Goal: Information Seeking & Learning: Learn about a topic

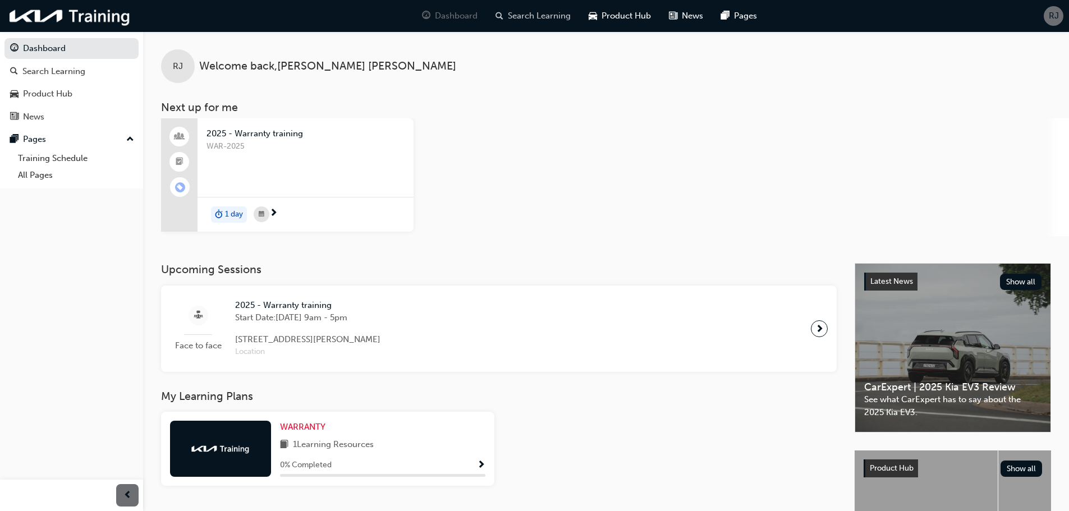
click at [539, 17] on span "Search Learning" at bounding box center [539, 16] width 63 height 13
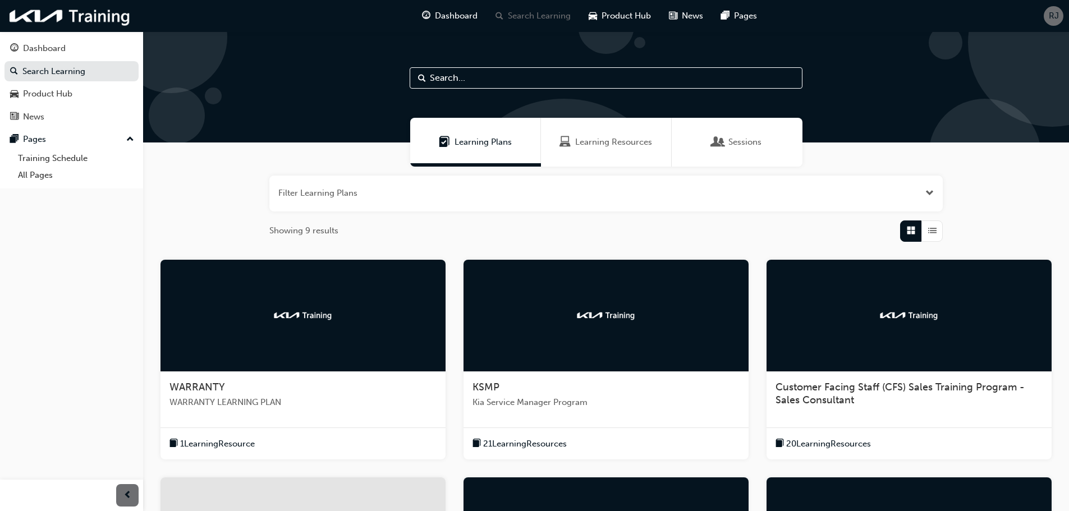
scroll to position [281, 0]
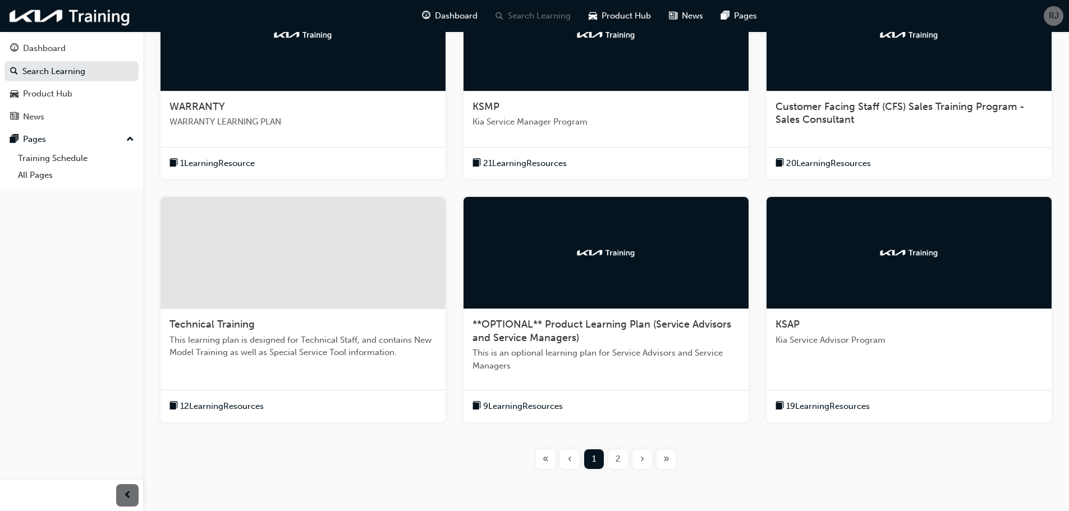
click at [836, 410] on span "19 Learning Resources" at bounding box center [828, 406] width 84 height 13
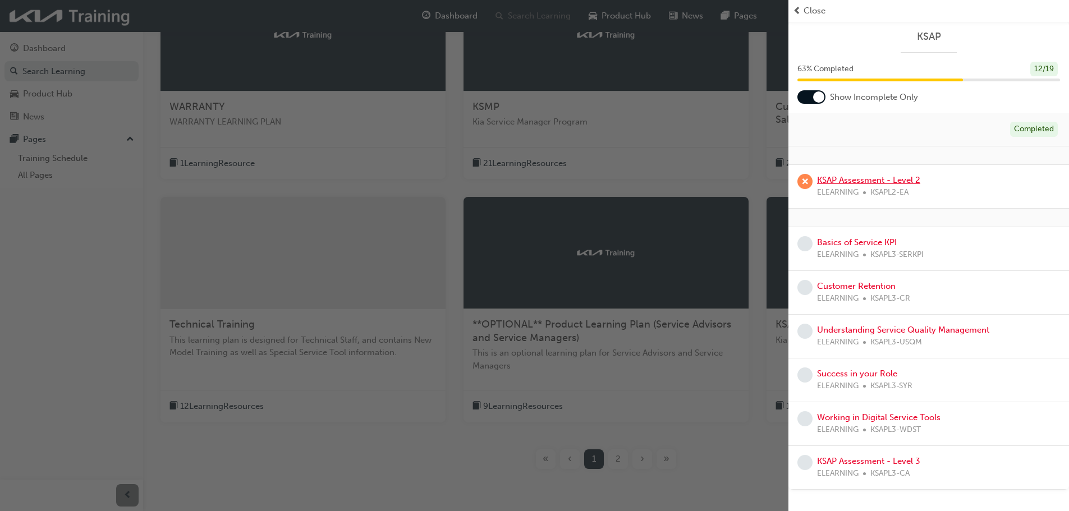
click at [872, 183] on link "KSAP Assessment - Level 2" at bounding box center [868, 180] width 103 height 10
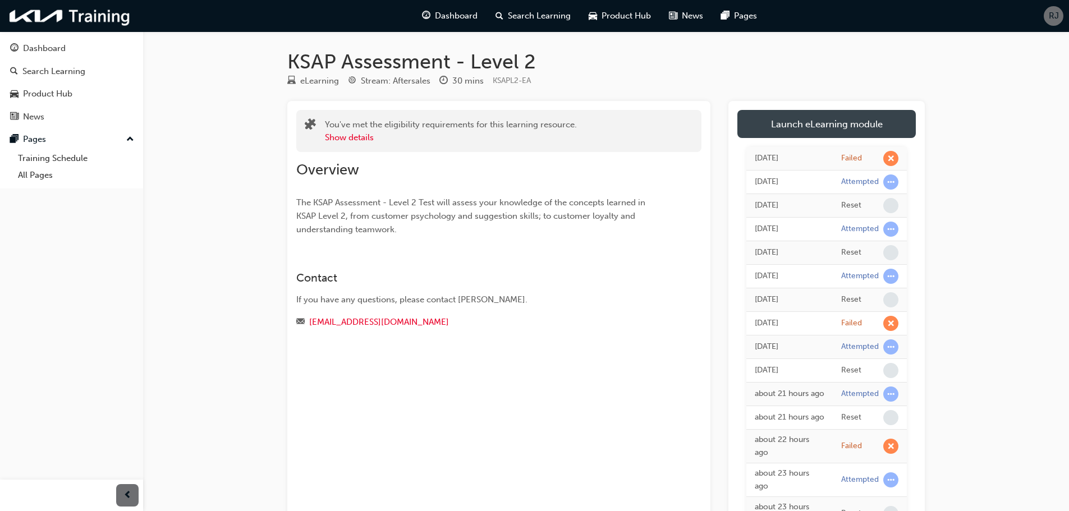
click at [822, 122] on link "Launch eLearning module" at bounding box center [827, 124] width 179 height 28
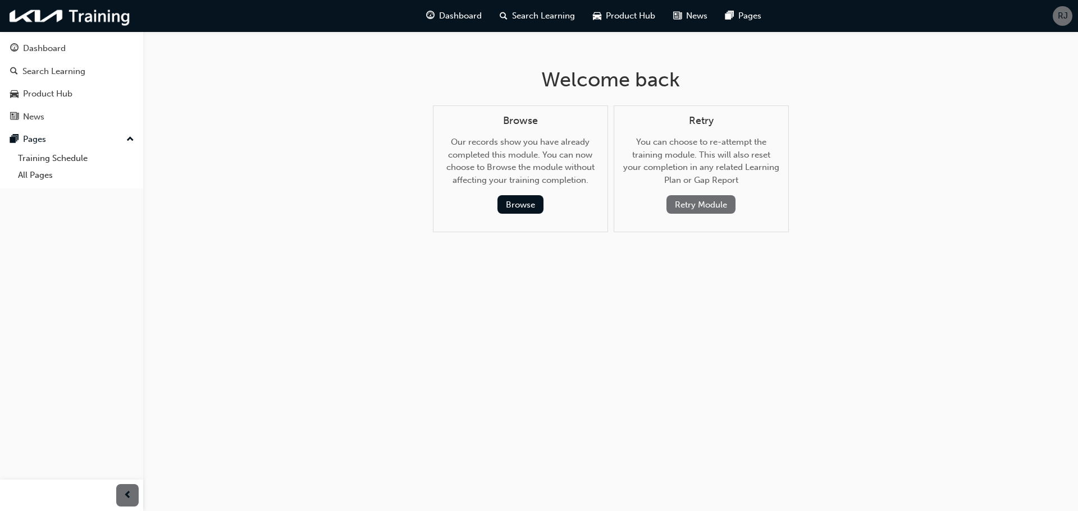
click at [693, 202] on button "Retry Module" at bounding box center [700, 204] width 69 height 19
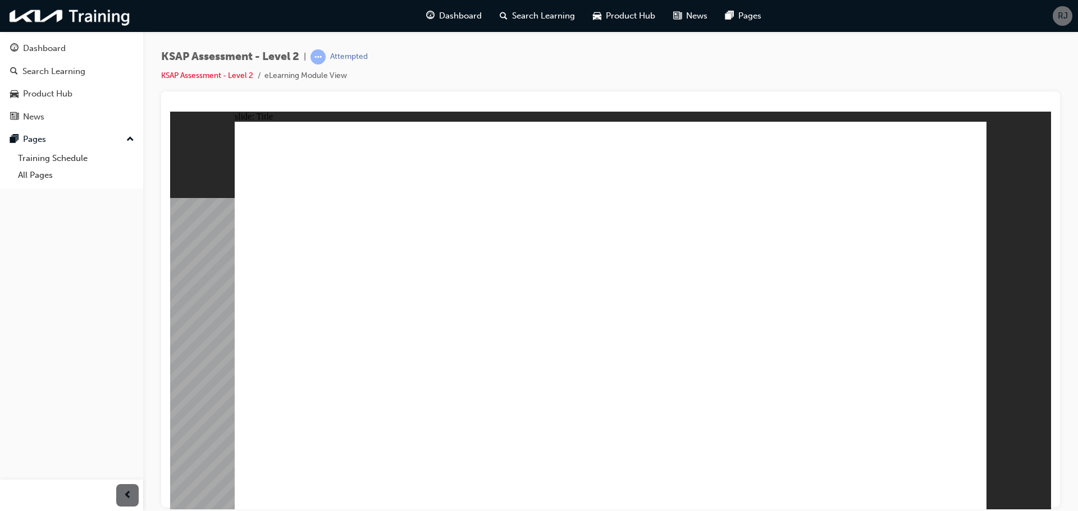
radio input "true"
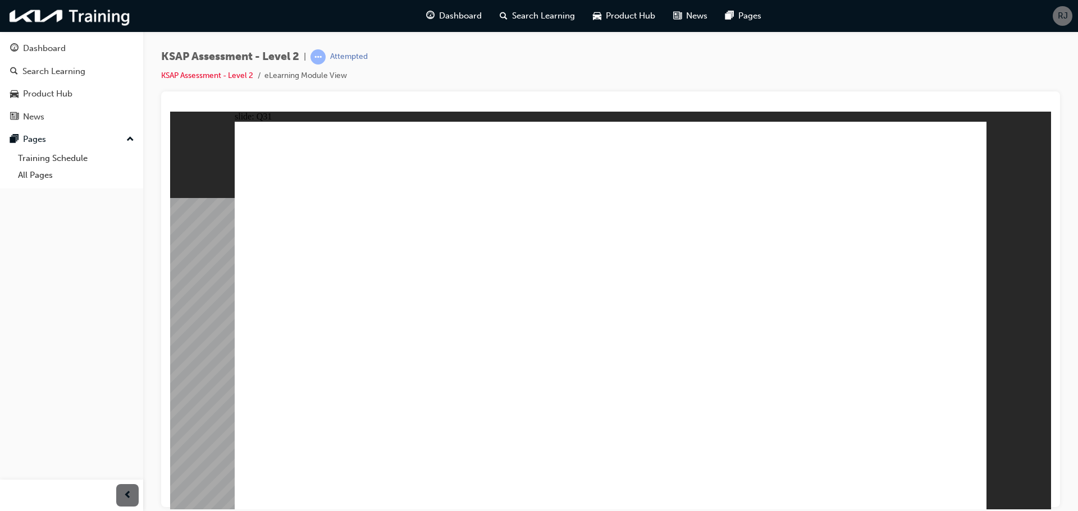
radio input "true"
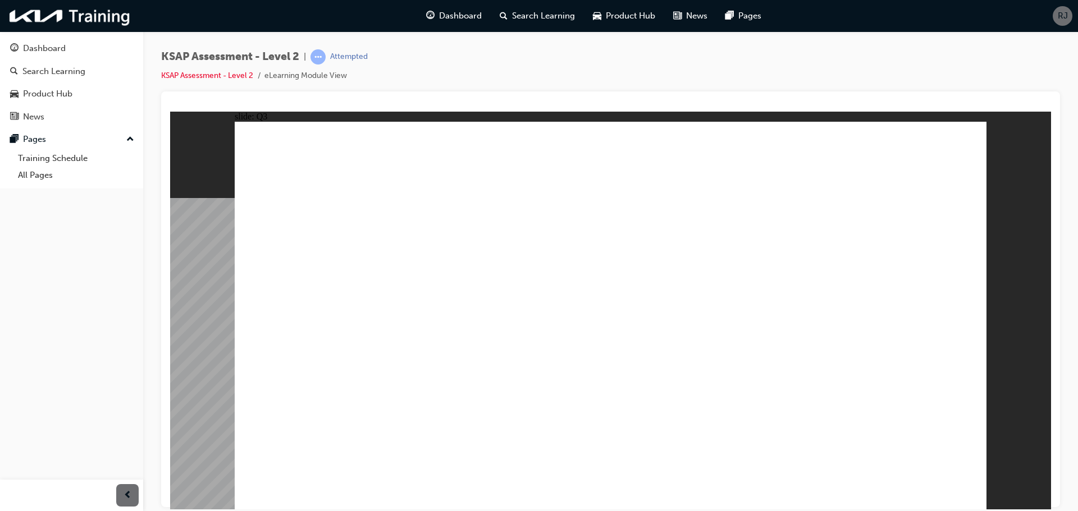
radio input "true"
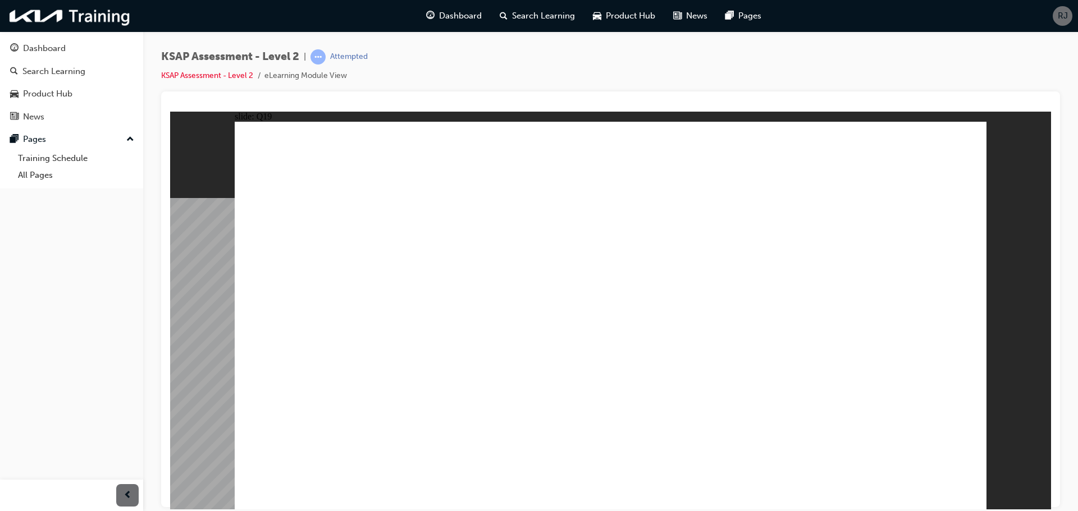
radio input "true"
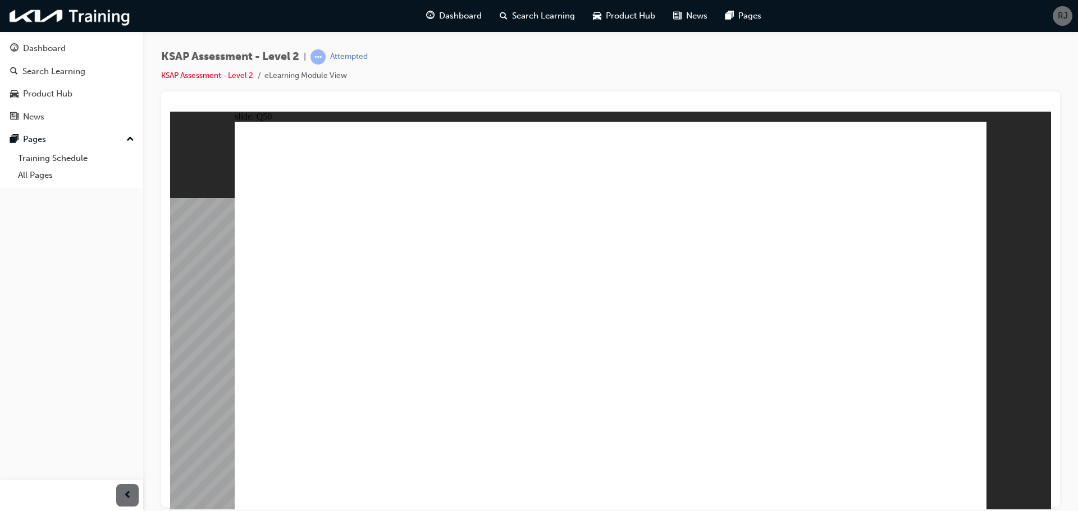
radio input "true"
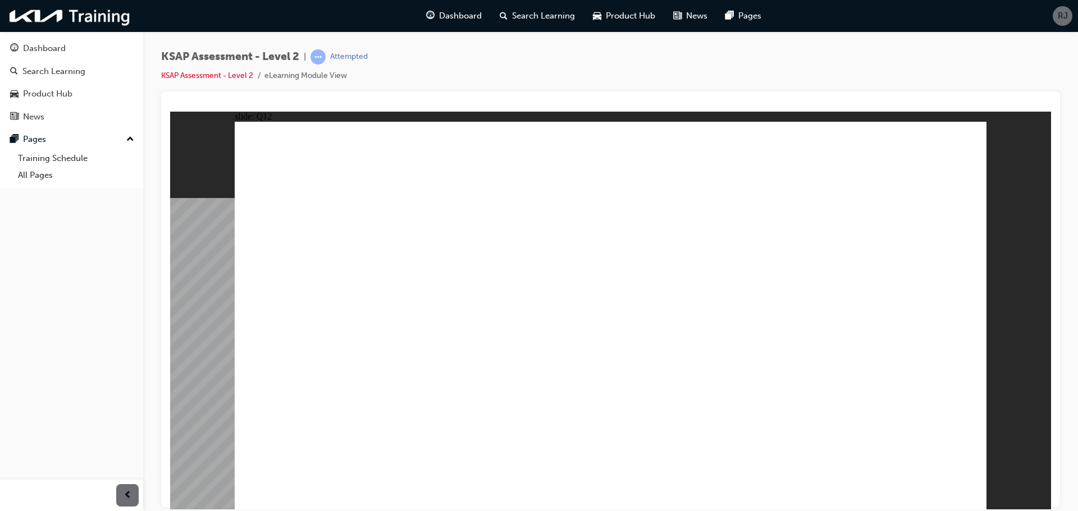
radio input "true"
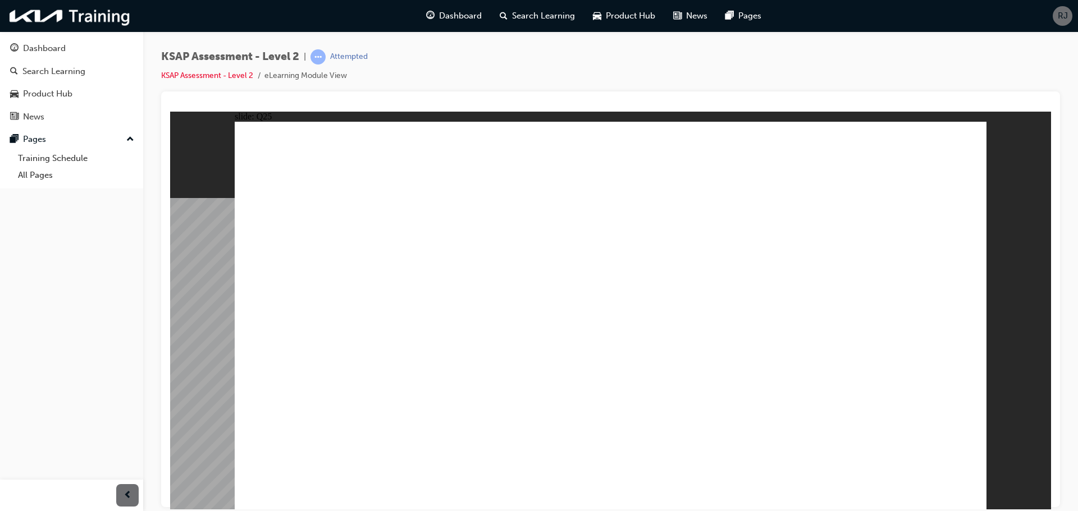
radio input "true"
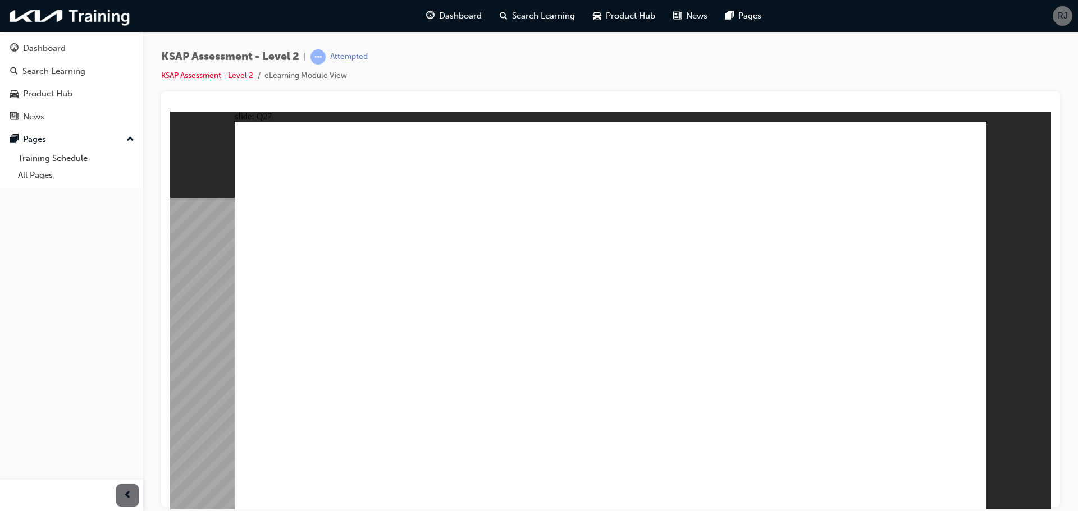
radio input "true"
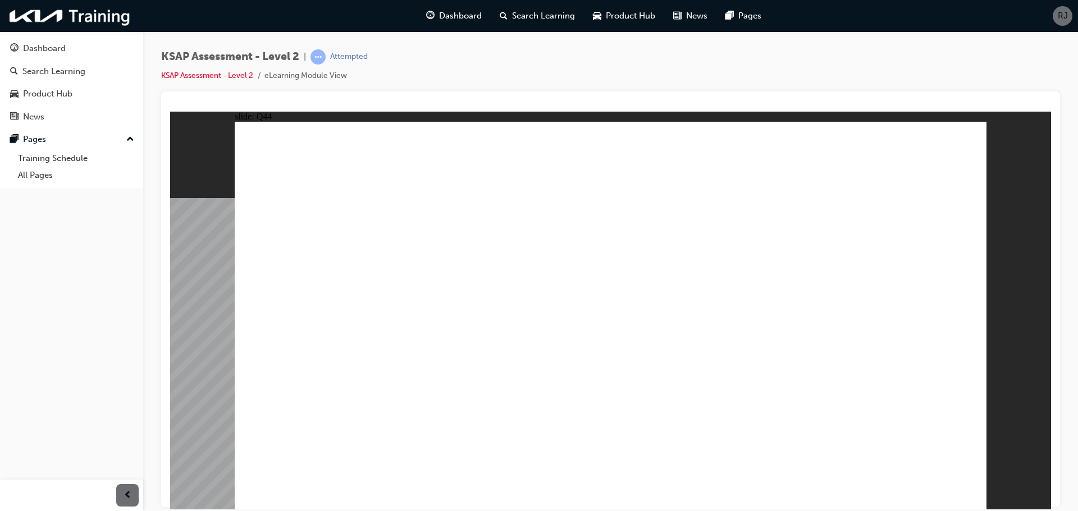
radio input "true"
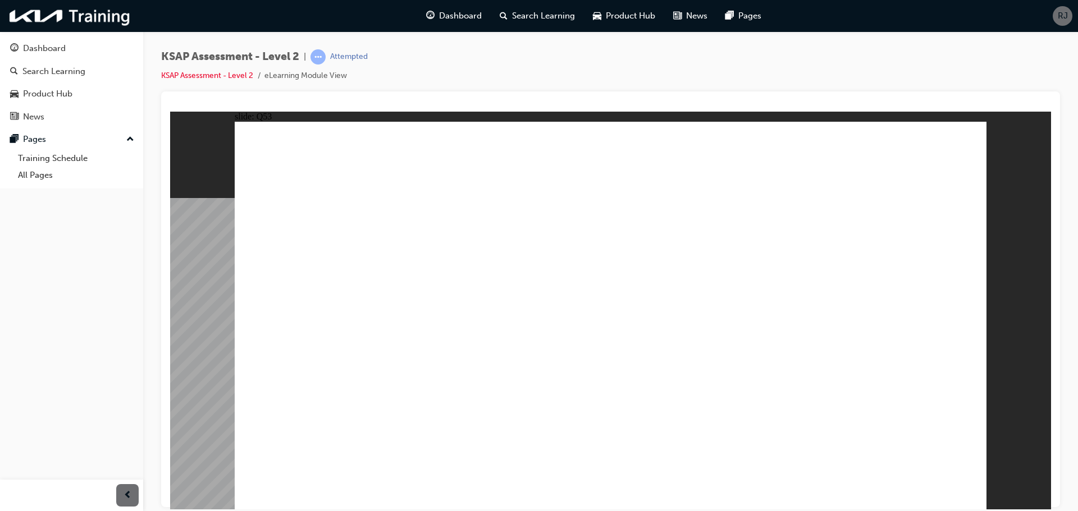
radio input "true"
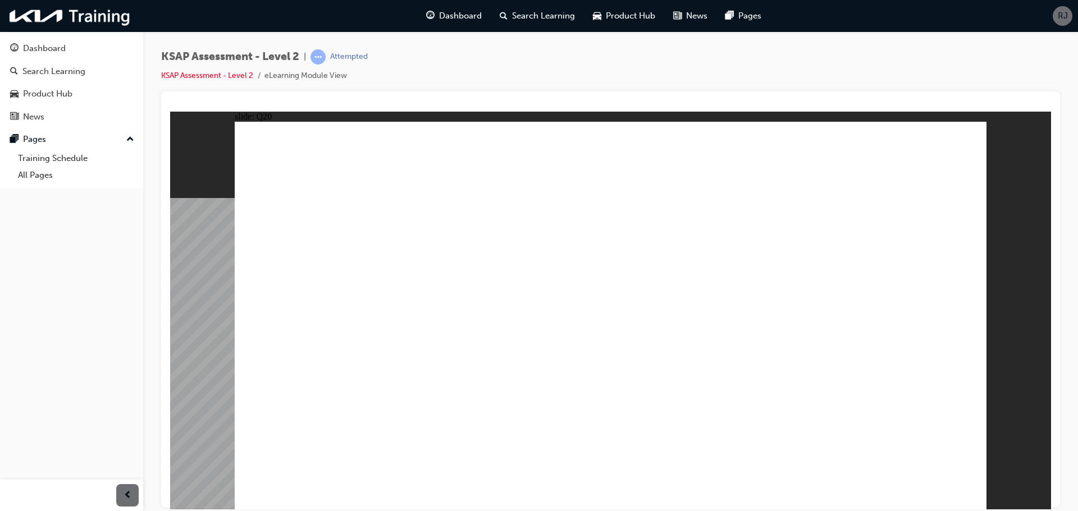
radio input "true"
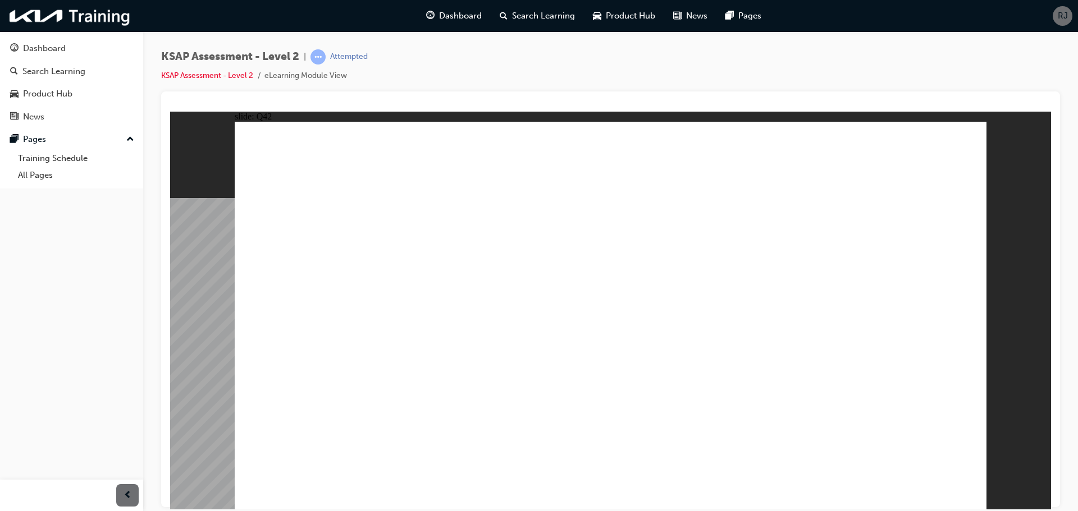
radio input "true"
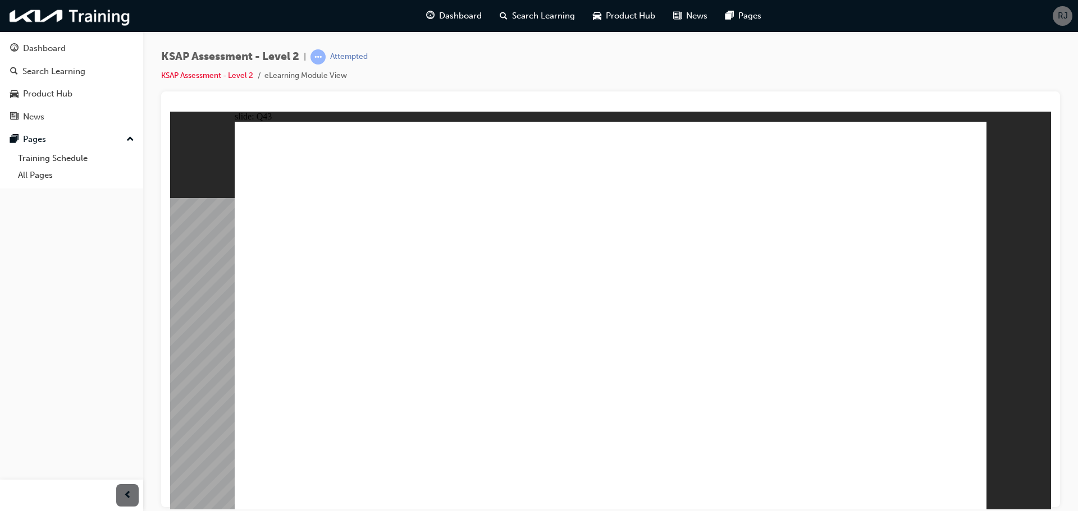
radio input "true"
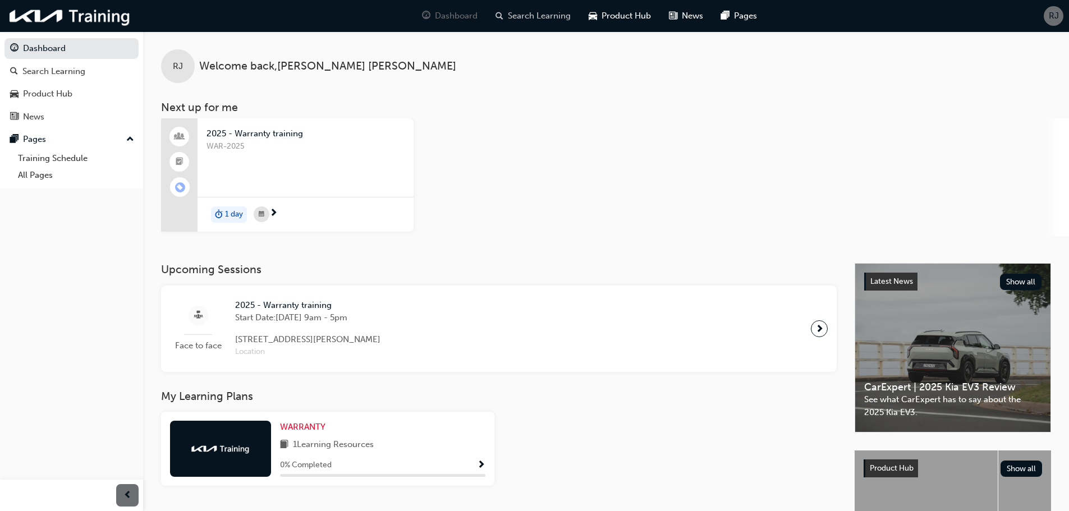
click at [544, 17] on span "Search Learning" at bounding box center [539, 16] width 63 height 13
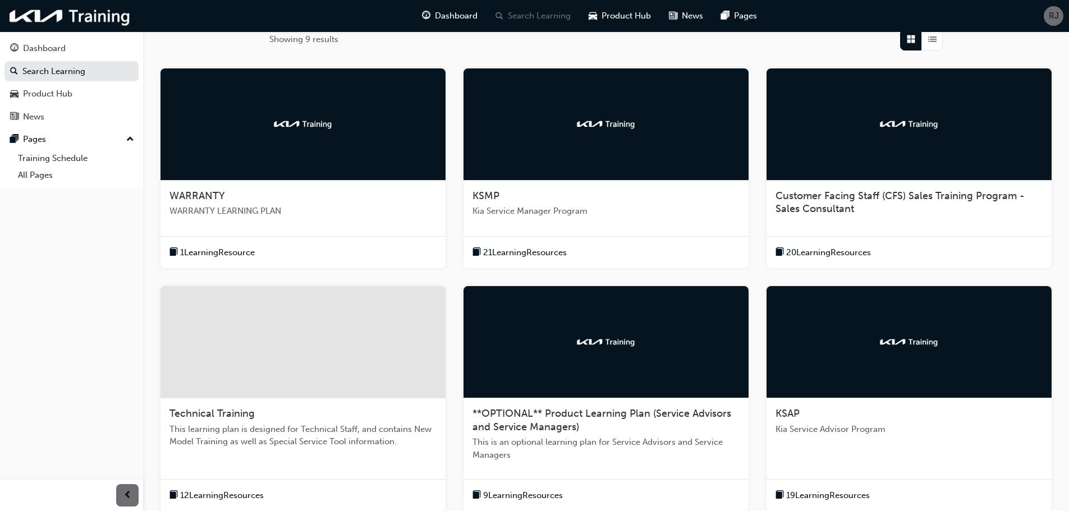
scroll to position [281, 0]
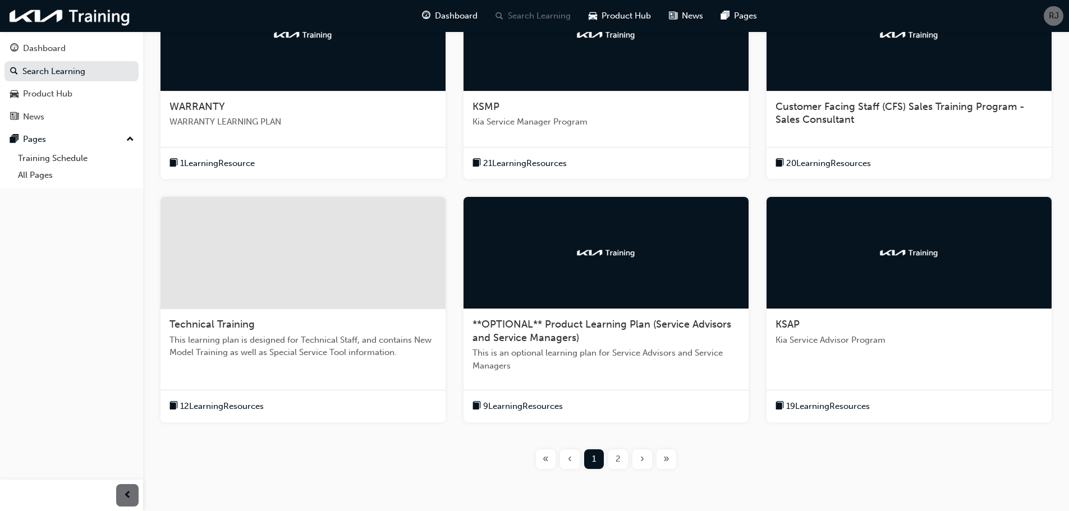
click at [825, 405] on span "19 Learning Resources" at bounding box center [828, 406] width 84 height 13
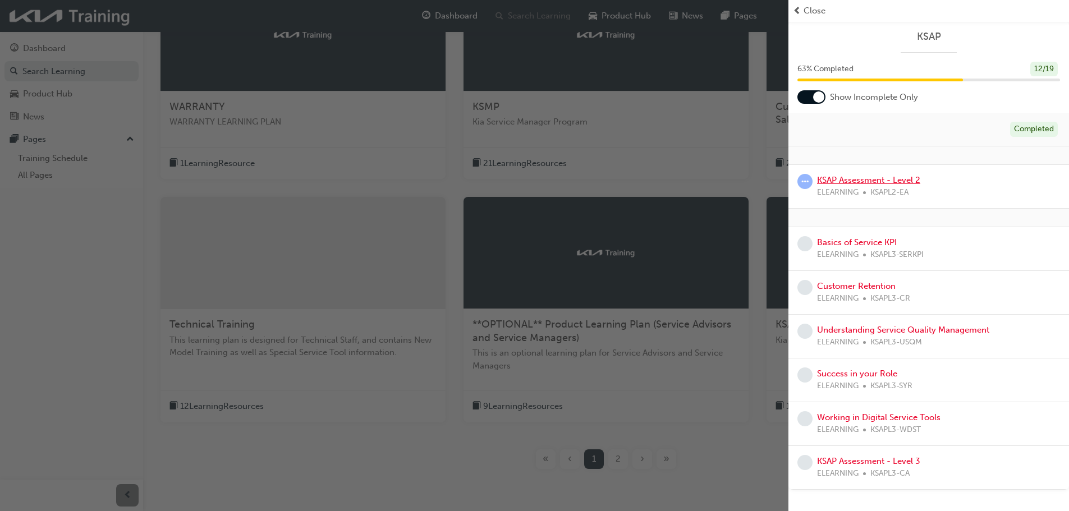
click at [879, 182] on link "KSAP Assessment - Level 2" at bounding box center [868, 180] width 103 height 10
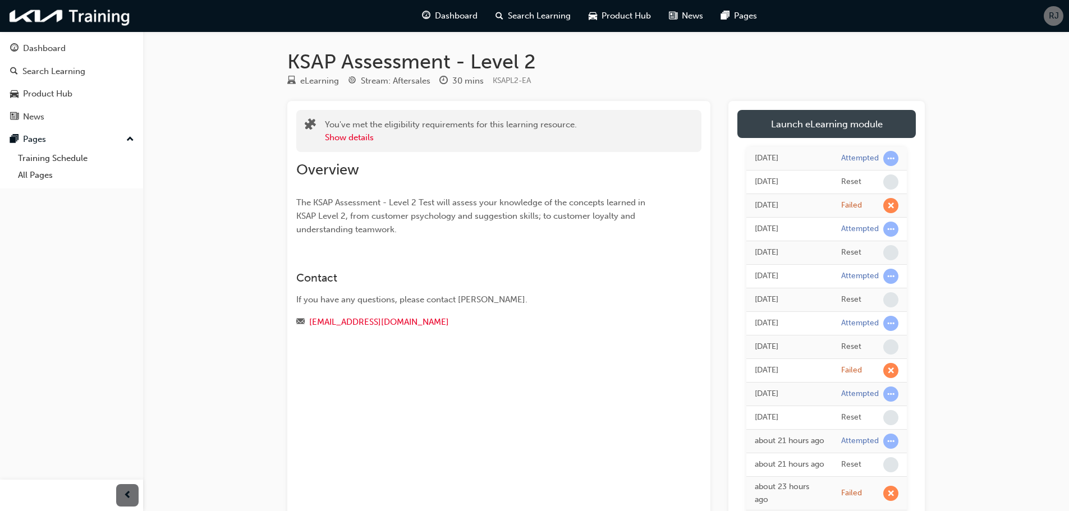
click at [806, 118] on link "Launch eLearning module" at bounding box center [827, 124] width 179 height 28
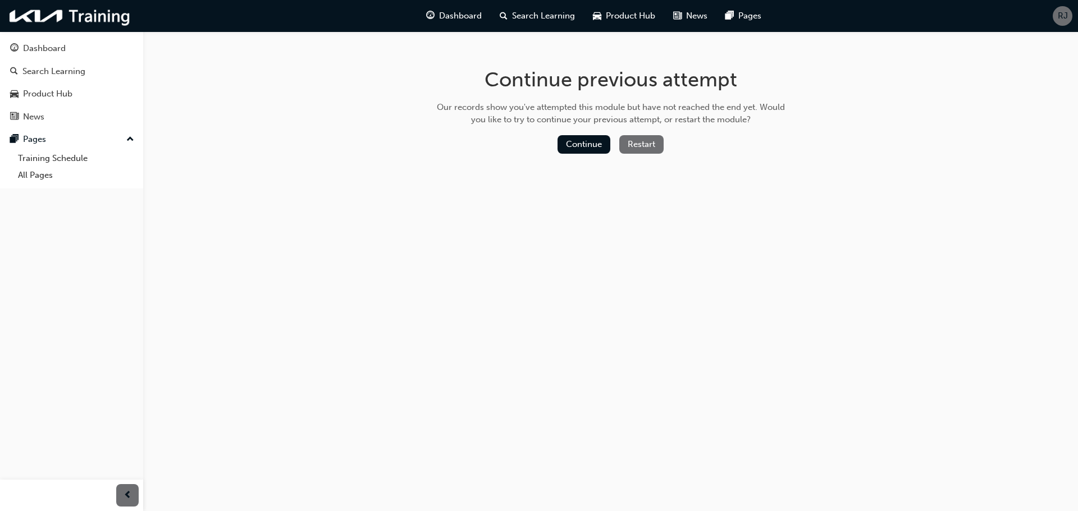
click at [647, 146] on button "Restart" at bounding box center [641, 144] width 44 height 19
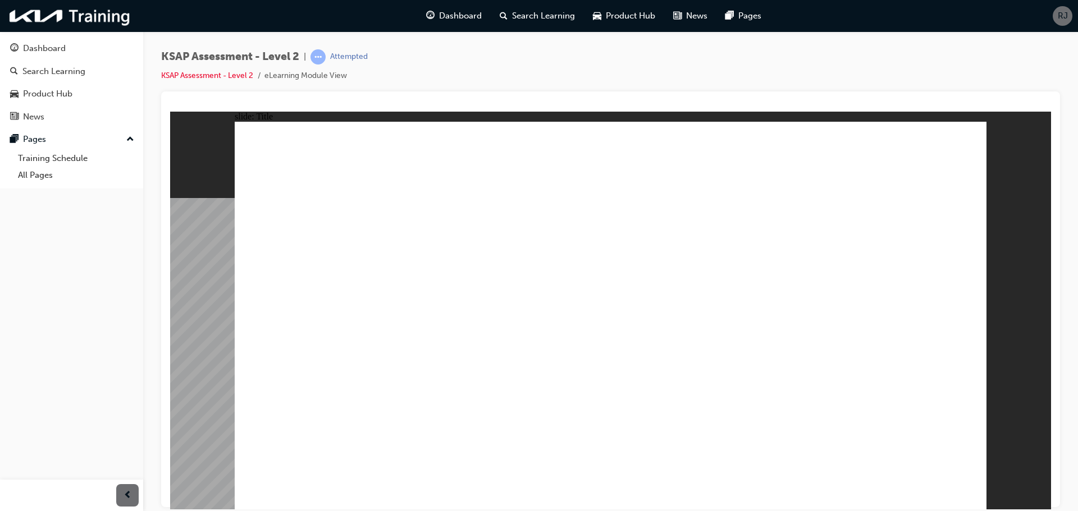
radio input "true"
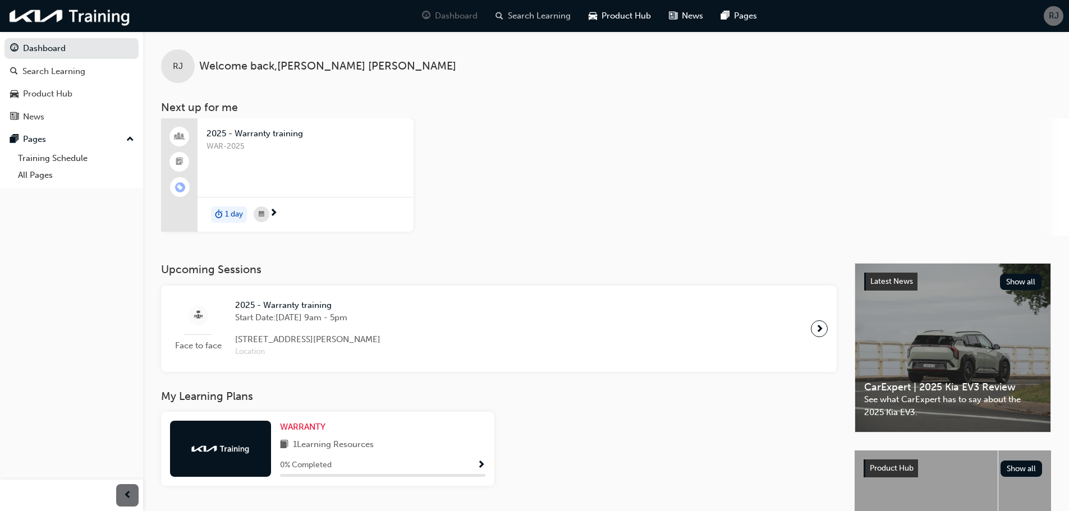
click at [528, 17] on span "Search Learning" at bounding box center [539, 16] width 63 height 13
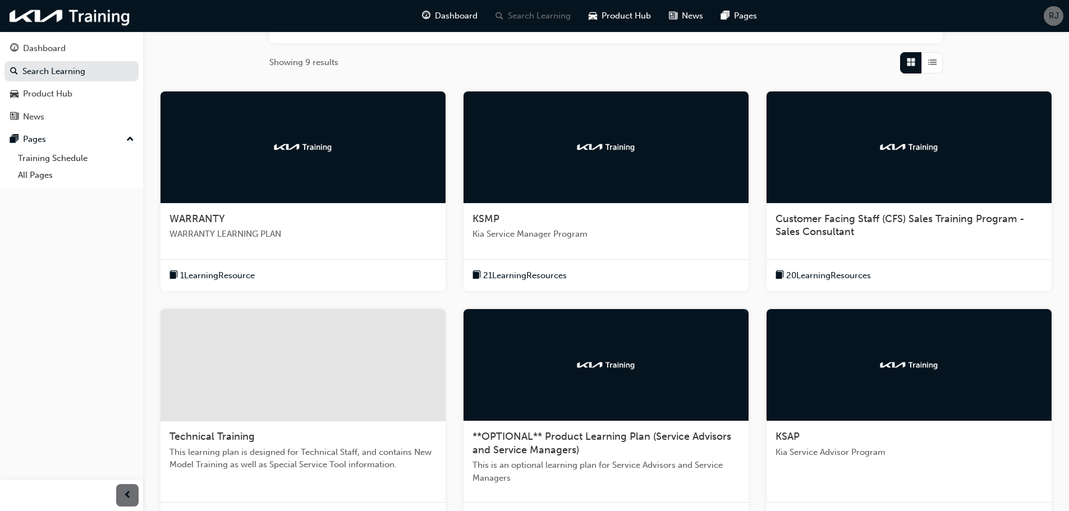
scroll to position [330, 0]
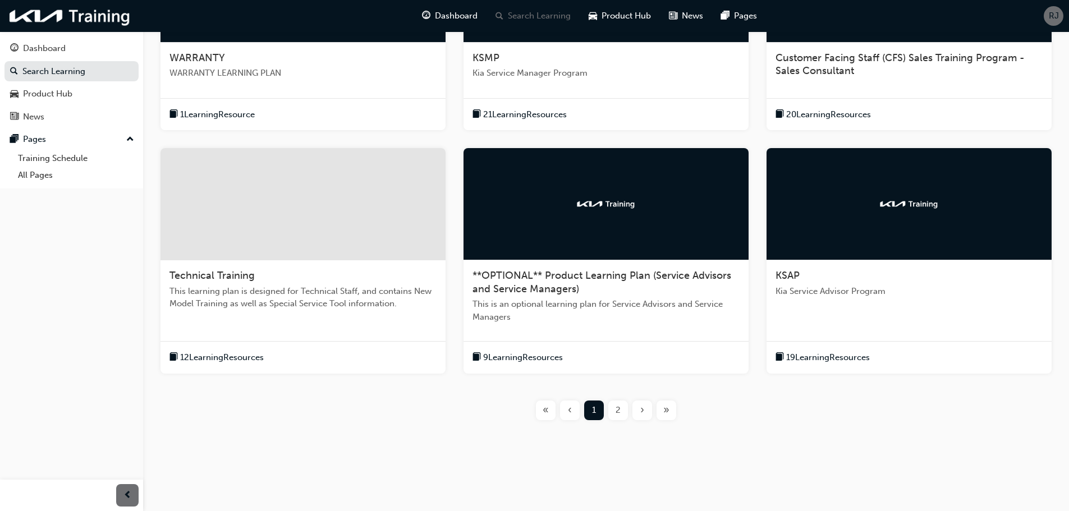
click at [840, 349] on div "19 Learning Resources" at bounding box center [909, 357] width 285 height 33
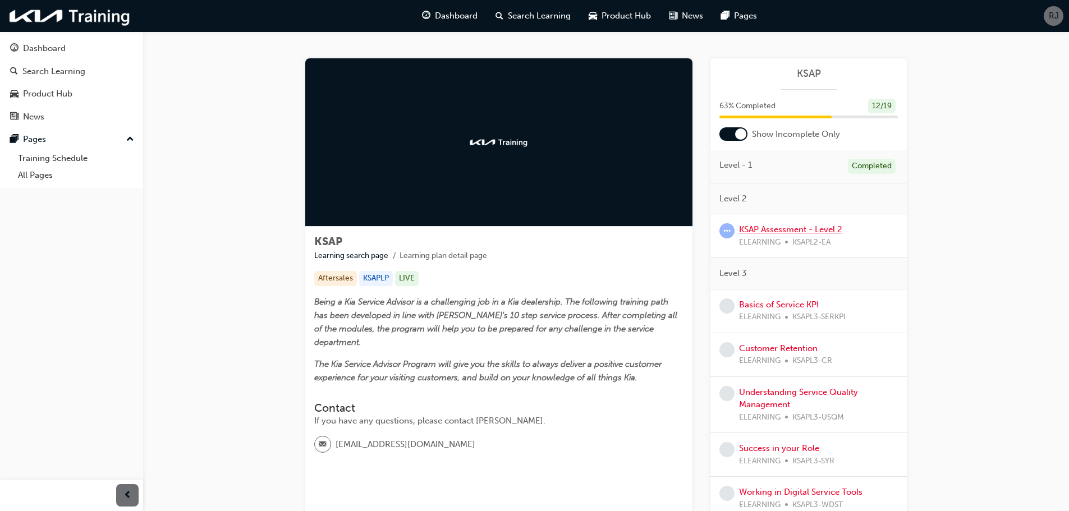
click at [789, 232] on link "KSAP Assessment - Level 2" at bounding box center [790, 230] width 103 height 10
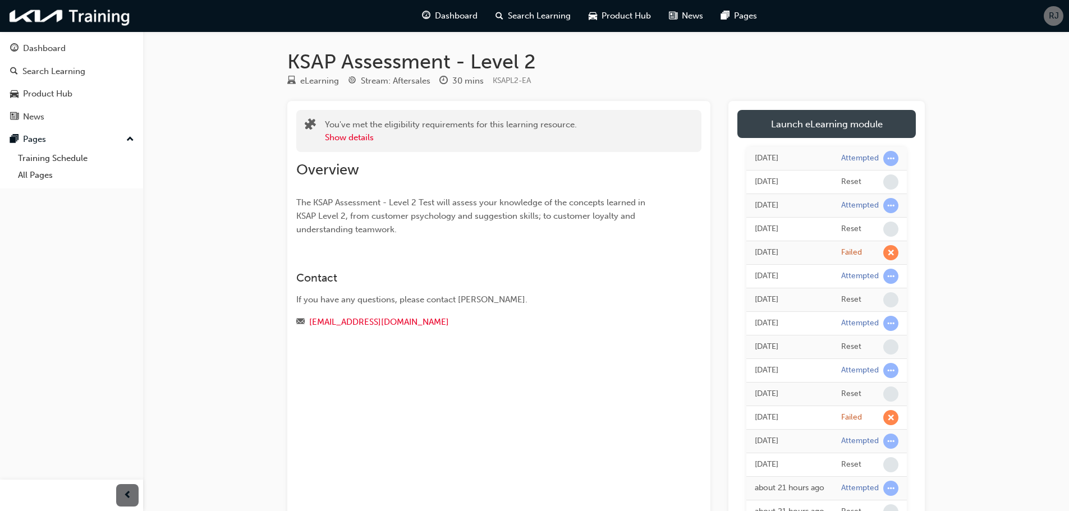
click at [808, 127] on link "Launch eLearning module" at bounding box center [827, 124] width 179 height 28
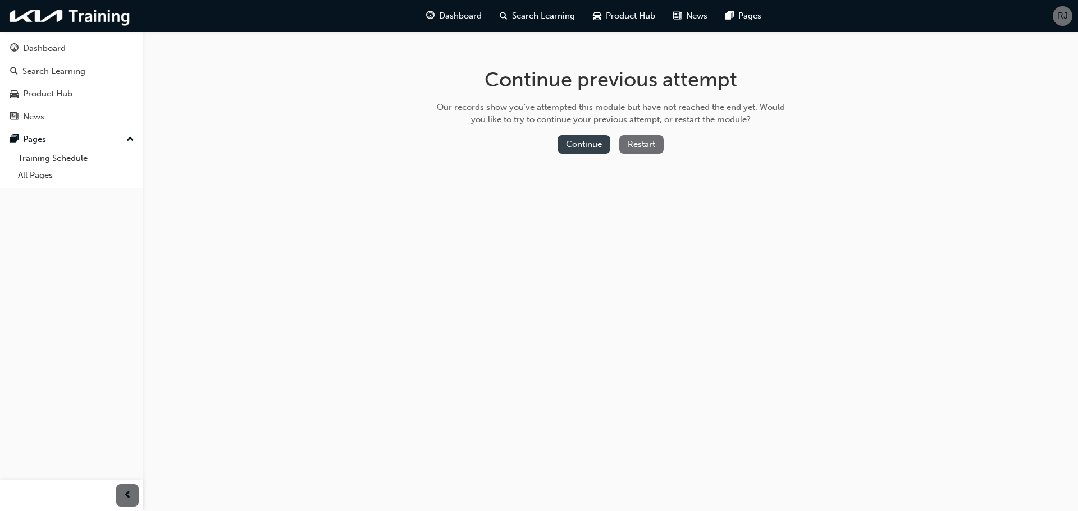
click at [597, 147] on button "Continue" at bounding box center [583, 144] width 53 height 19
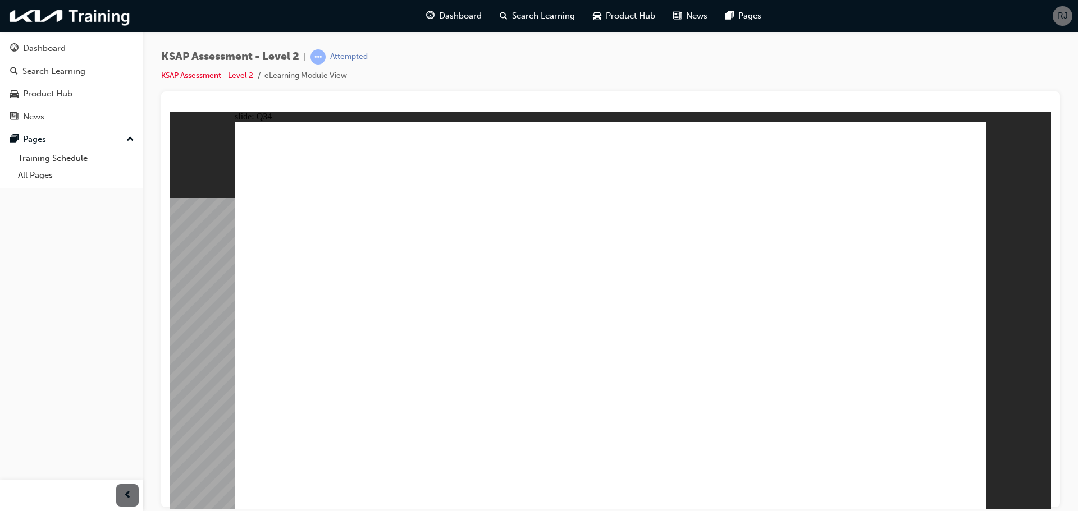
click at [342, 56] on div "Attempted" at bounding box center [349, 57] width 38 height 11
click at [341, 46] on div "KSAP Assessment - Level 2 | Attempted KSAP Assessment - Level 2 eLearning Modul…" at bounding box center [610, 257] width 935 height 452
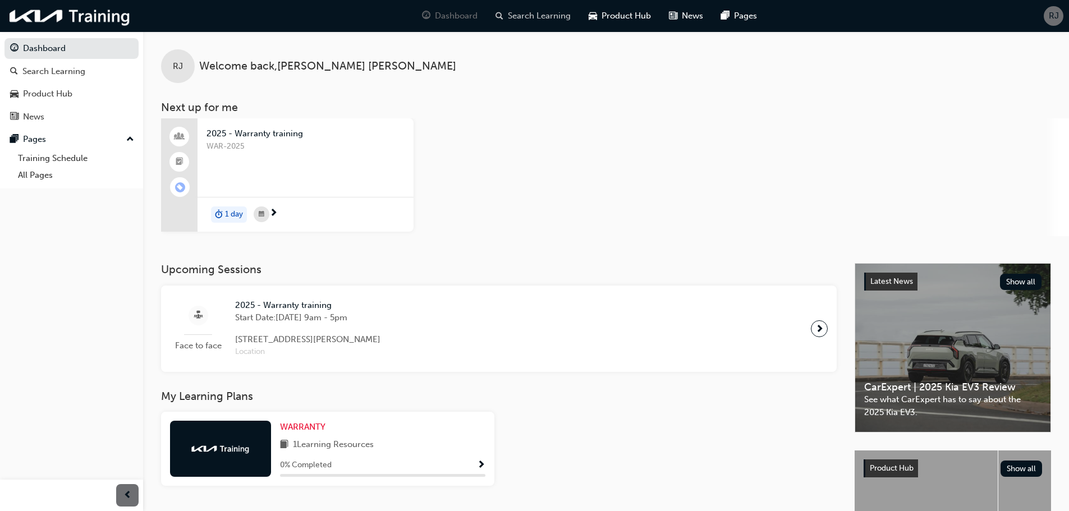
click at [534, 17] on span "Search Learning" at bounding box center [539, 16] width 63 height 13
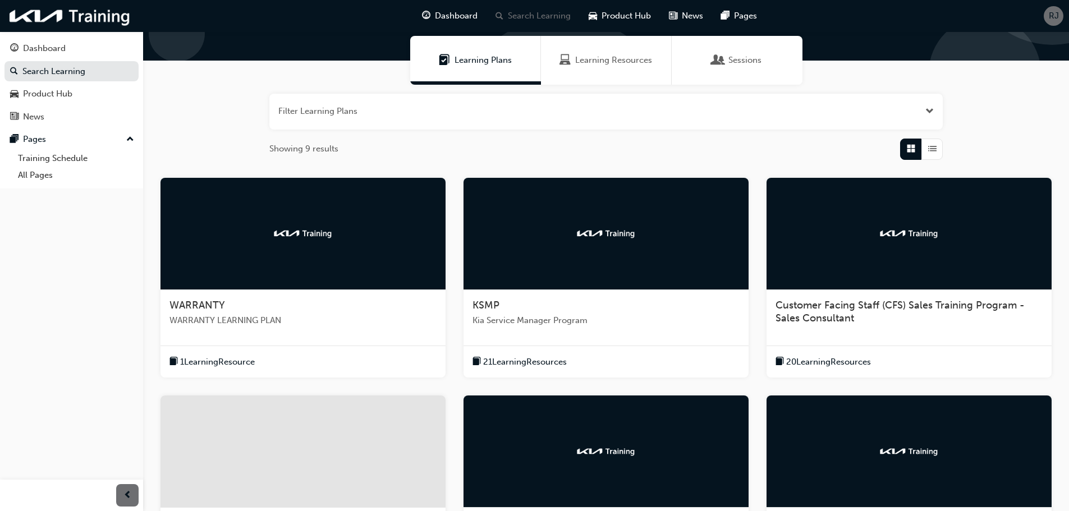
scroll to position [330, 0]
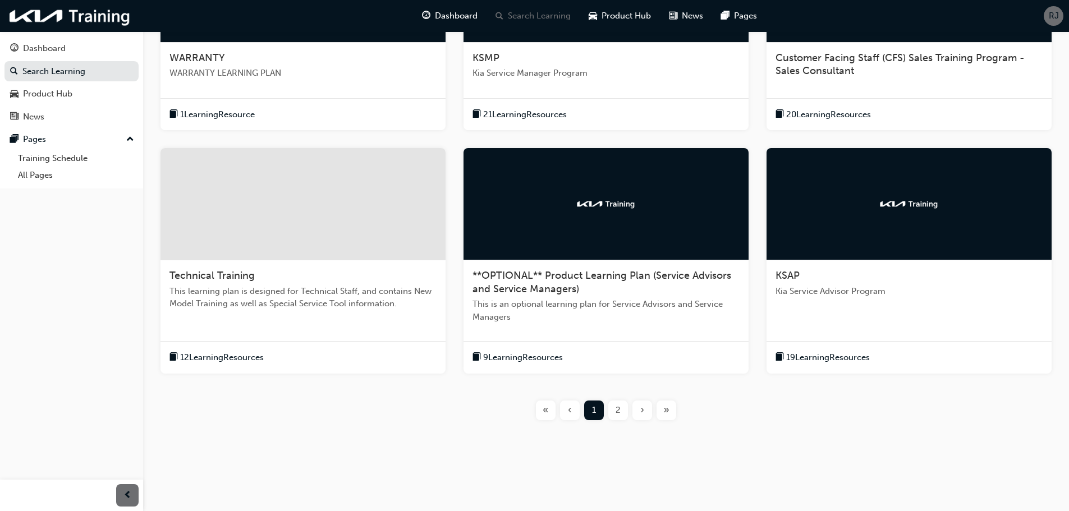
click at [838, 360] on span "19 Learning Resources" at bounding box center [828, 357] width 84 height 13
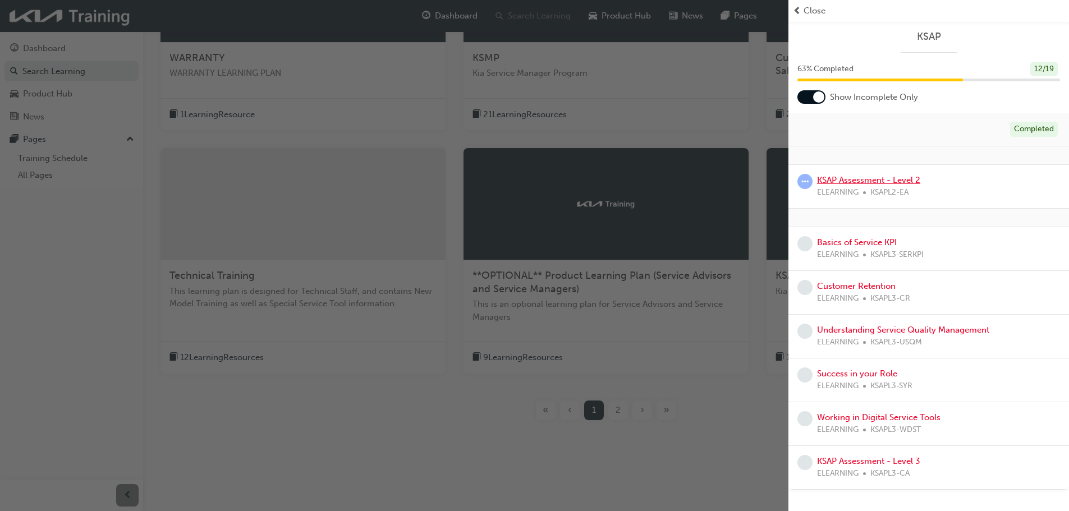
click at [868, 182] on link "KSAP Assessment - Level 2" at bounding box center [868, 180] width 103 height 10
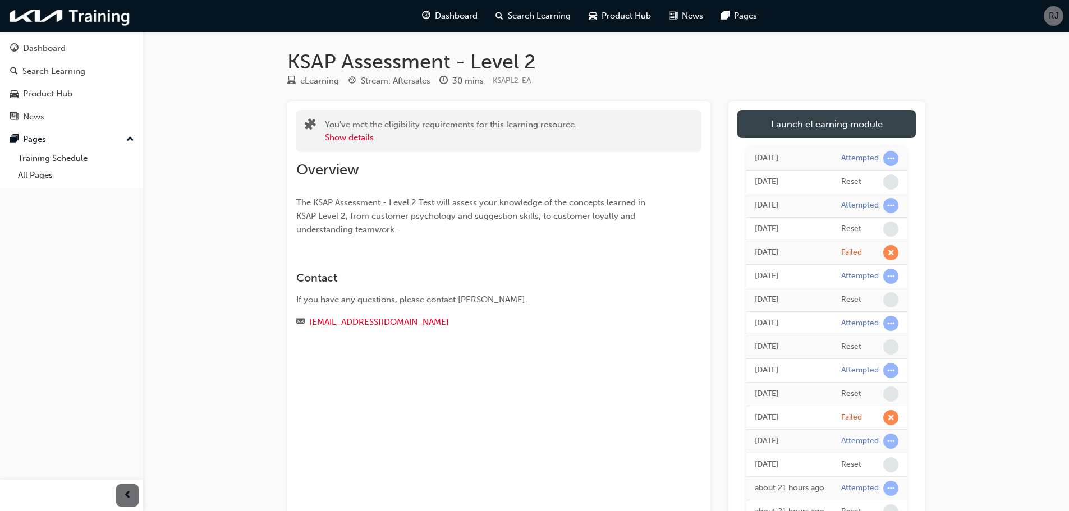
click at [807, 128] on link "Launch eLearning module" at bounding box center [827, 124] width 179 height 28
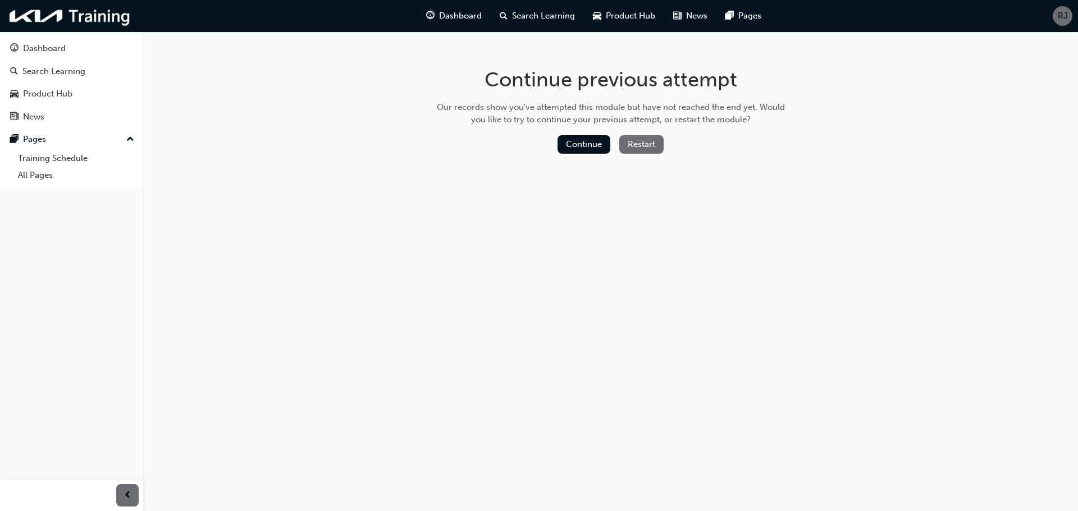
click at [644, 152] on button "Restart" at bounding box center [641, 144] width 44 height 19
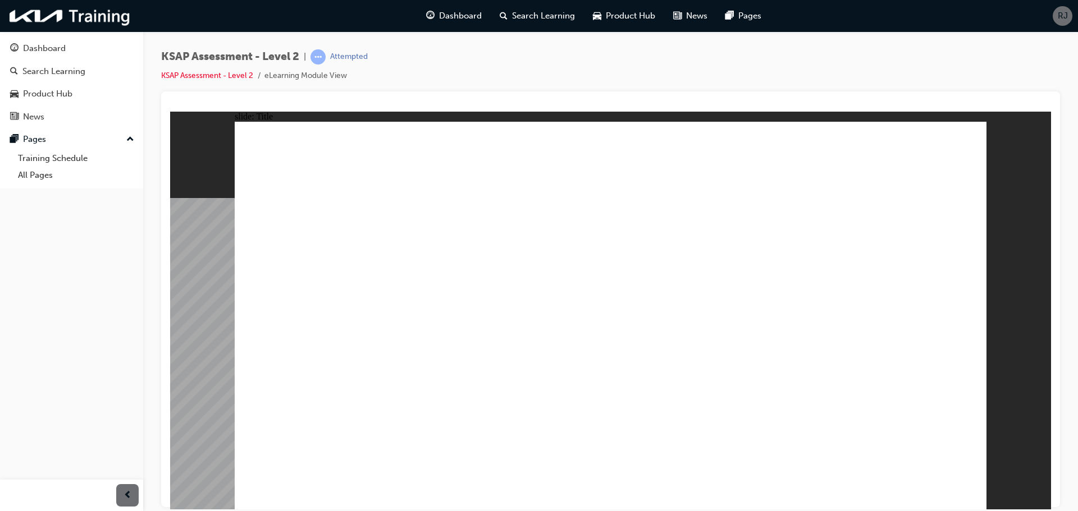
radio input "true"
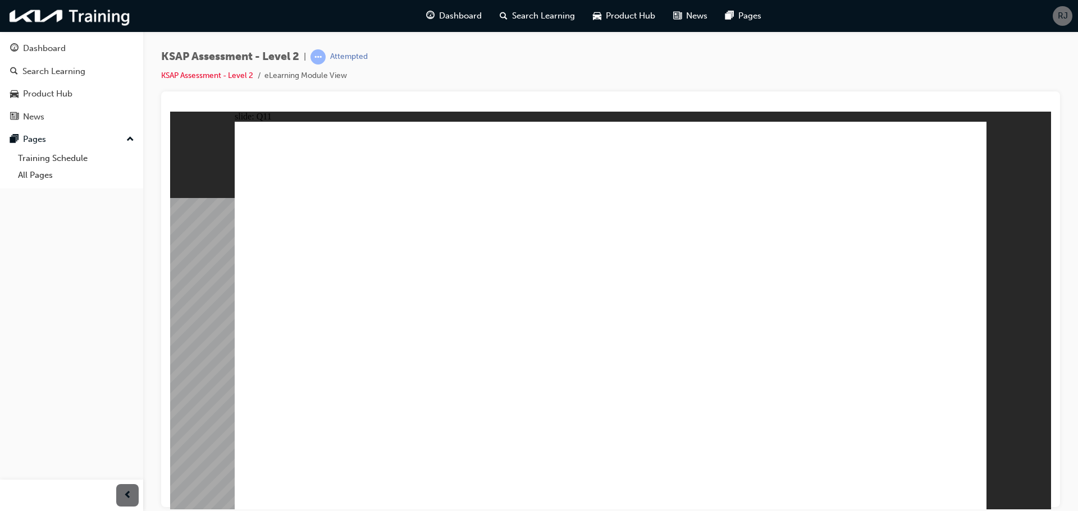
radio input "true"
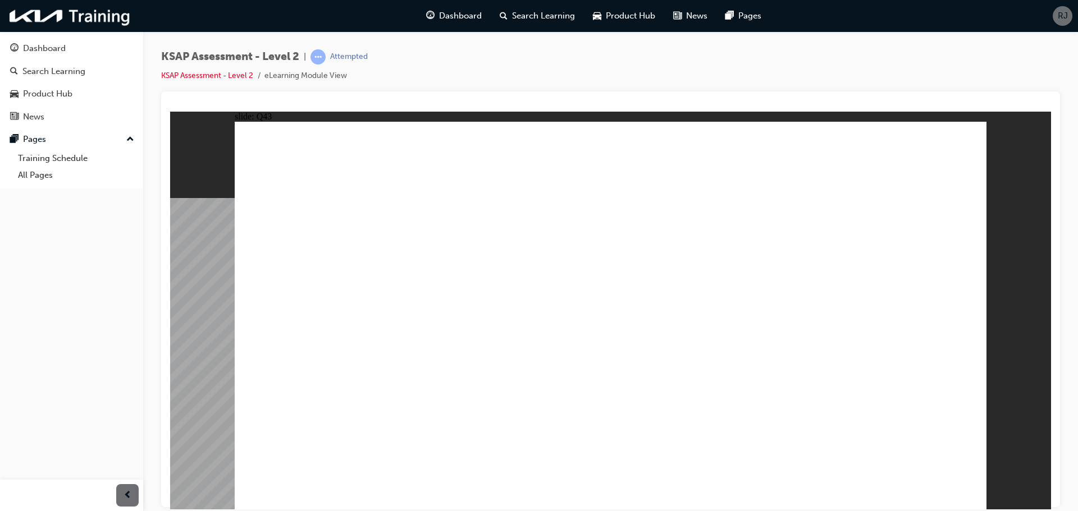
radio input "true"
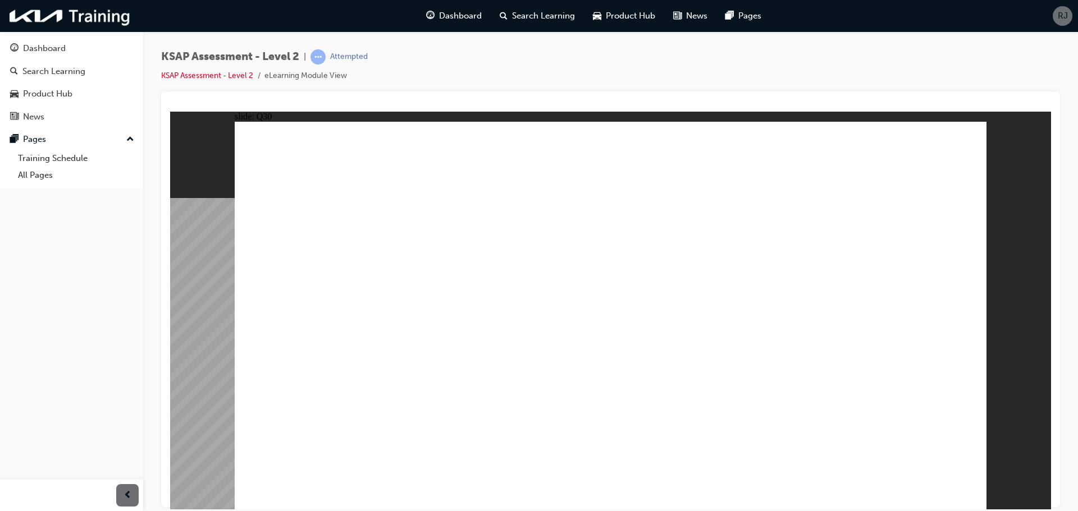
radio input "true"
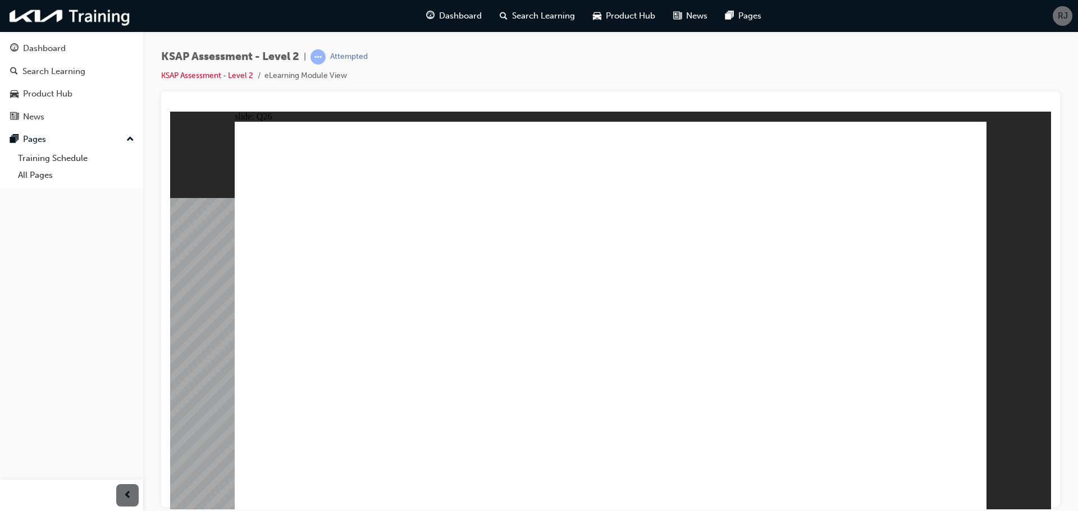
radio input "true"
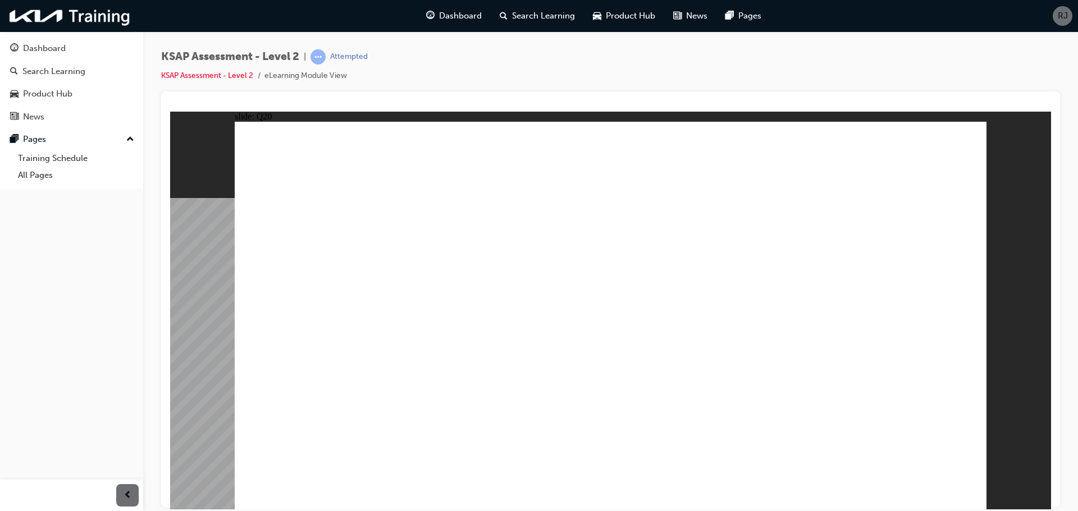
radio input "true"
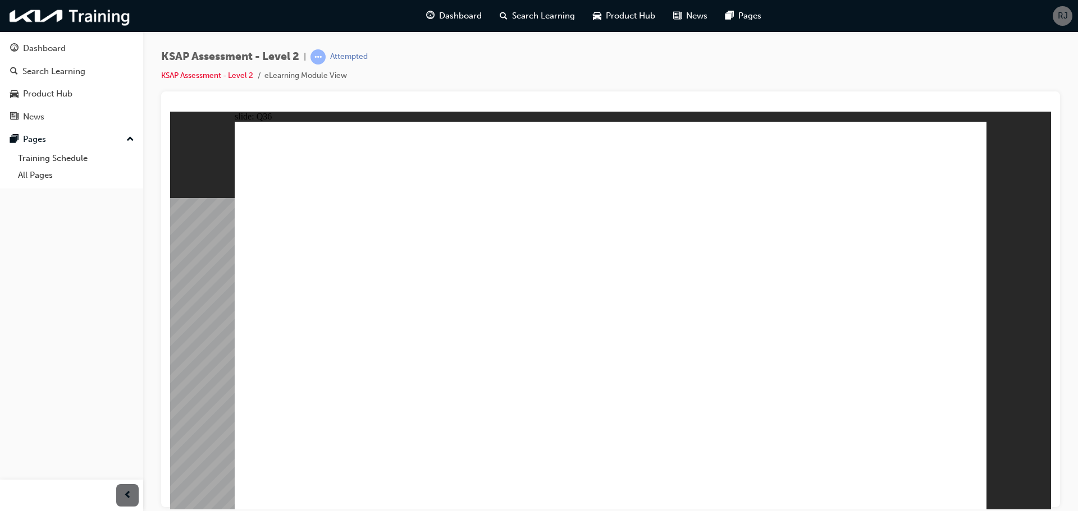
radio input "false"
radio input "true"
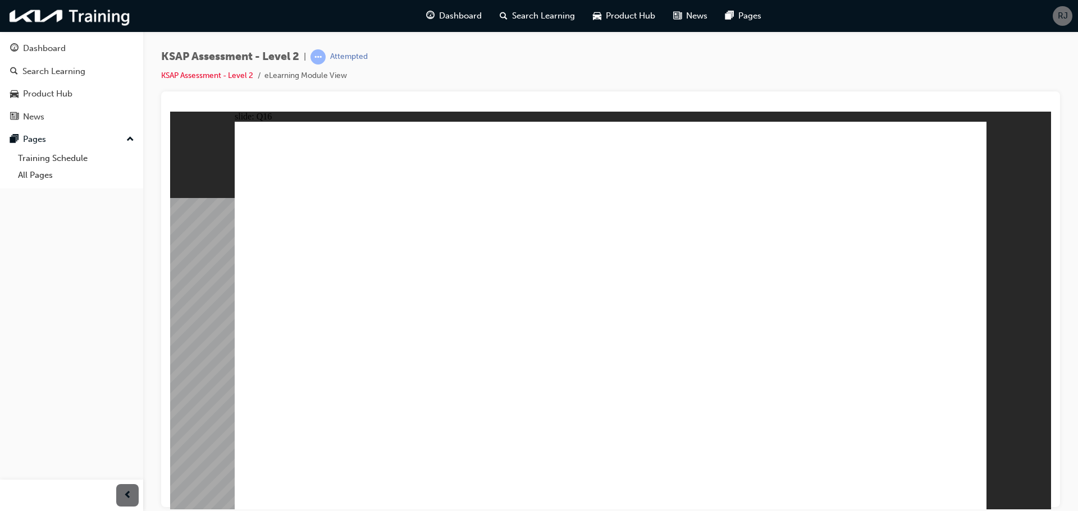
radio input "true"
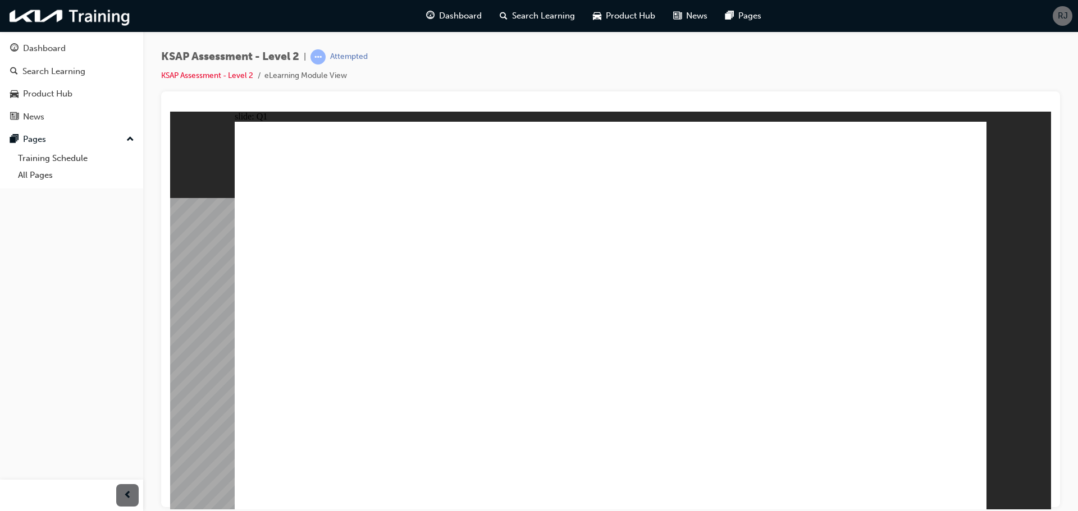
radio input "true"
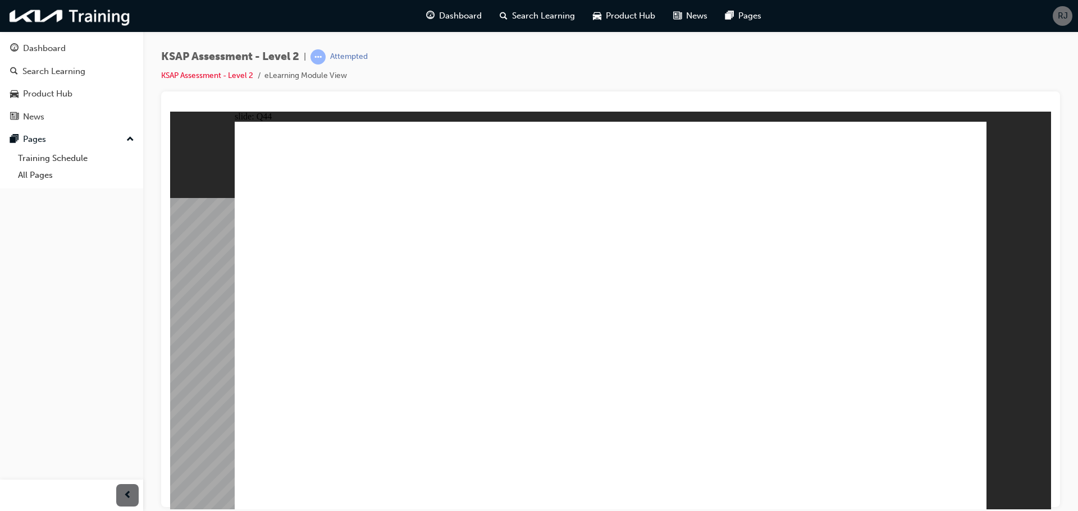
radio input "true"
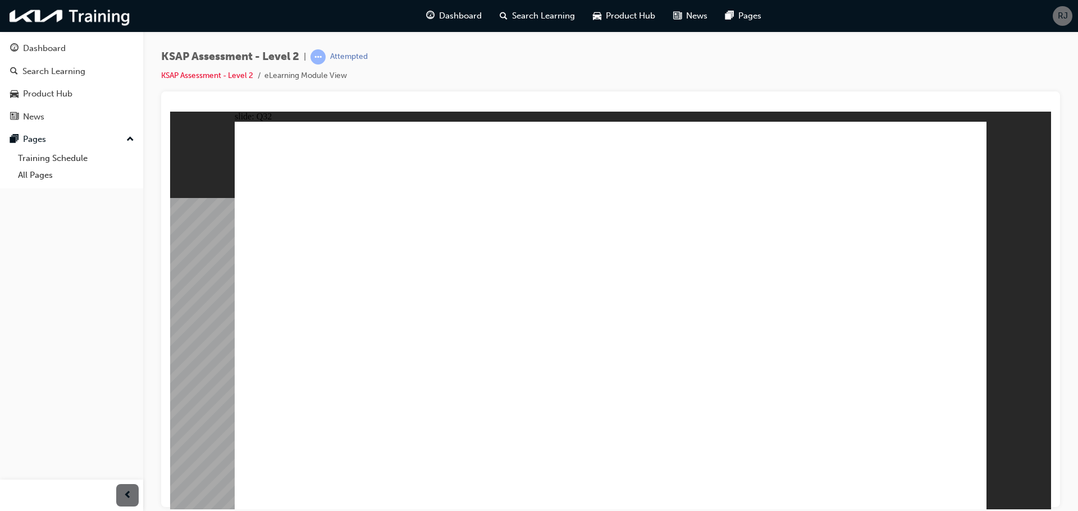
radio input "true"
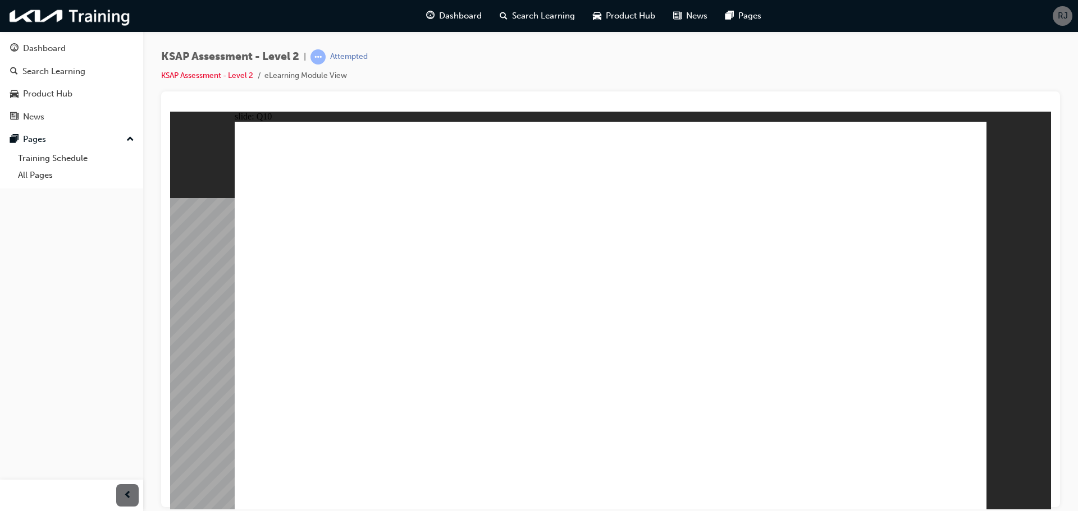
radio input "true"
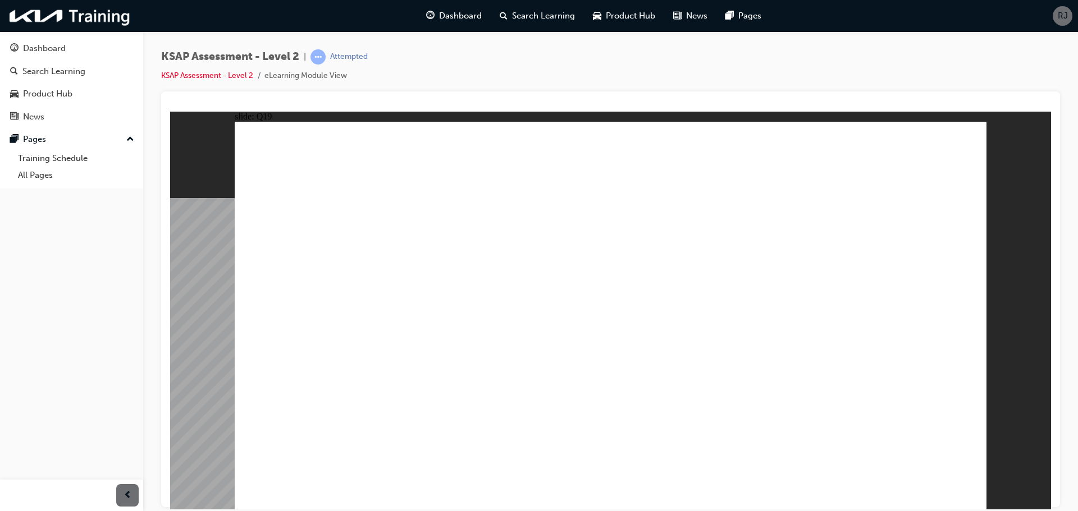
radio input "true"
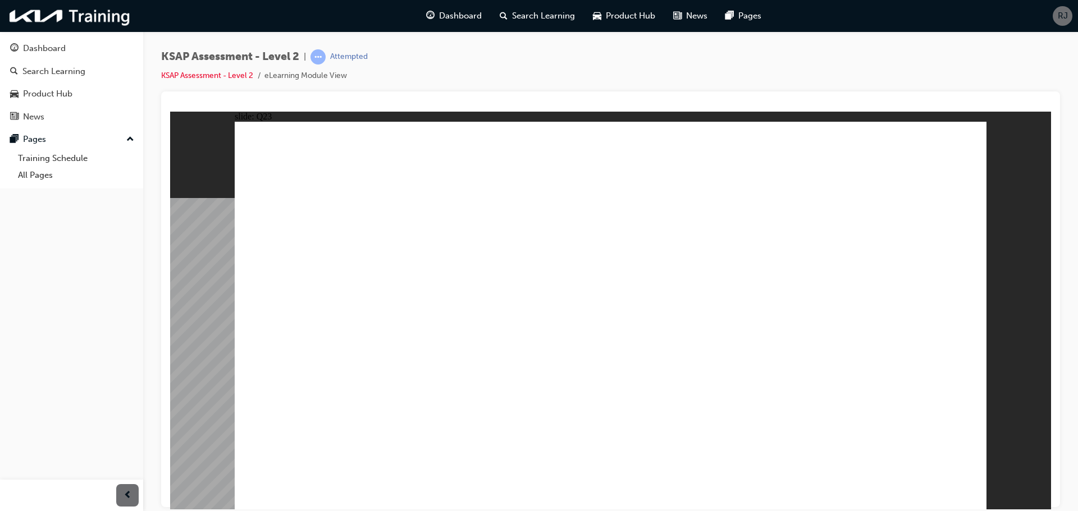
radio input "true"
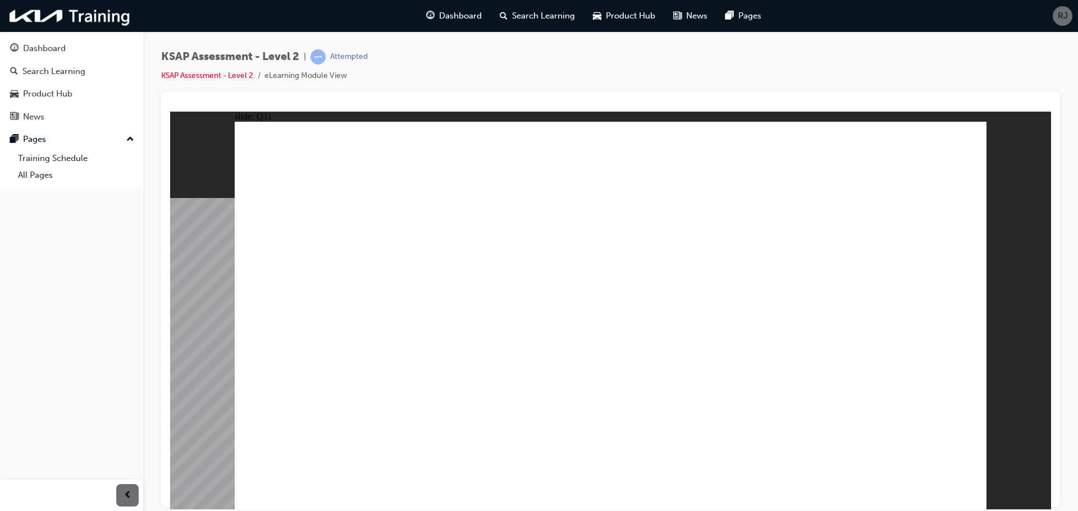
radio input "true"
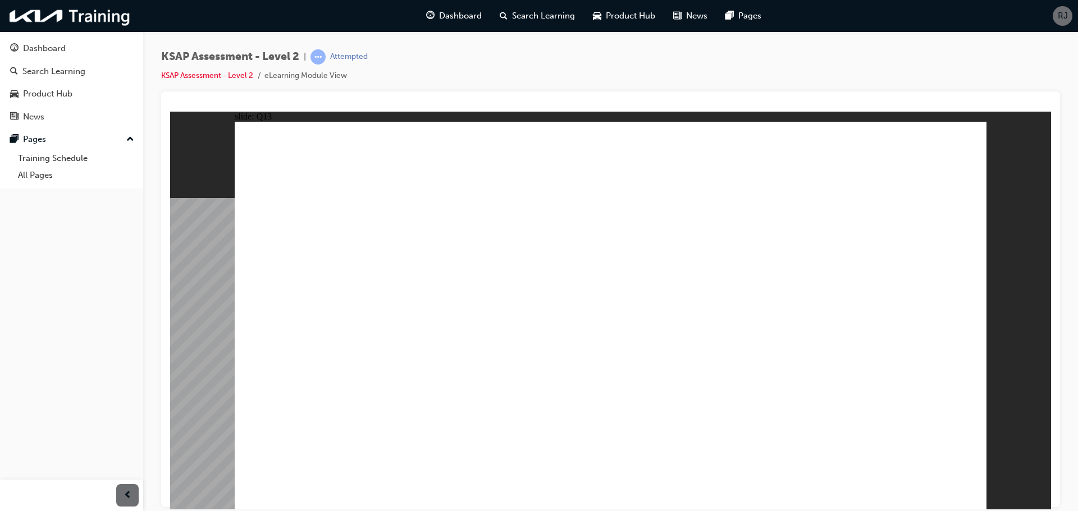
radio input "true"
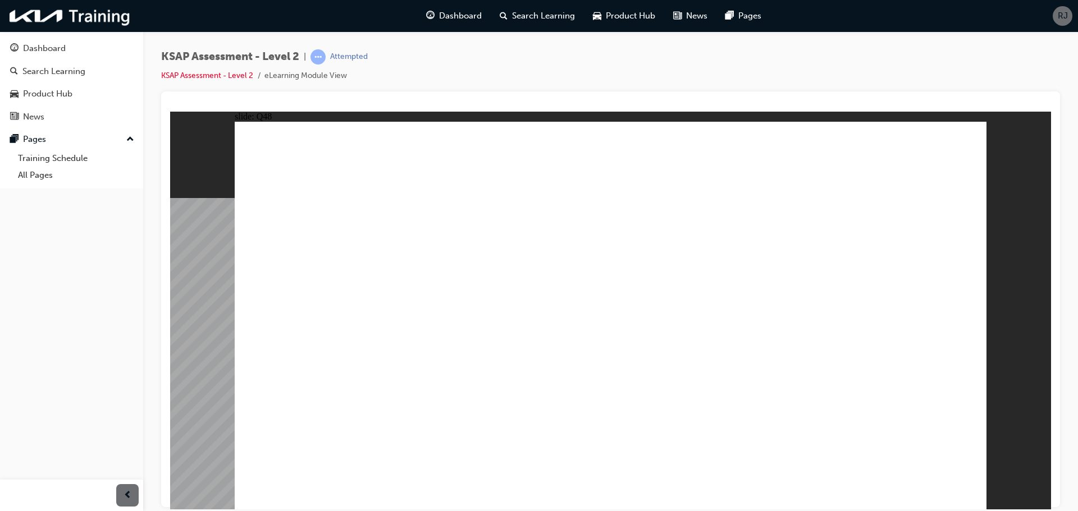
radio input "true"
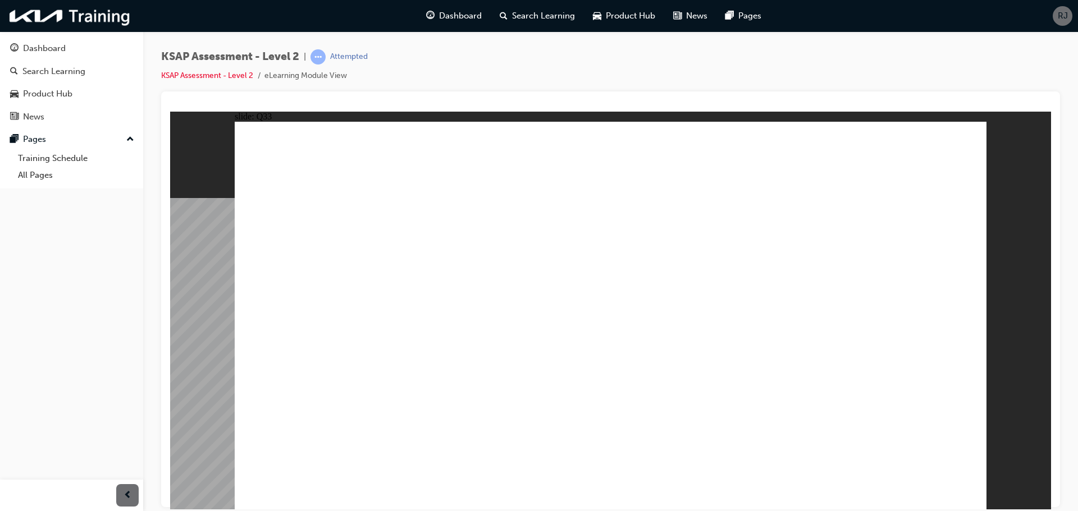
radio input "true"
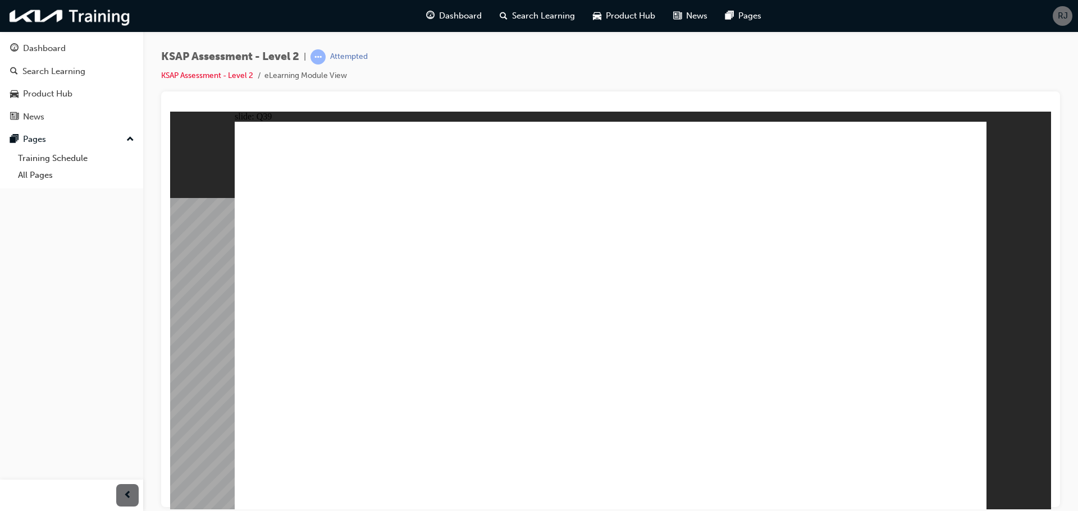
radio input "true"
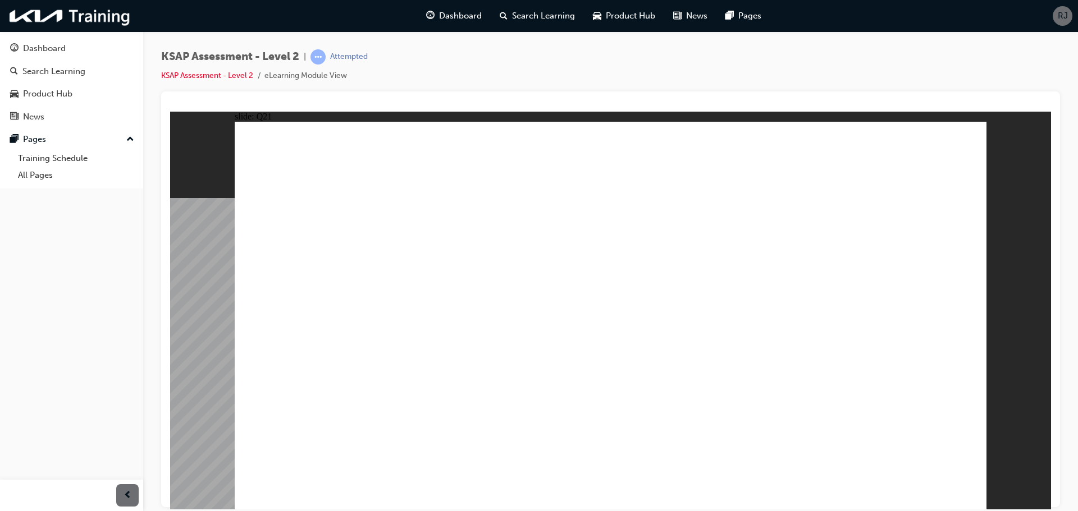
radio input "true"
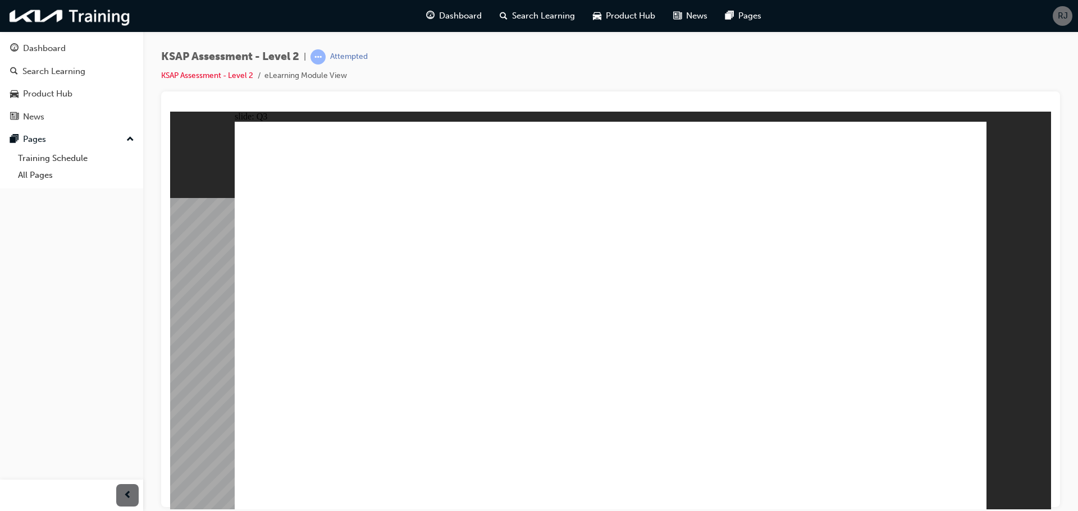
radio input "true"
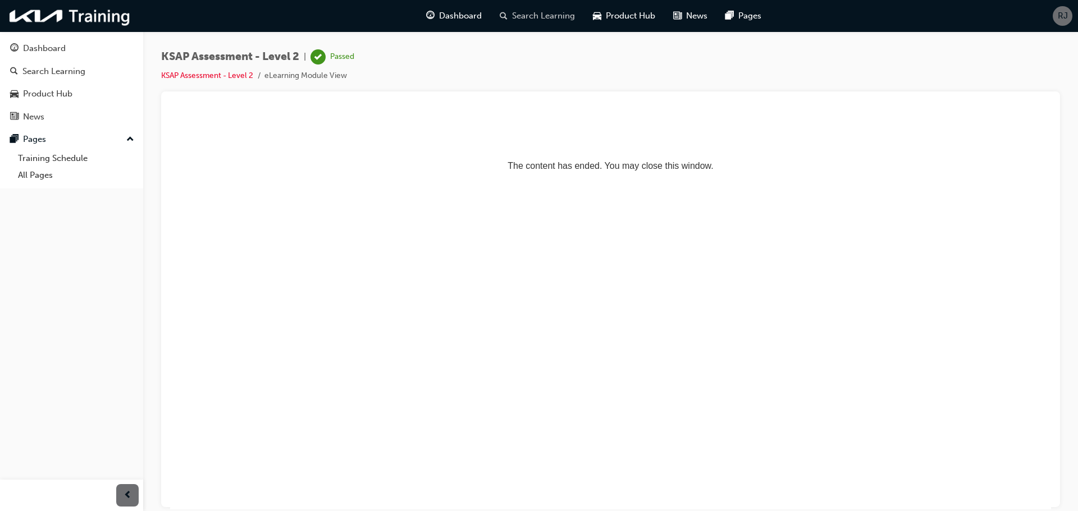
click at [537, 17] on span "Search Learning" at bounding box center [543, 16] width 63 height 13
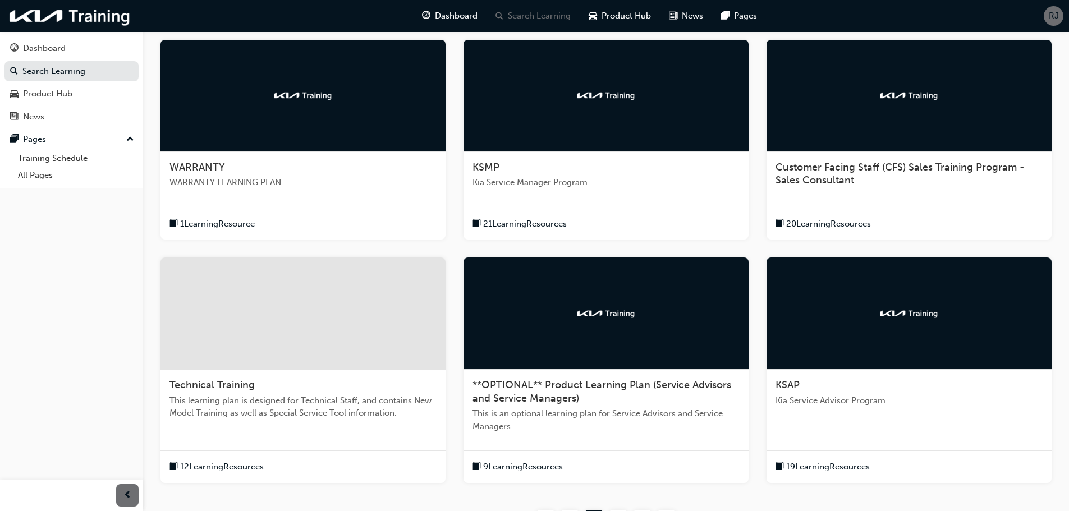
scroll to position [225, 0]
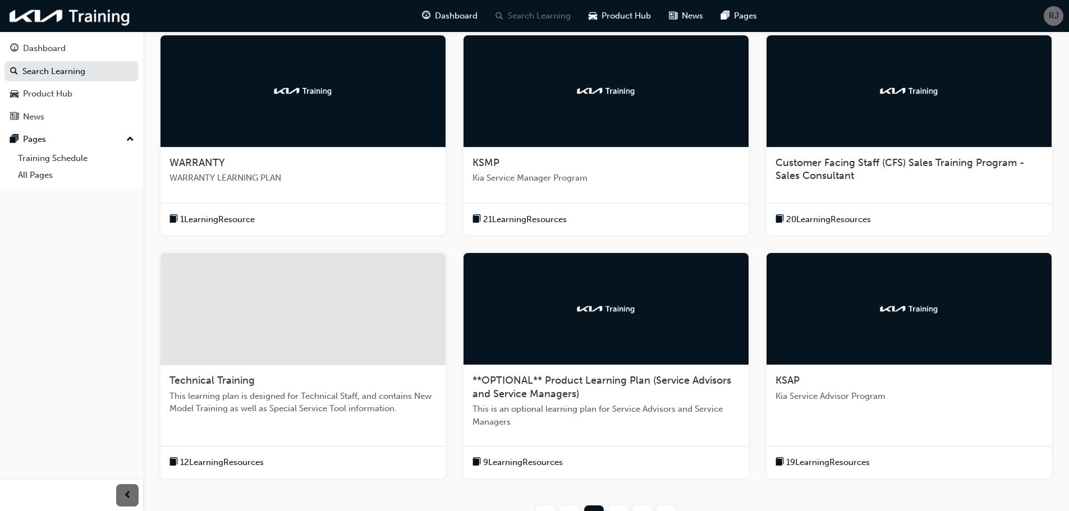
click at [806, 457] on span "19 Learning Resources" at bounding box center [828, 462] width 84 height 13
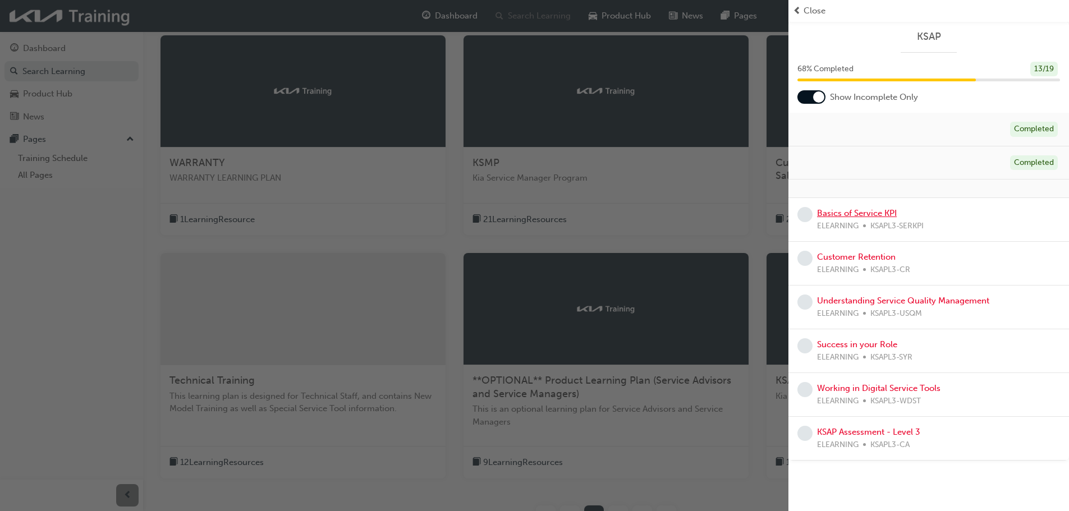
click at [859, 213] on link "Basics of Service KPI" at bounding box center [857, 213] width 80 height 10
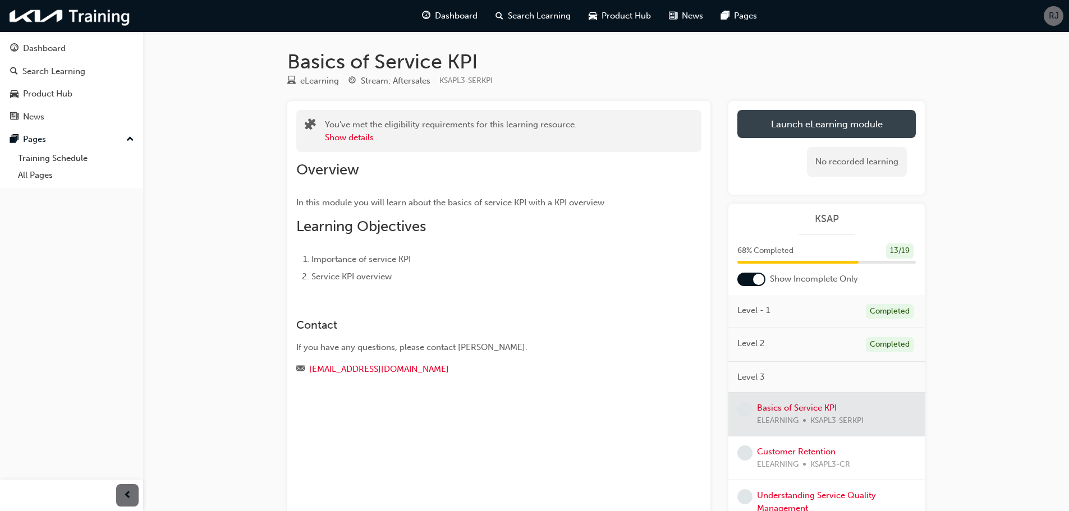
click at [809, 125] on link "Launch eLearning module" at bounding box center [827, 124] width 179 height 28
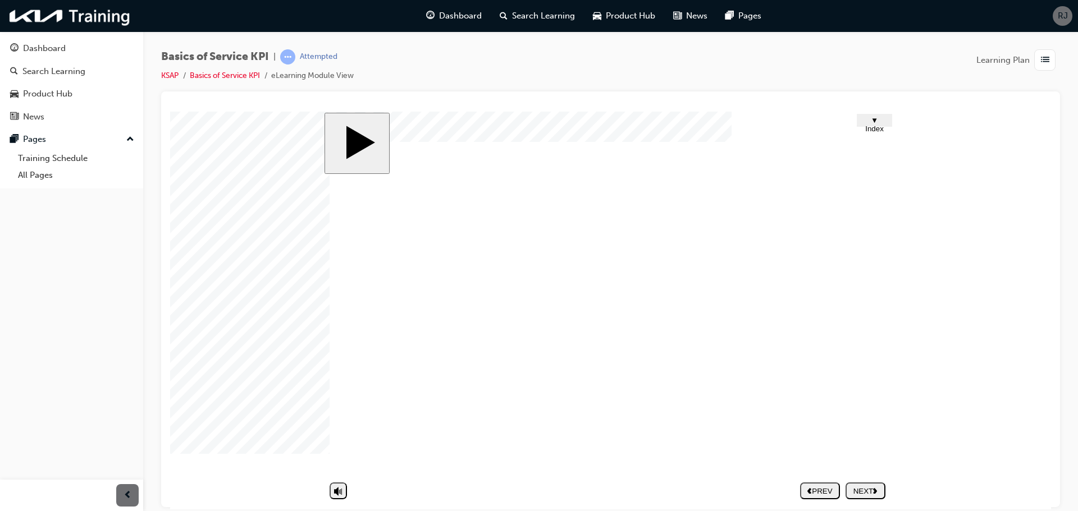
click at [858, 489] on div "NEXT" at bounding box center [865, 491] width 31 height 8
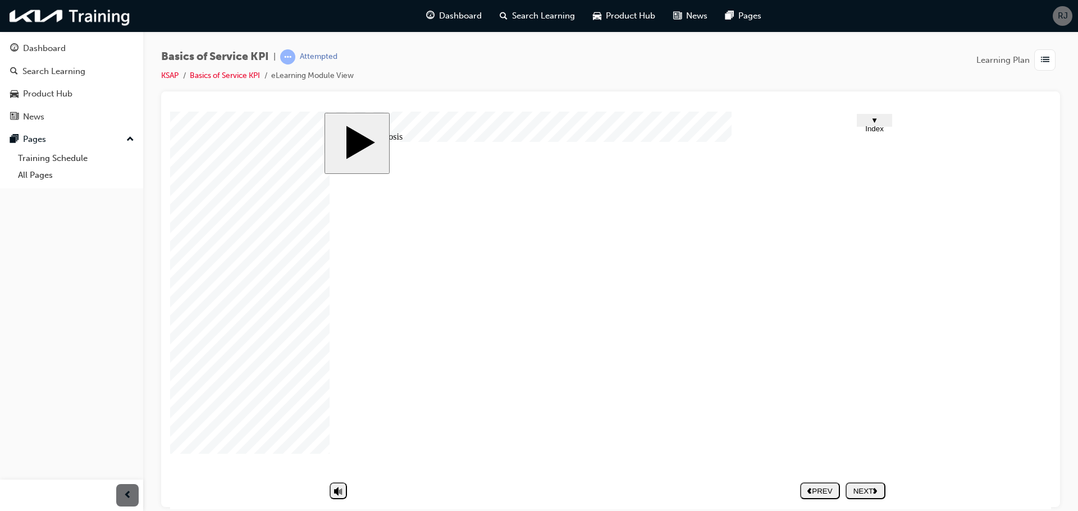
click at [866, 493] on div "NEXT" at bounding box center [865, 491] width 31 height 8
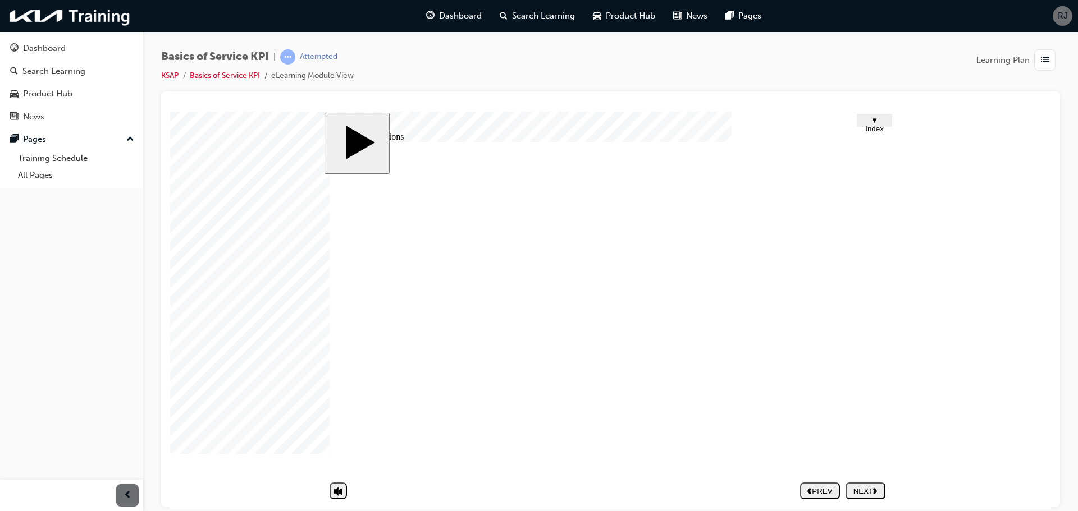
click at [864, 487] on div "NEXT" at bounding box center [865, 491] width 31 height 8
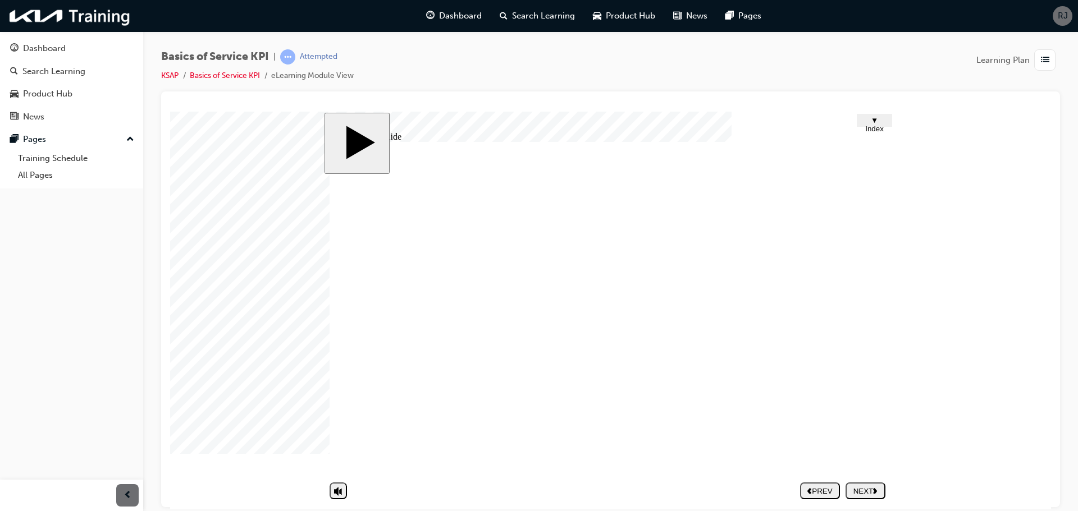
click at [858, 493] on div "NEXT" at bounding box center [865, 491] width 31 height 8
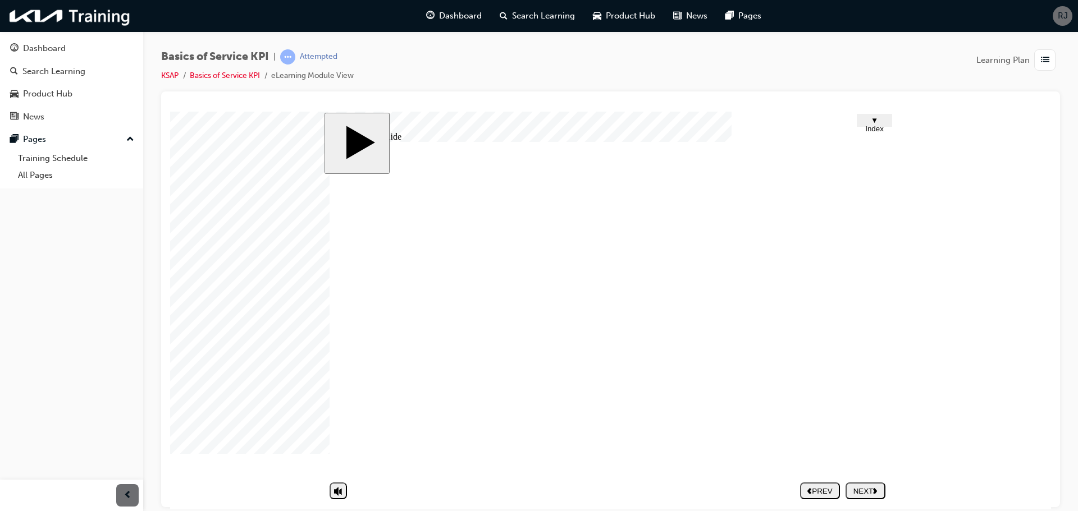
click at [864, 491] on div "NEXT" at bounding box center [865, 491] width 31 height 8
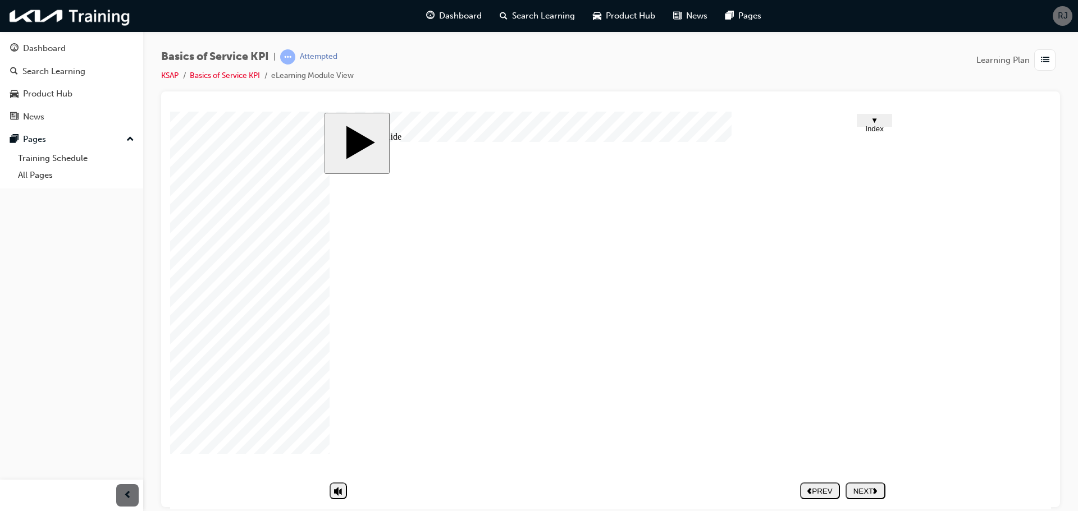
click at [865, 487] on div "NEXT" at bounding box center [865, 491] width 31 height 8
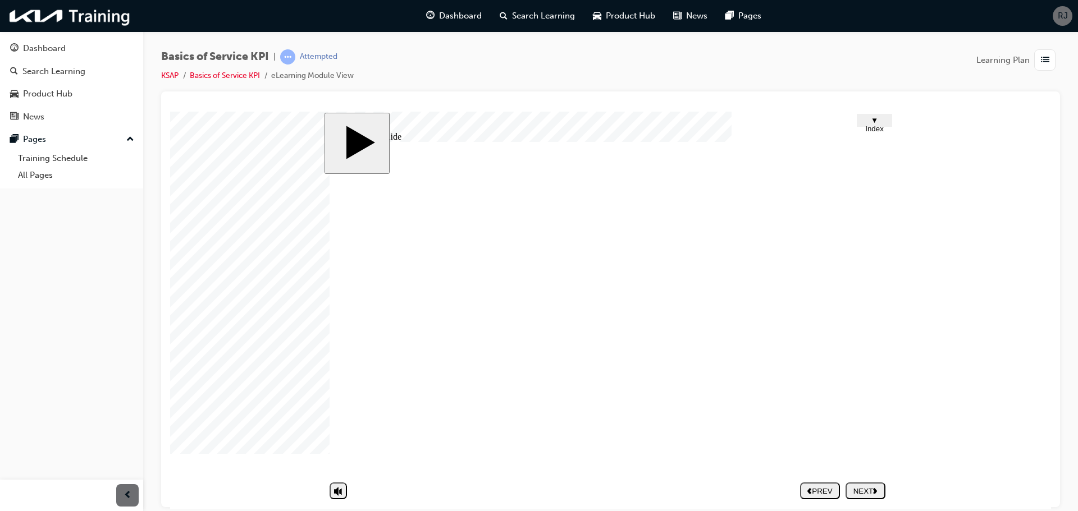
click at [865, 492] on div "NEXT" at bounding box center [865, 491] width 31 height 8
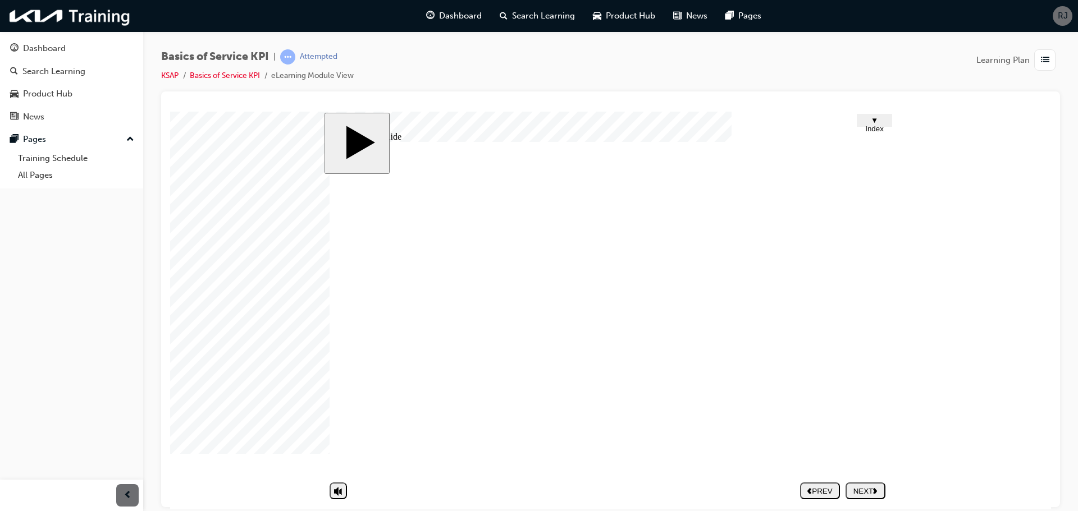
click at [862, 487] on div "NEXT" at bounding box center [865, 491] width 31 height 8
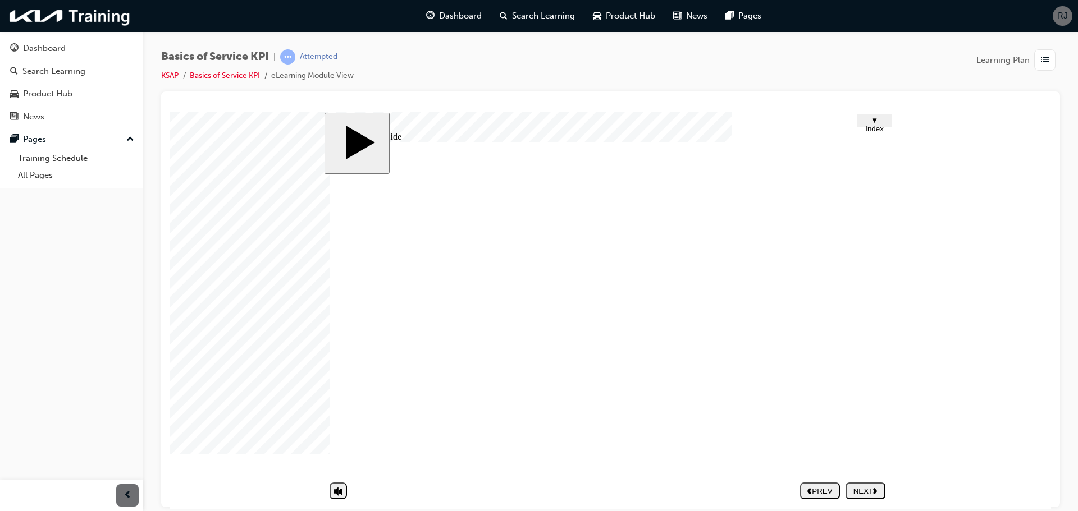
click at [871, 489] on div "NEXT" at bounding box center [865, 491] width 31 height 8
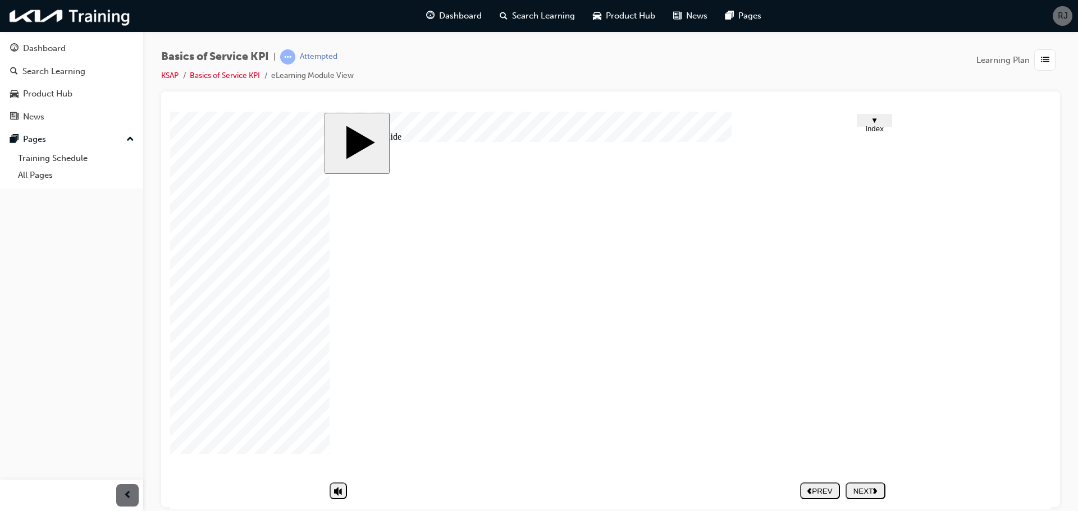
click at [861, 491] on div "NEXT" at bounding box center [865, 491] width 31 height 8
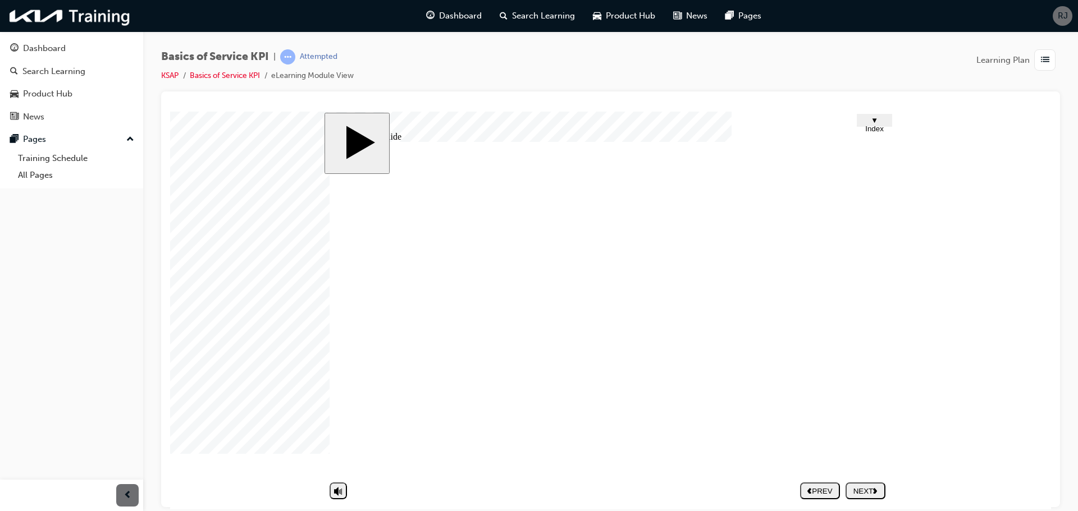
click at [874, 493] on use "next" at bounding box center [875, 491] width 4 height 6
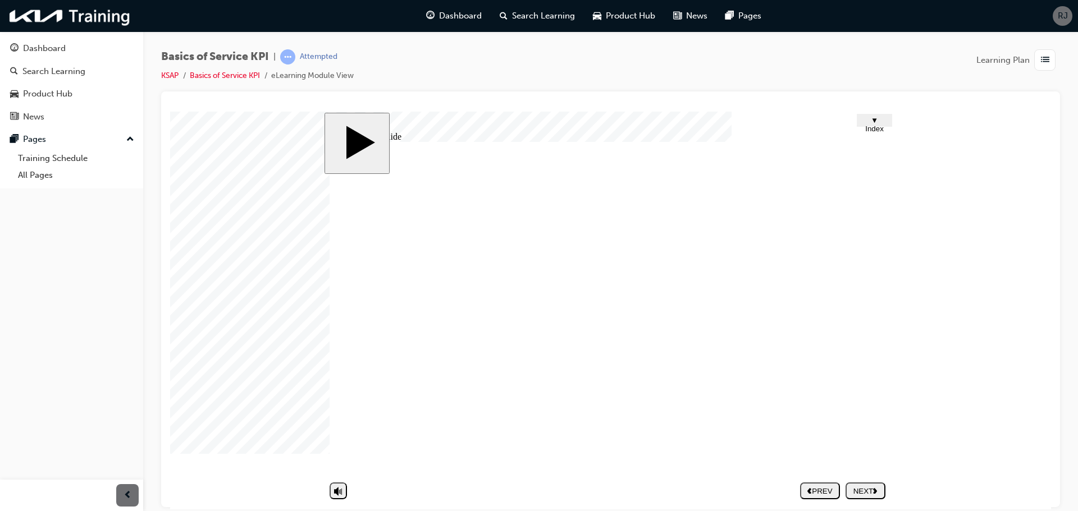
click at [862, 487] on div "NEXT" at bounding box center [865, 491] width 31 height 8
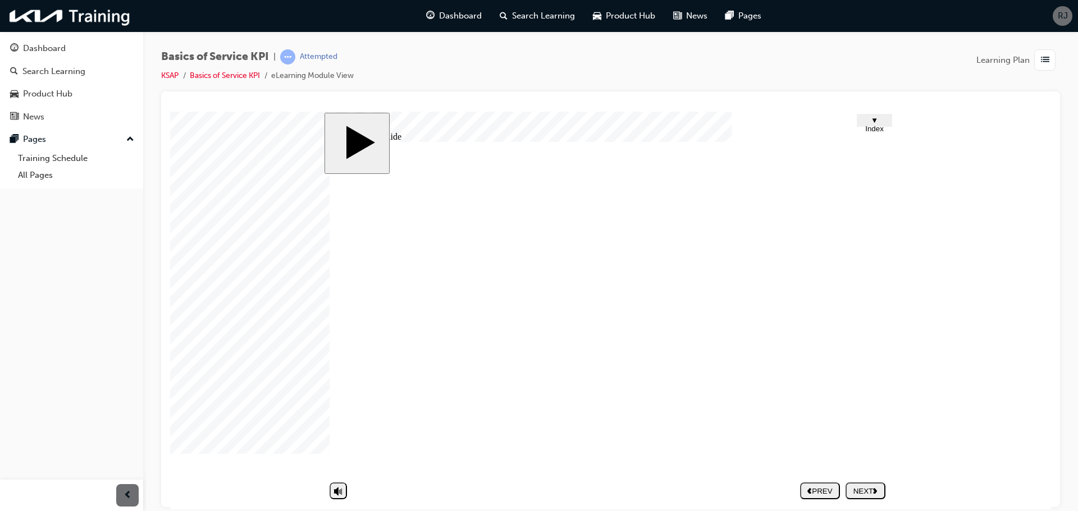
click at [873, 488] on div "NEXT" at bounding box center [865, 491] width 31 height 8
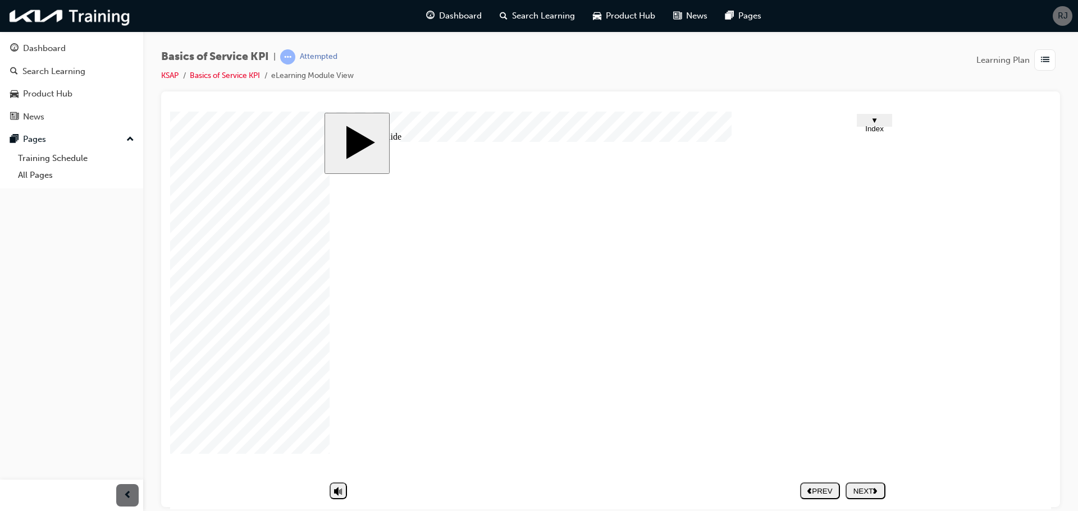
click at [863, 492] on div "NEXT" at bounding box center [865, 491] width 31 height 8
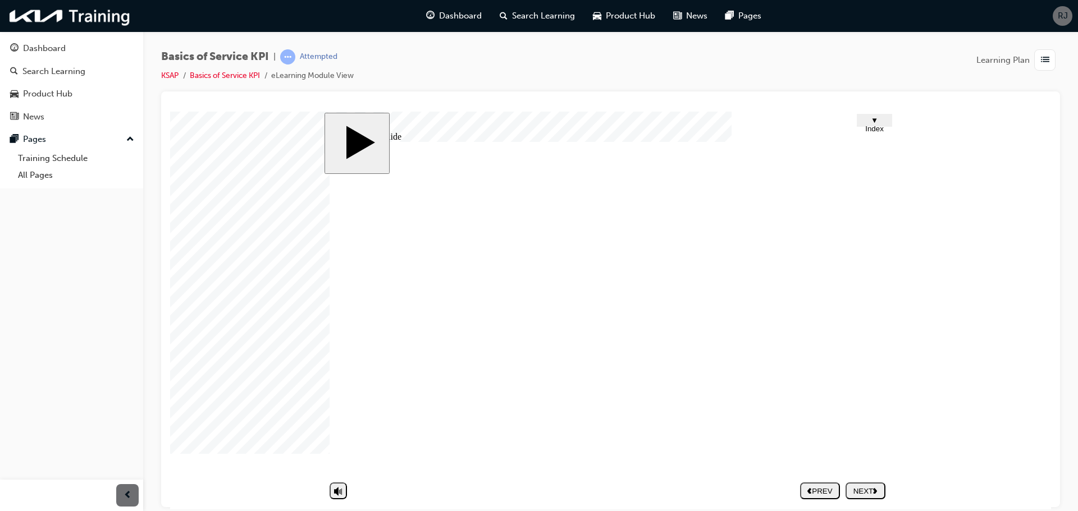
drag, startPoint x: 676, startPoint y: 382, endPoint x: 675, endPoint y: 394, distance: 11.3
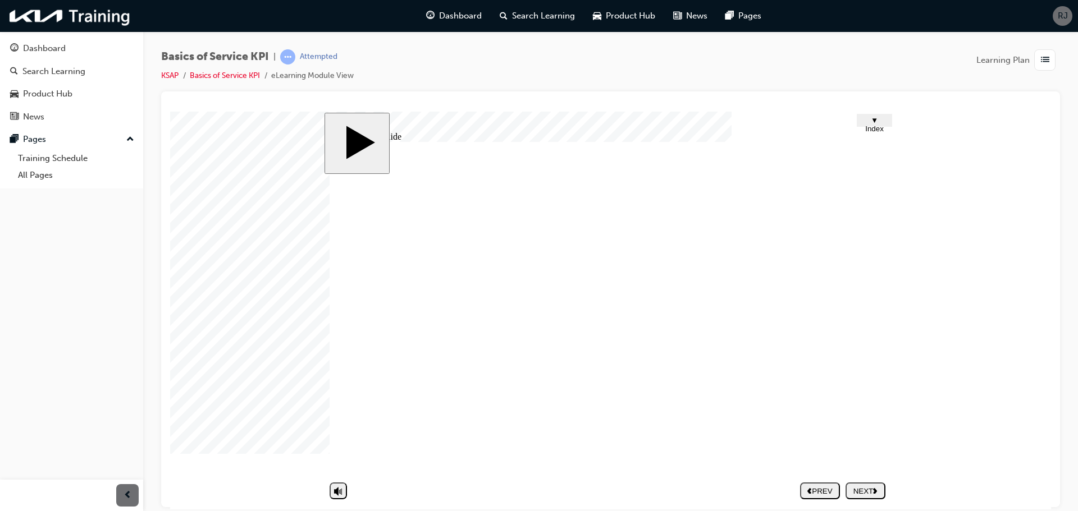
click at [869, 493] on div "NEXT" at bounding box center [865, 491] width 31 height 8
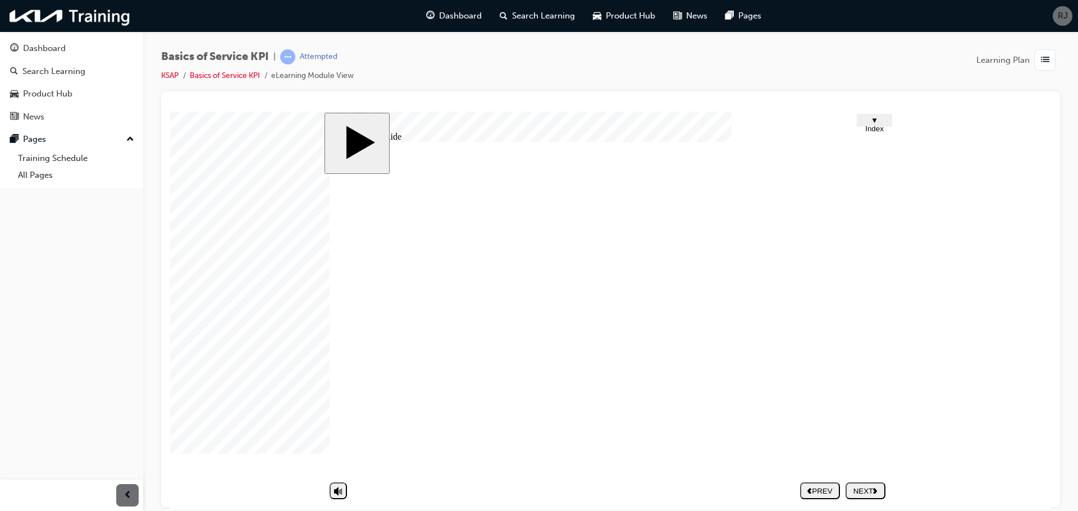
click at [860, 493] on div "NEXT" at bounding box center [865, 491] width 31 height 8
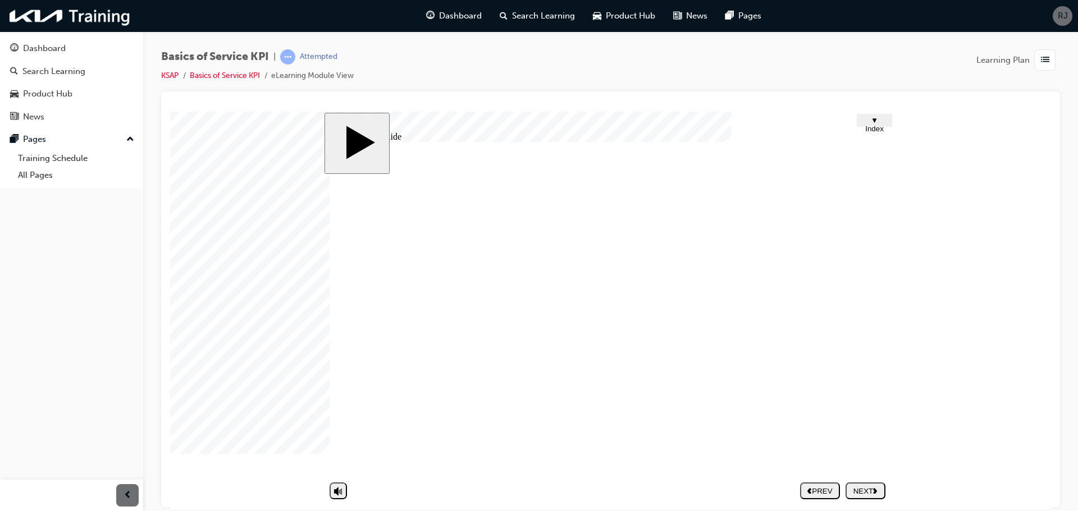
click at [865, 489] on div "NEXT" at bounding box center [865, 491] width 31 height 8
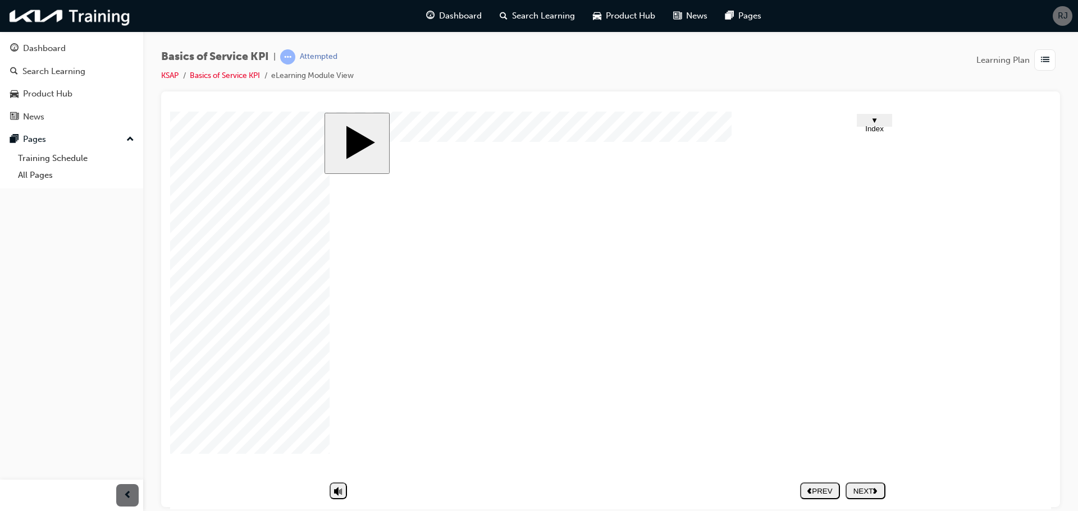
click at [859, 488] on div "NEXT" at bounding box center [865, 491] width 31 height 8
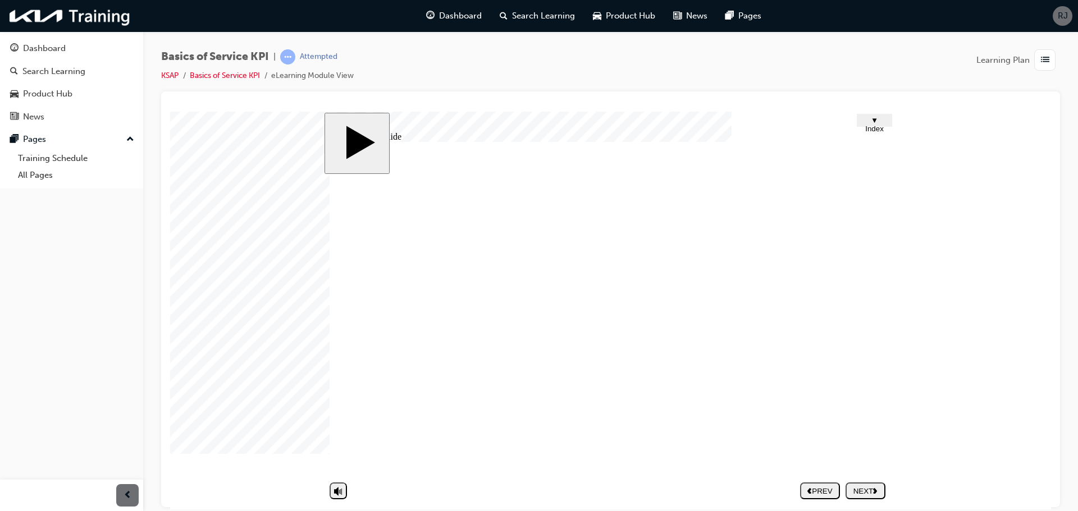
click at [872, 488] on div "NEXT" at bounding box center [865, 491] width 31 height 8
click at [872, 489] on nav "PREV NEXT SUBMIT" at bounding box center [842, 491] width 85 height 26
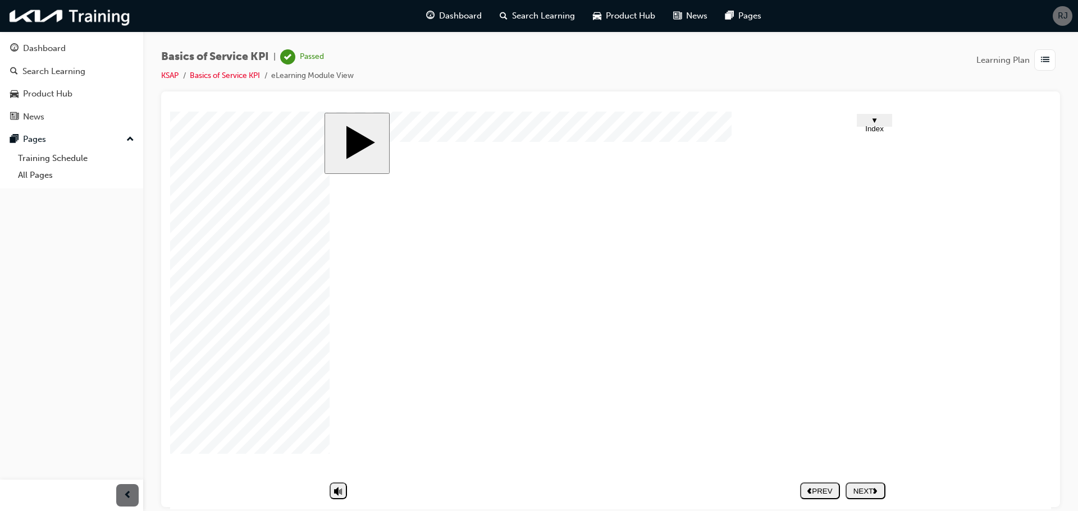
click at [866, 491] on nav "PREV NEXT SUBMIT" at bounding box center [842, 491] width 85 height 26
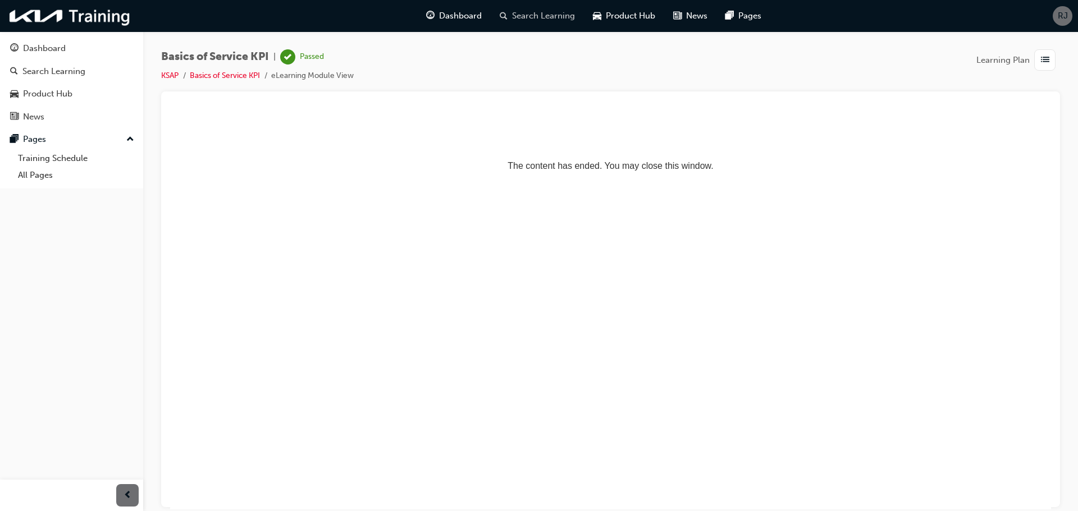
click at [557, 22] on span "Search Learning" at bounding box center [543, 16] width 63 height 13
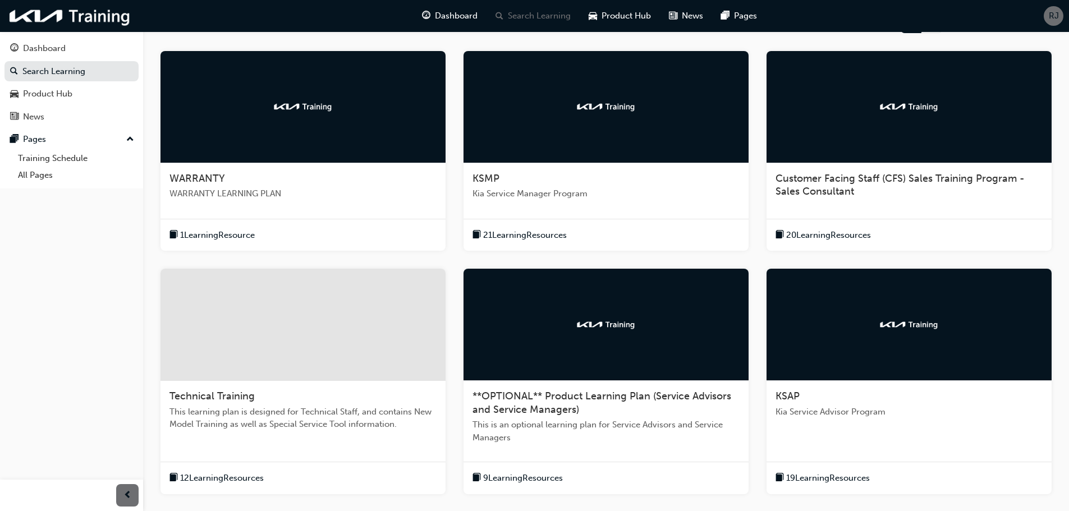
scroll to position [281, 0]
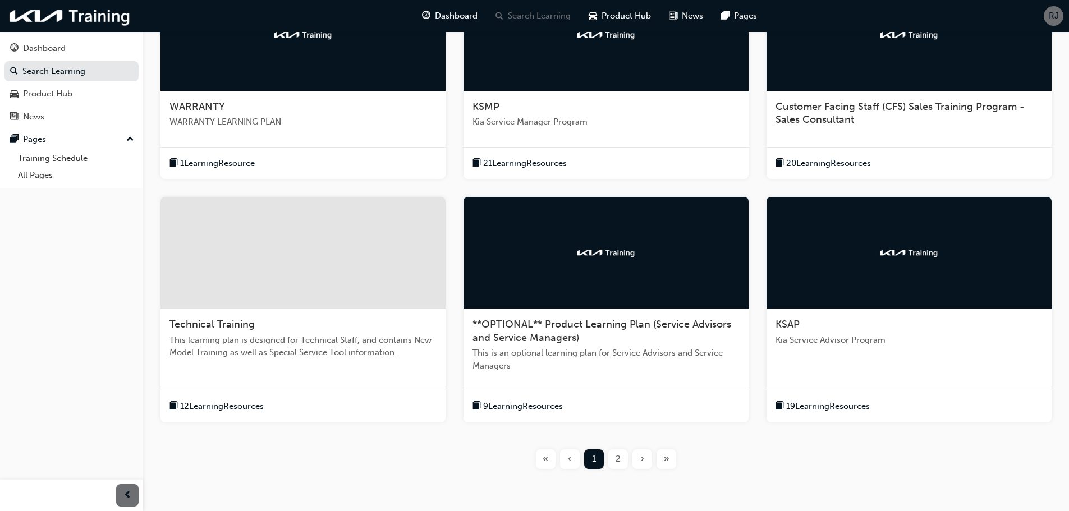
click at [827, 402] on span "19 Learning Resources" at bounding box center [828, 406] width 84 height 13
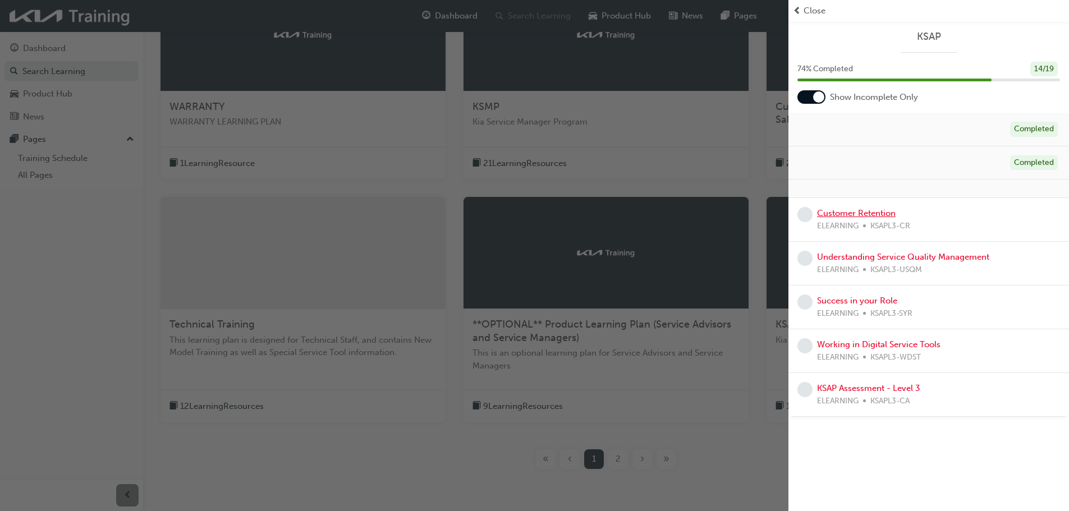
click at [872, 213] on link "Customer Retention" at bounding box center [856, 213] width 79 height 10
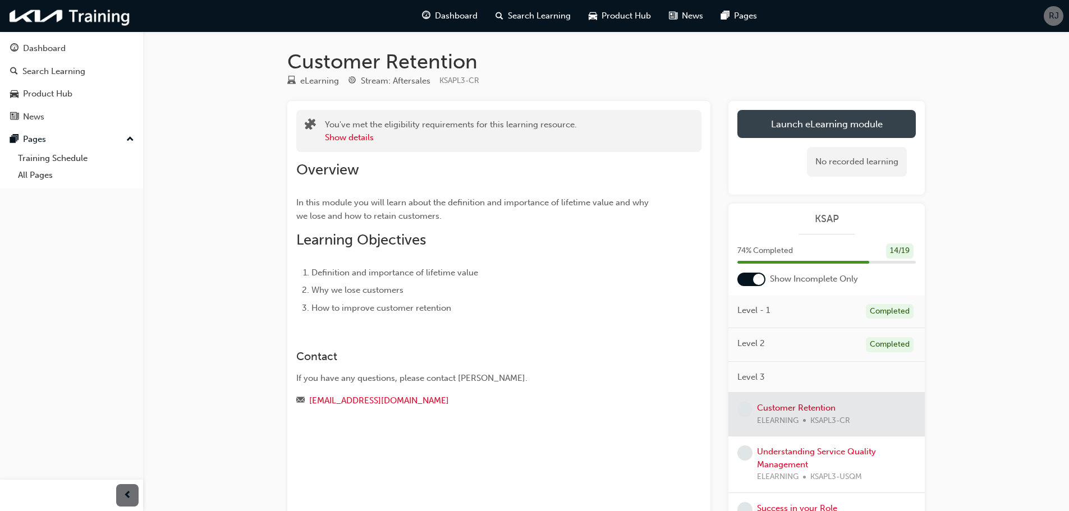
click at [794, 117] on link "Launch eLearning module" at bounding box center [827, 124] width 179 height 28
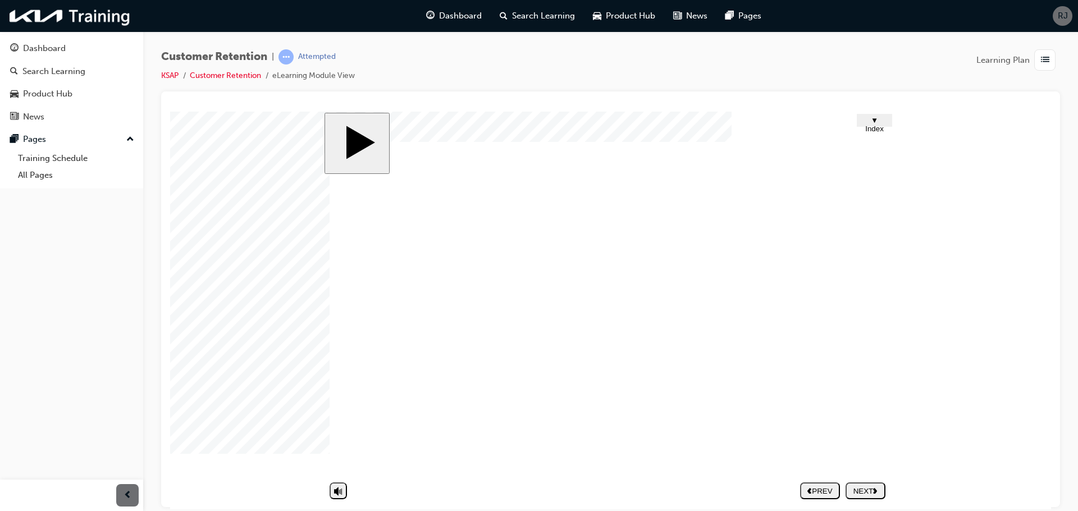
click at [866, 487] on div "NEXT" at bounding box center [865, 491] width 31 height 8
click at [871, 490] on div "NEXT" at bounding box center [865, 491] width 31 height 8
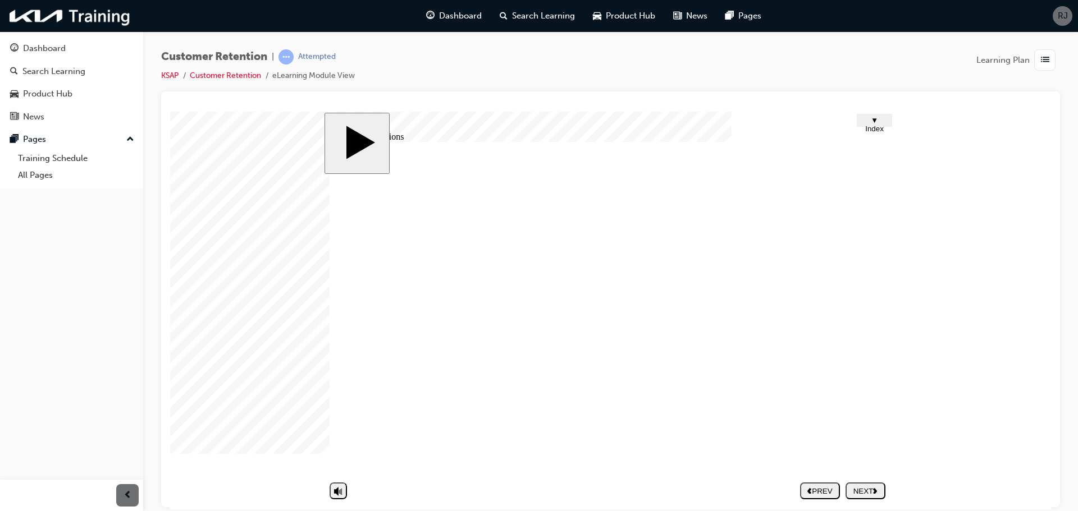
click at [864, 493] on div "NEXT" at bounding box center [865, 491] width 31 height 8
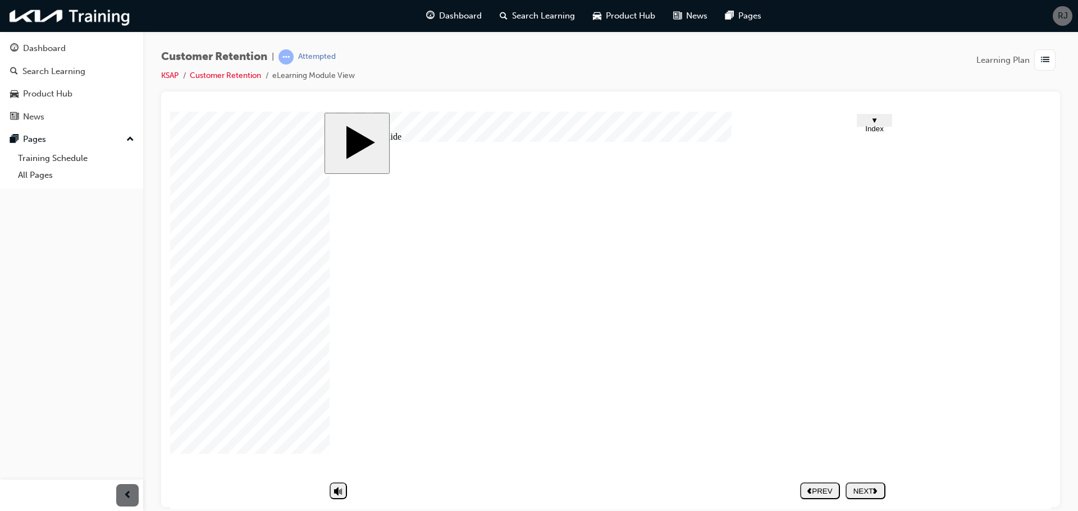
click at [863, 494] on div "NEXT" at bounding box center [865, 491] width 31 height 8
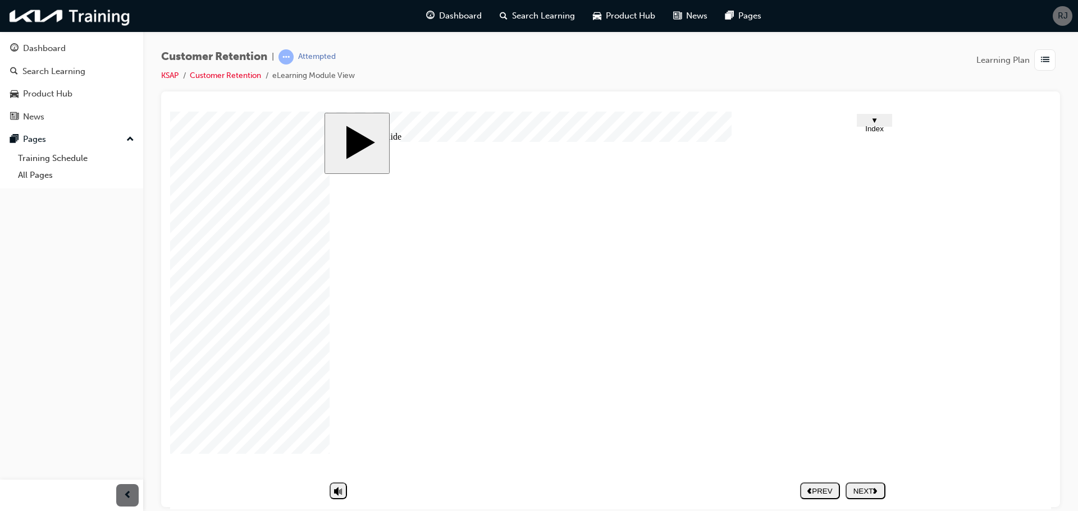
click at [866, 491] on div "NEXT" at bounding box center [865, 491] width 31 height 8
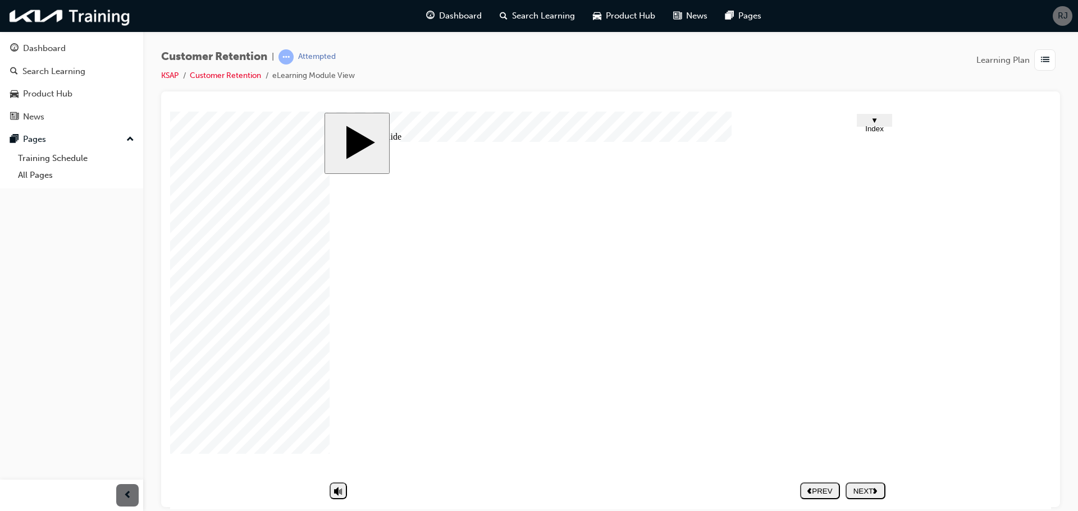
click at [868, 498] on button "NEXT" at bounding box center [865, 490] width 40 height 17
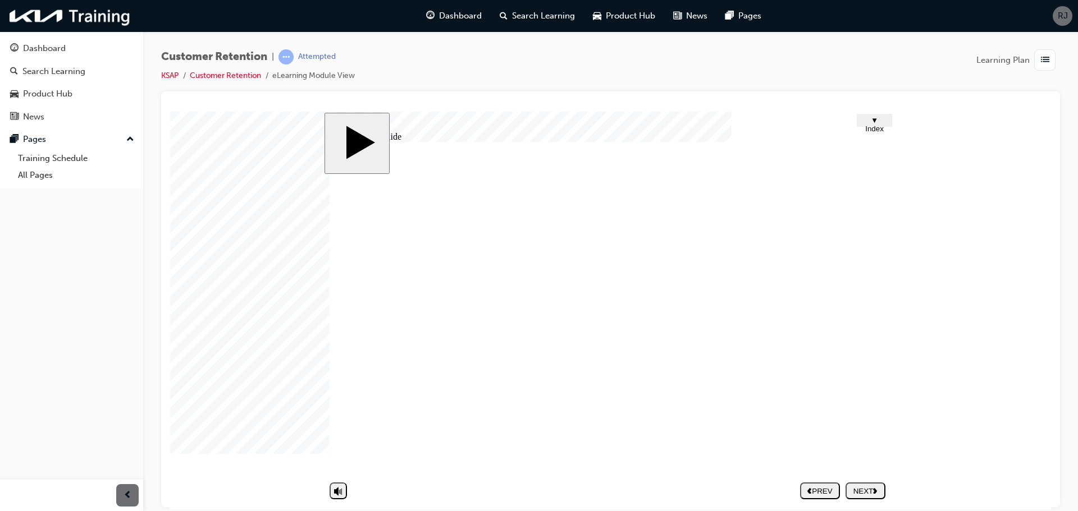
click at [871, 497] on button "NEXT" at bounding box center [865, 490] width 40 height 17
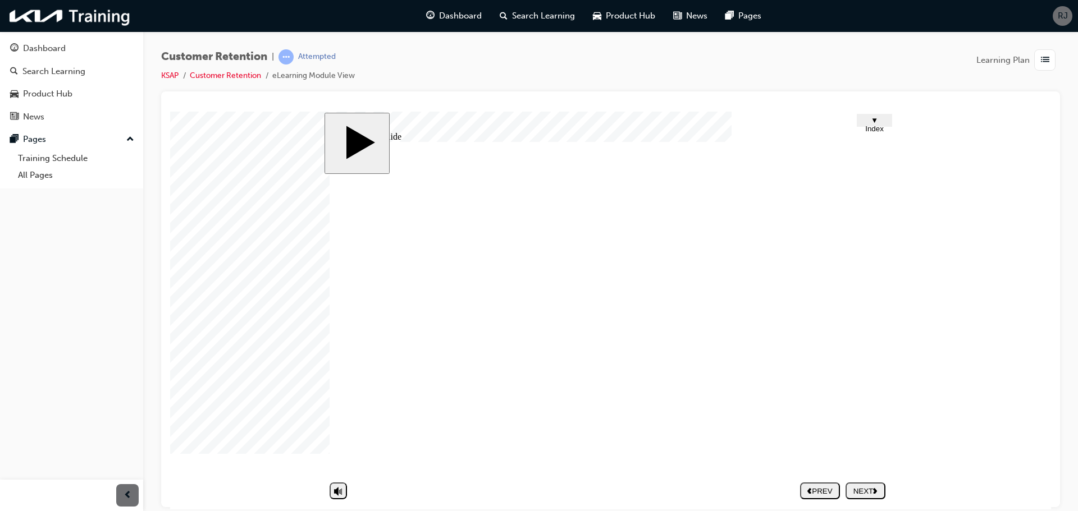
click at [863, 492] on div "NEXT" at bounding box center [865, 491] width 31 height 8
click at [867, 493] on div "NEXT" at bounding box center [865, 491] width 31 height 8
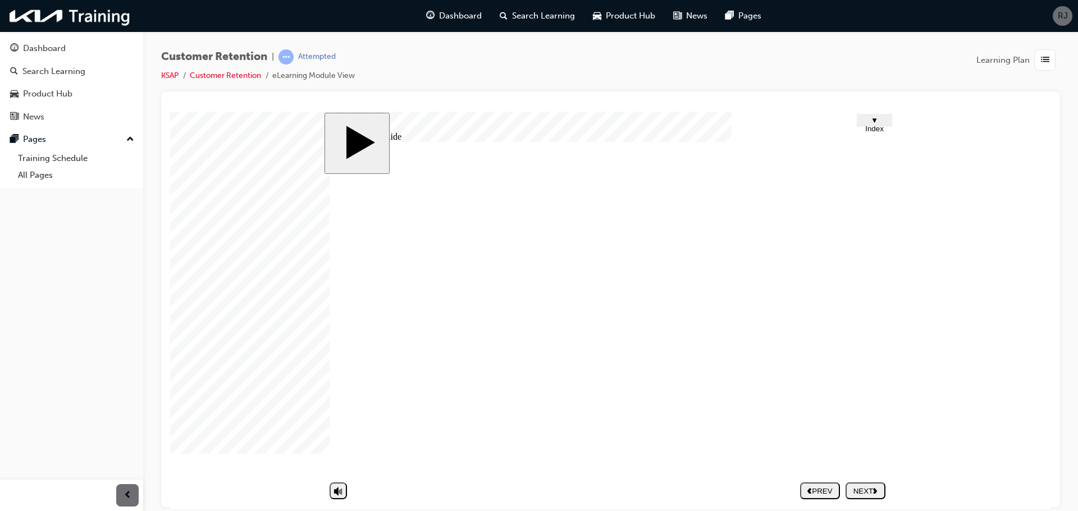
click at [825, 488] on div "PREV" at bounding box center [819, 491] width 31 height 8
click at [873, 496] on button "NEXT" at bounding box center [865, 490] width 40 height 17
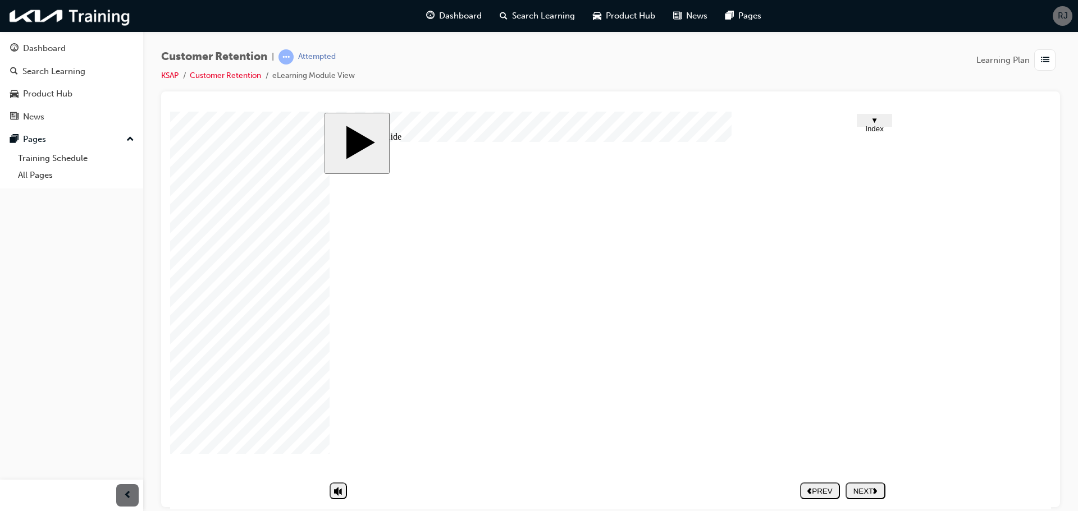
click at [869, 489] on div "NEXT" at bounding box center [865, 491] width 31 height 8
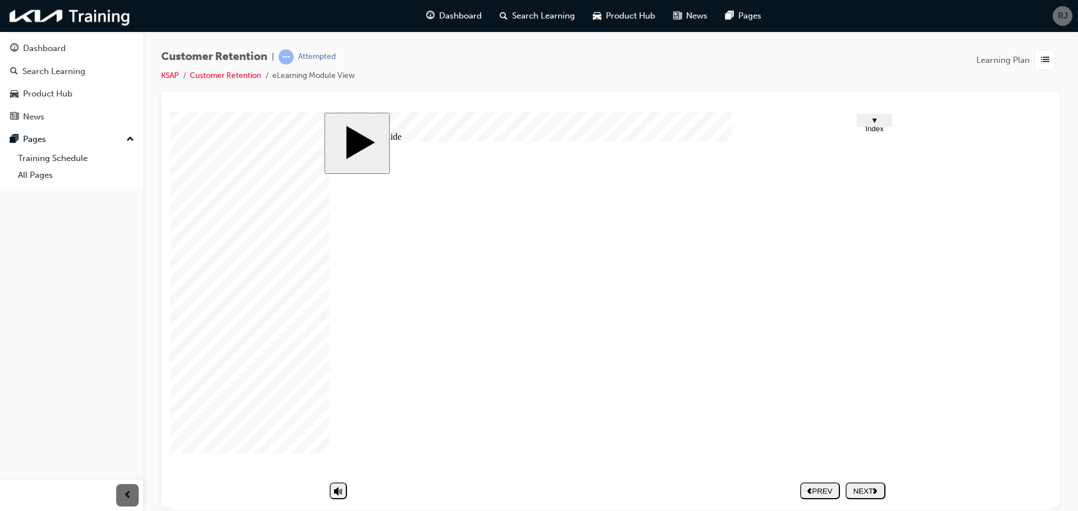
click at [871, 489] on div "NEXT" at bounding box center [865, 491] width 31 height 8
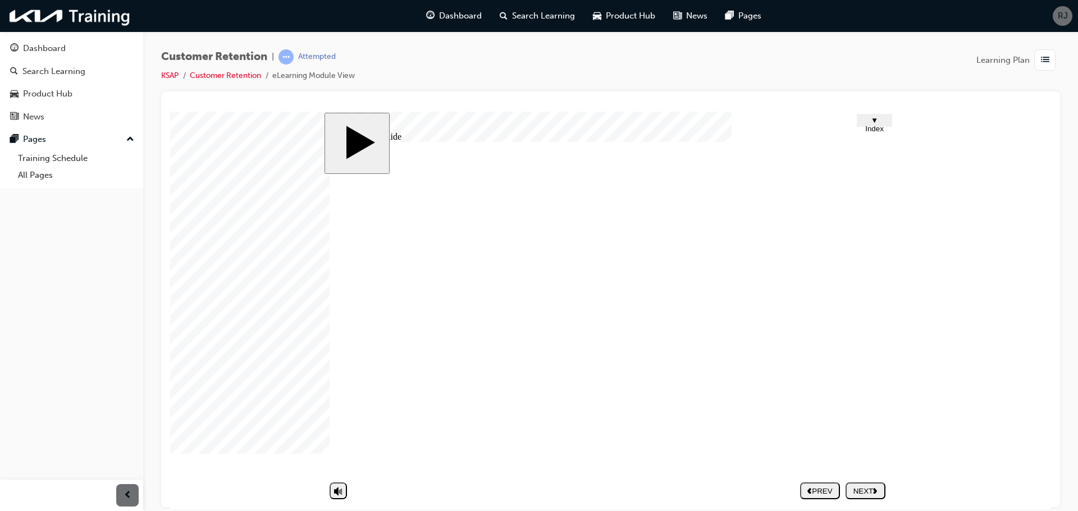
click at [875, 493] on div "NEXT" at bounding box center [865, 491] width 31 height 8
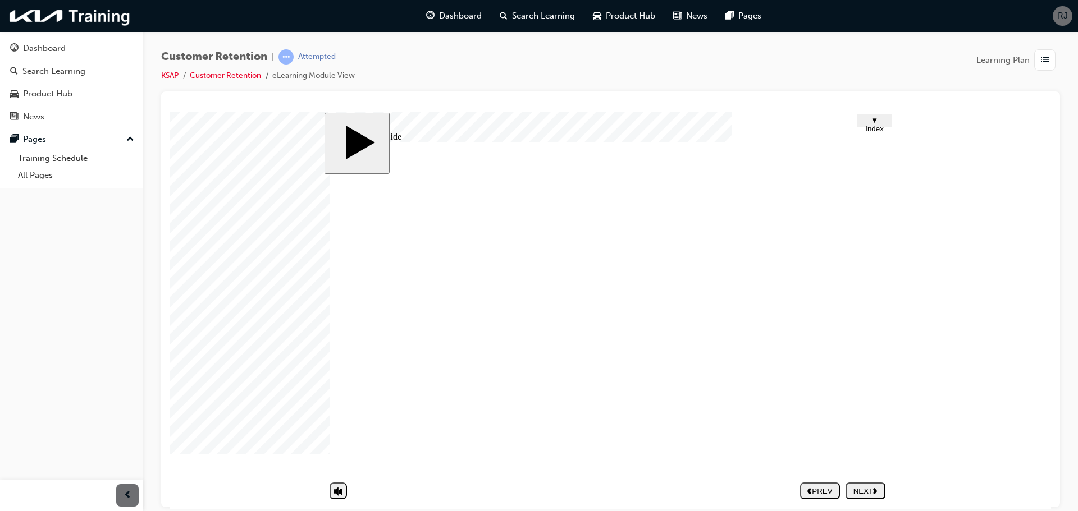
click at [870, 495] on div "NEXT" at bounding box center [865, 491] width 31 height 8
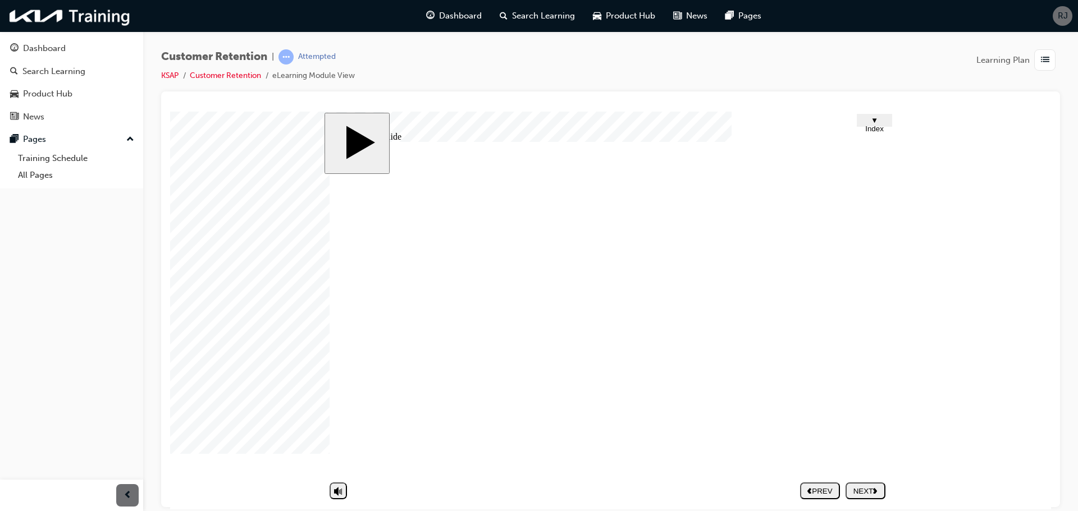
click at [857, 487] on div "NEXT" at bounding box center [865, 491] width 31 height 8
click at [863, 491] on div "NEXT" at bounding box center [865, 491] width 31 height 8
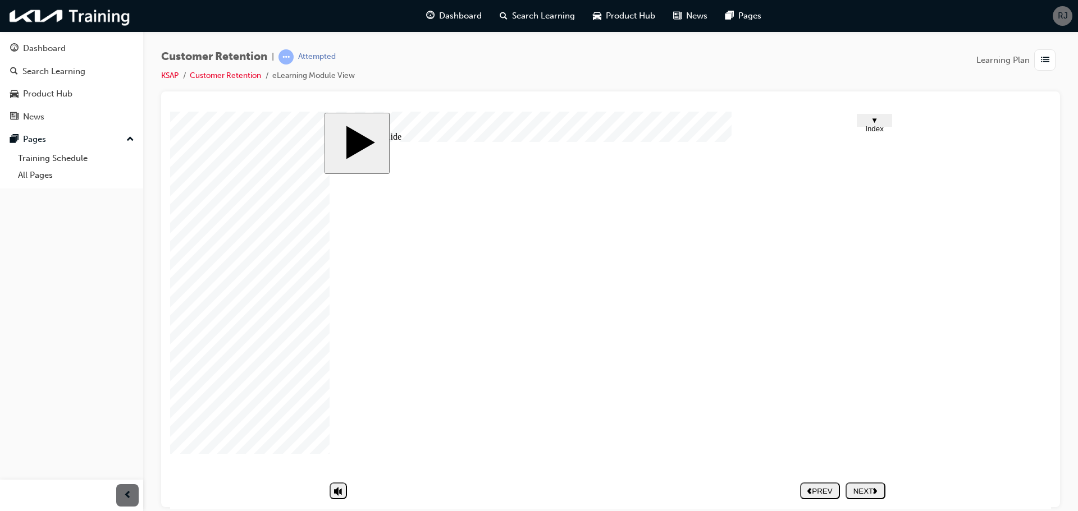
click at [866, 488] on div "NEXT" at bounding box center [865, 491] width 31 height 8
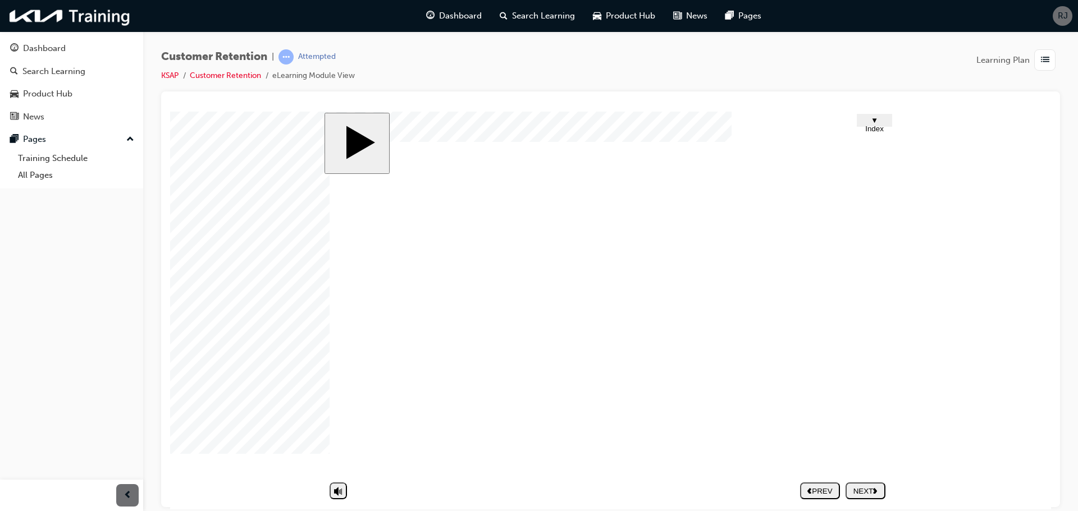
click at [870, 492] on div "NEXT" at bounding box center [865, 491] width 31 height 8
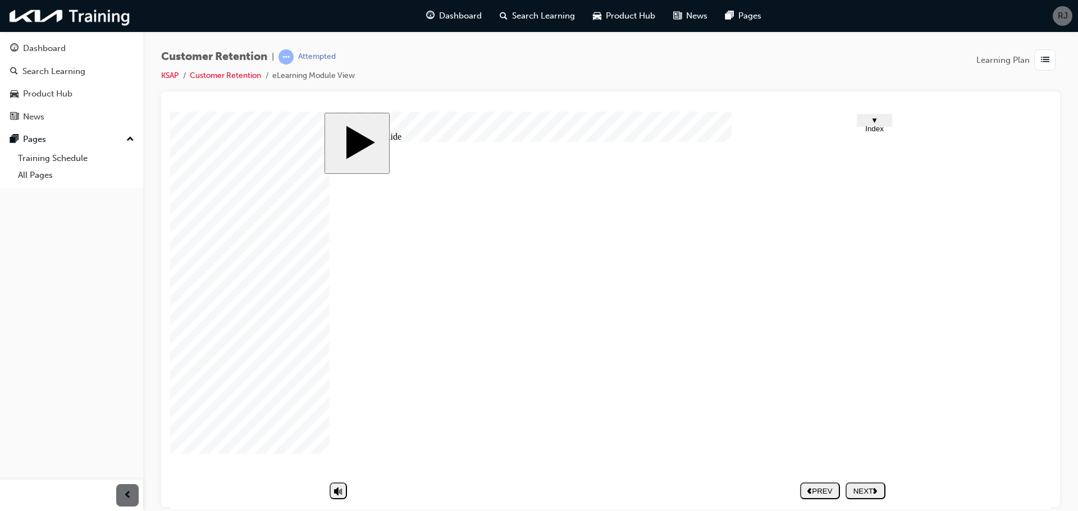
click at [861, 491] on div "NEXT" at bounding box center [865, 491] width 31 height 8
click at [531, 13] on span "Search Learning" at bounding box center [543, 16] width 63 height 13
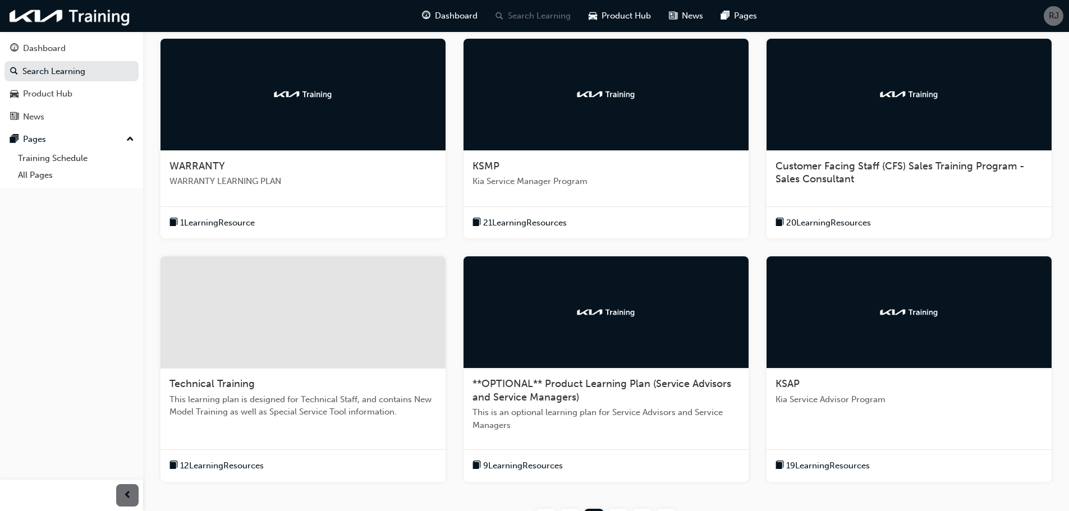
scroll to position [330, 0]
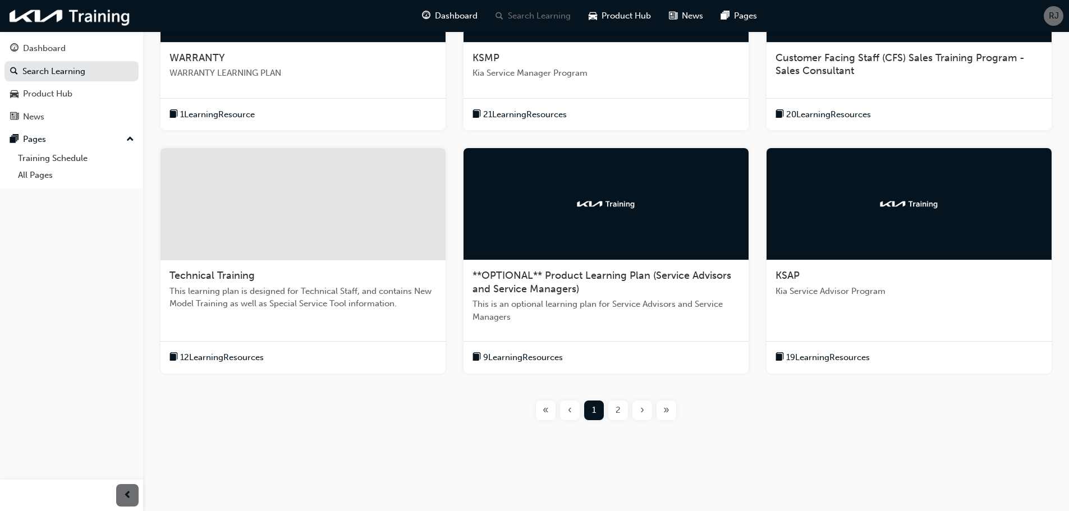
click at [813, 358] on span "19 Learning Resources" at bounding box center [828, 357] width 84 height 13
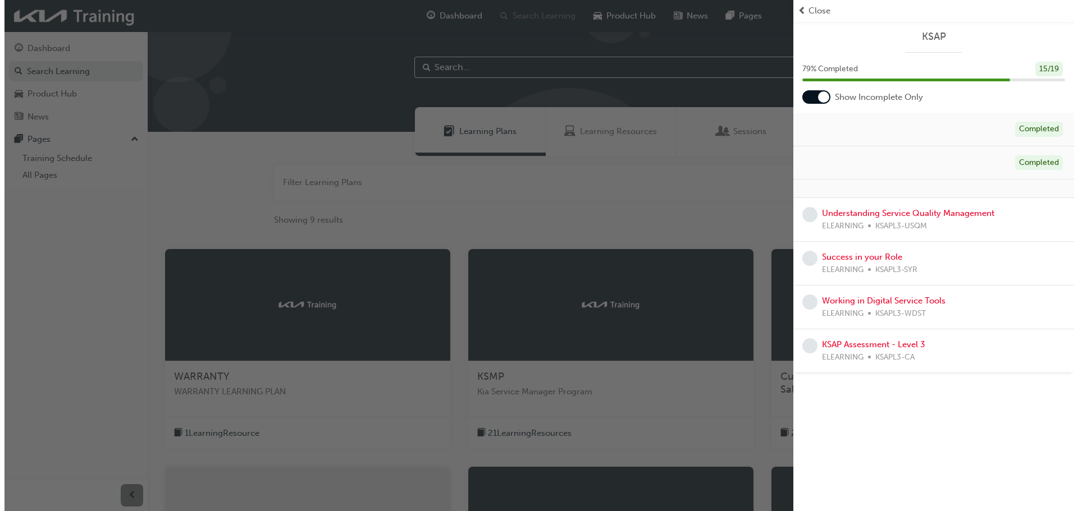
scroll to position [0, 0]
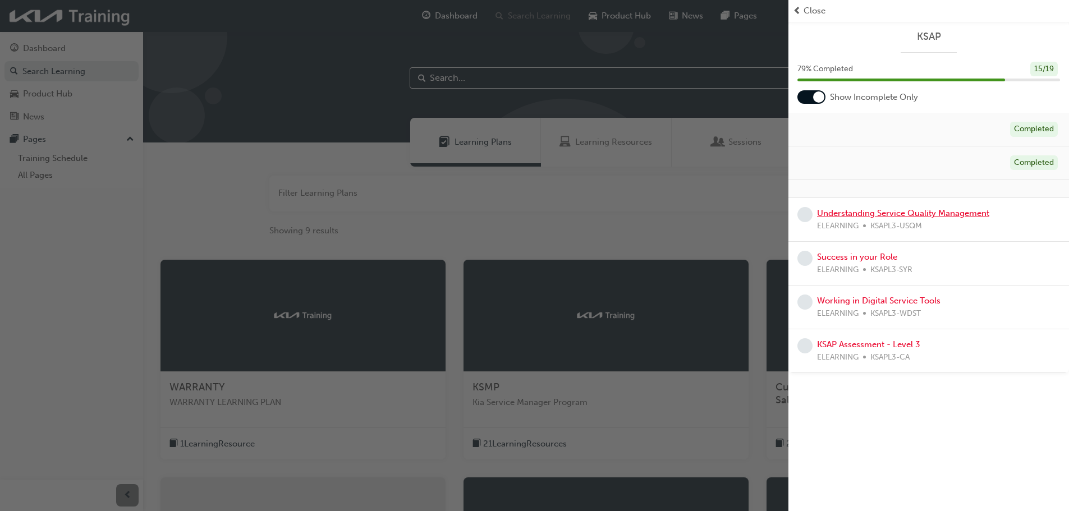
click at [888, 211] on link "Understanding Service Quality Management" at bounding box center [903, 213] width 172 height 10
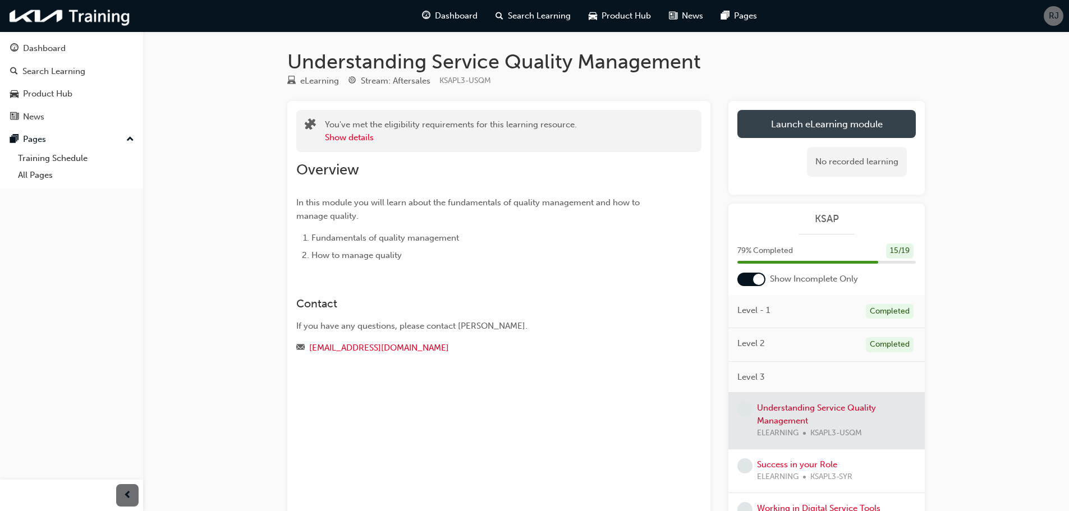
click at [848, 126] on link "Launch eLearning module" at bounding box center [827, 124] width 179 height 28
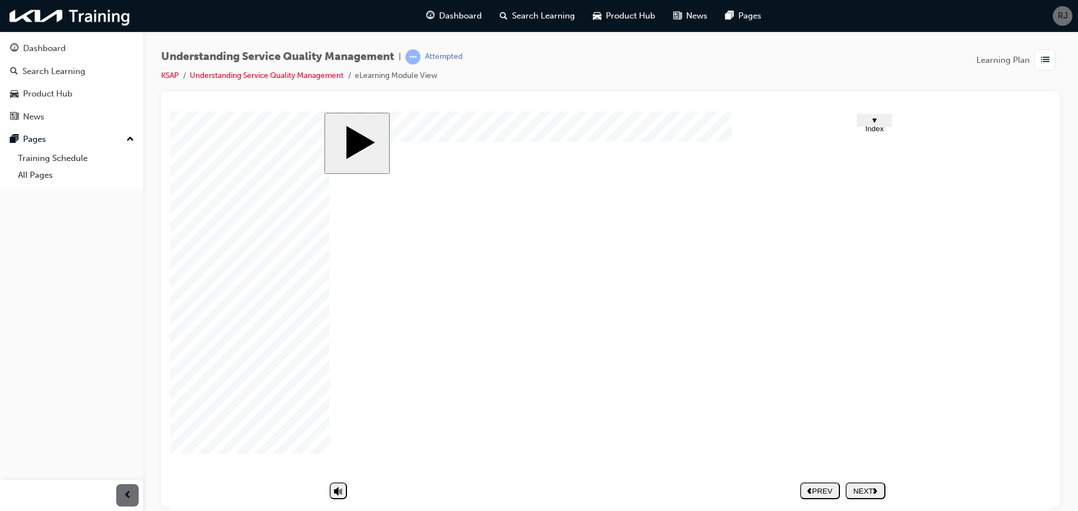
click at [870, 494] on div "NEXT" at bounding box center [865, 491] width 31 height 8
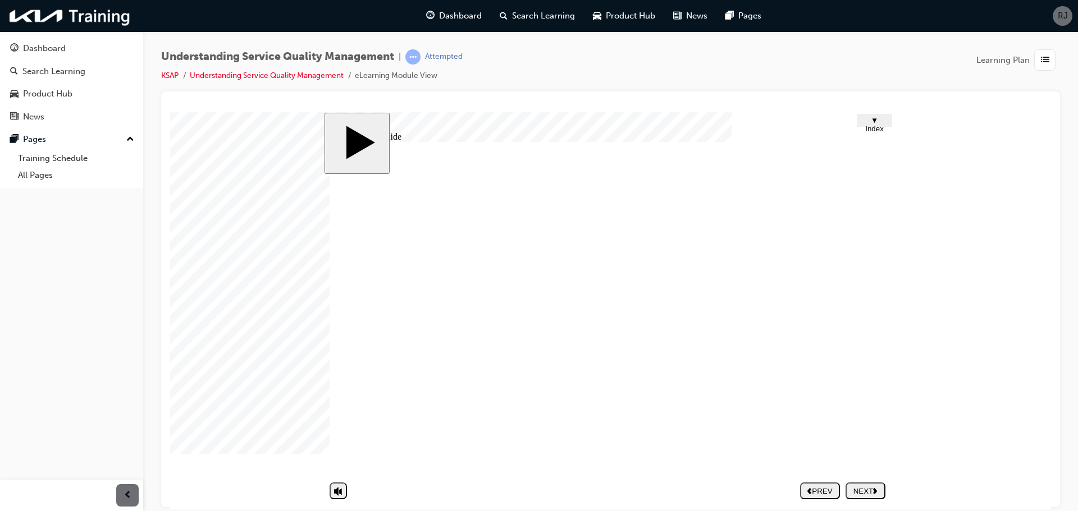
click at [871, 490] on div "NEXT" at bounding box center [865, 491] width 31 height 8
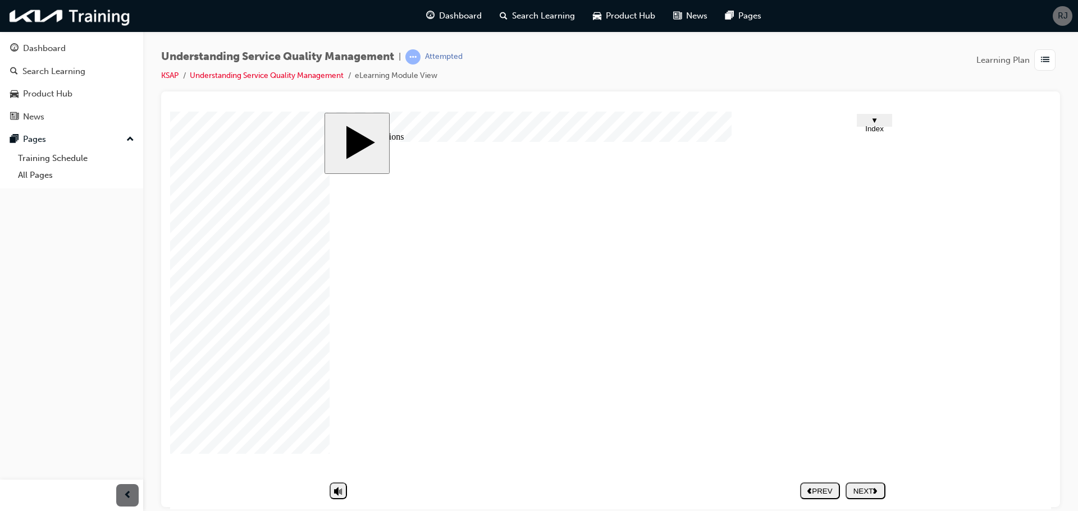
click at [875, 493] on use "next" at bounding box center [875, 491] width 4 height 6
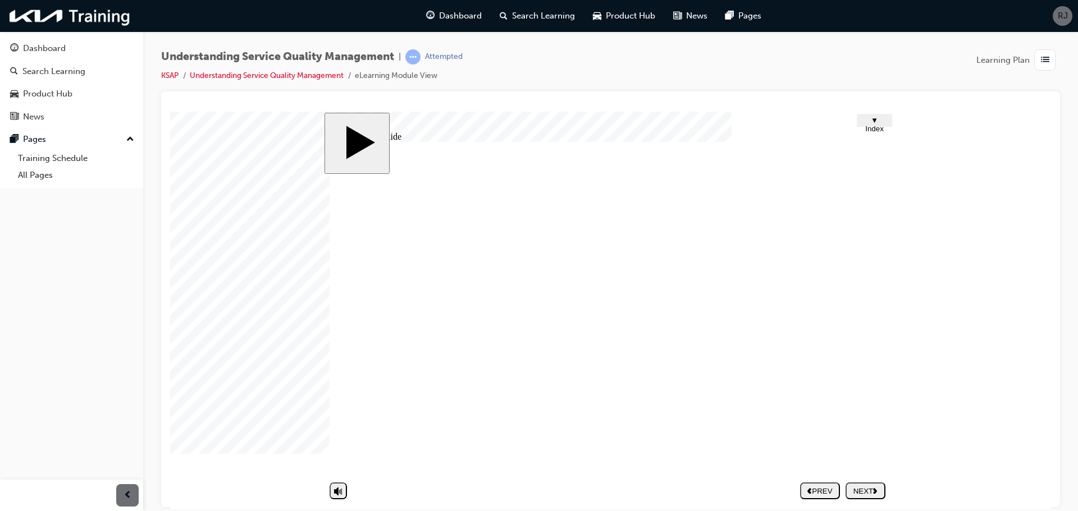
click at [860, 492] on div "NEXT" at bounding box center [865, 491] width 31 height 8
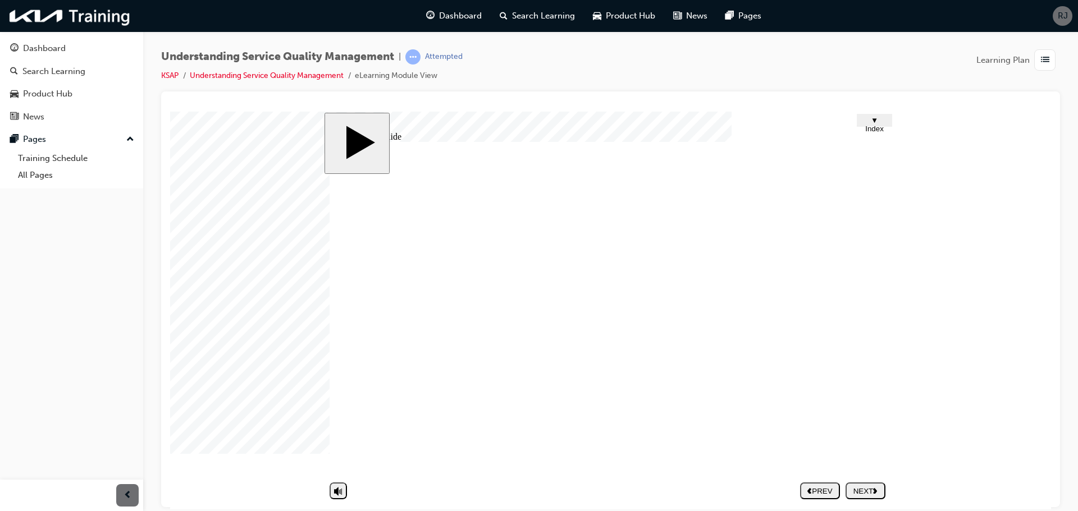
click at [870, 487] on div "NEXT" at bounding box center [865, 491] width 31 height 8
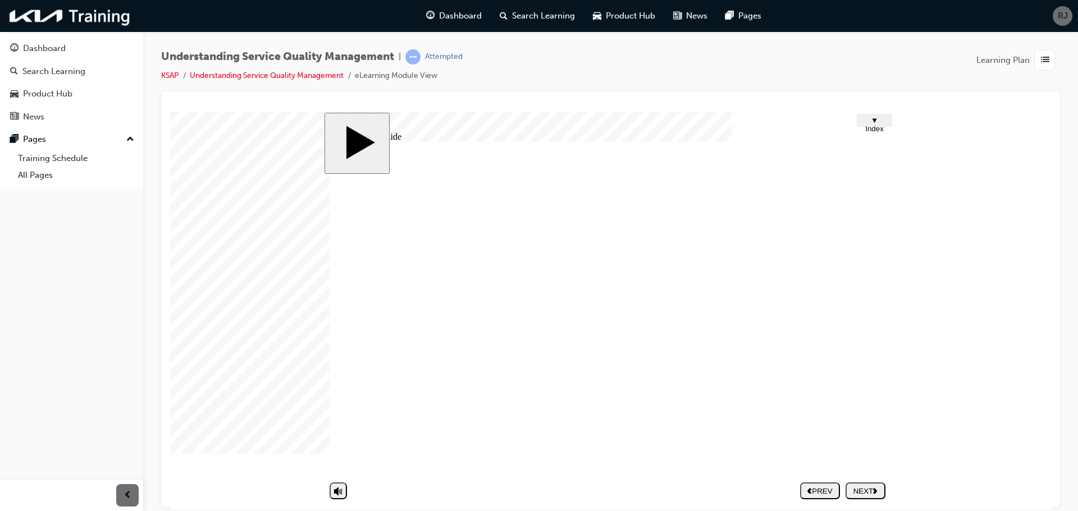
click at [861, 495] on div "NEXT" at bounding box center [865, 491] width 31 height 8
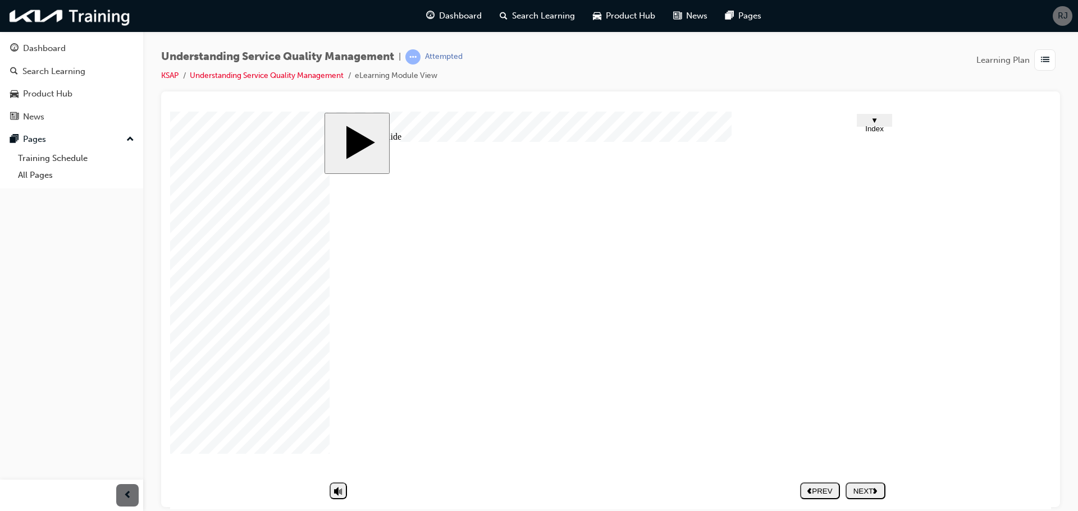
click at [871, 492] on div "NEXT" at bounding box center [865, 491] width 31 height 8
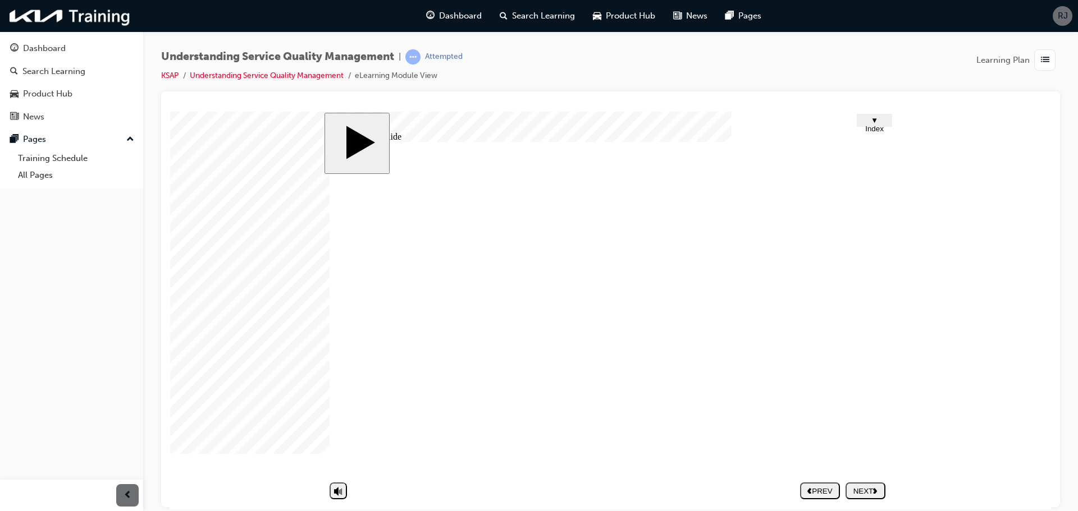
click at [869, 490] on div "NEXT" at bounding box center [865, 491] width 31 height 8
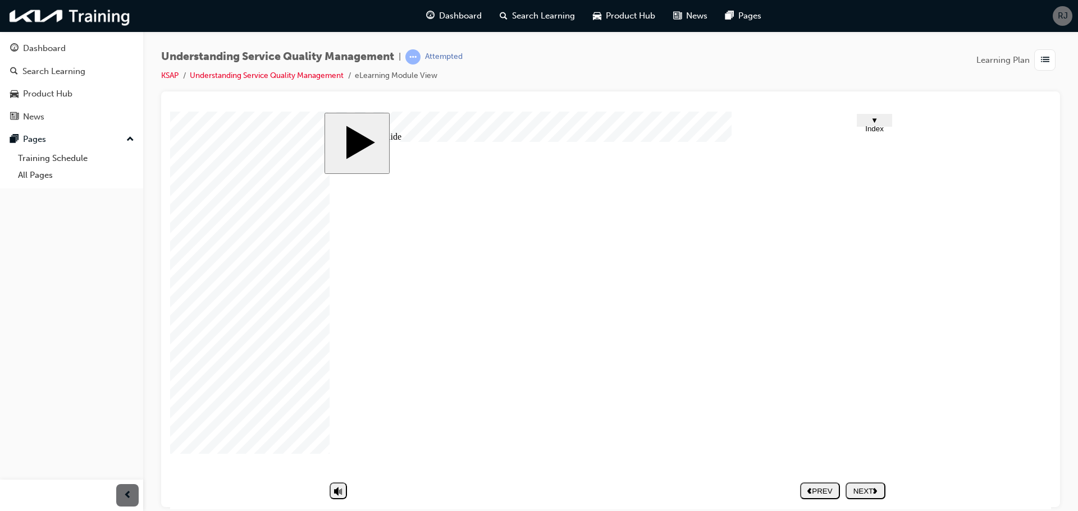
click at [867, 492] on div "NEXT" at bounding box center [865, 491] width 31 height 8
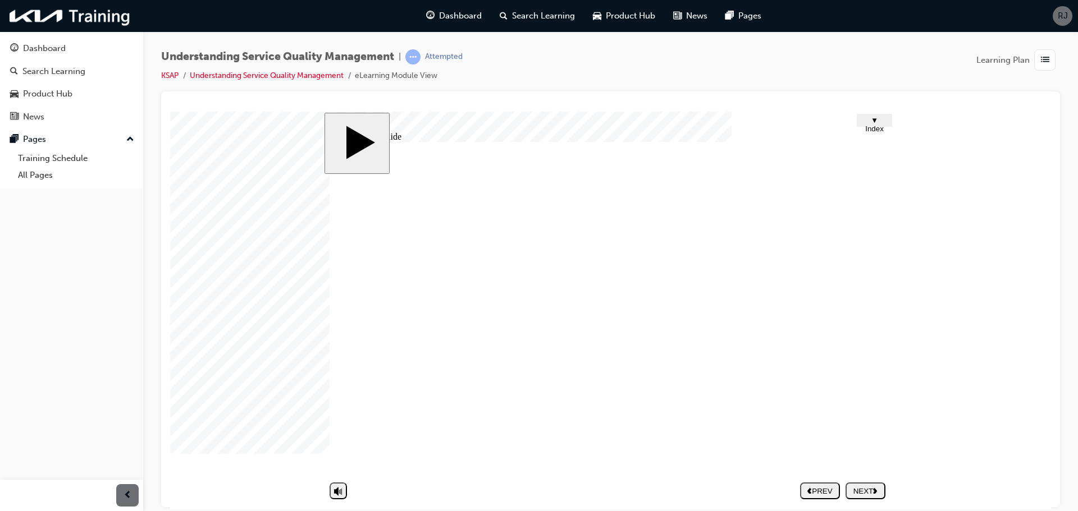
click at [868, 489] on div "NEXT" at bounding box center [865, 491] width 31 height 8
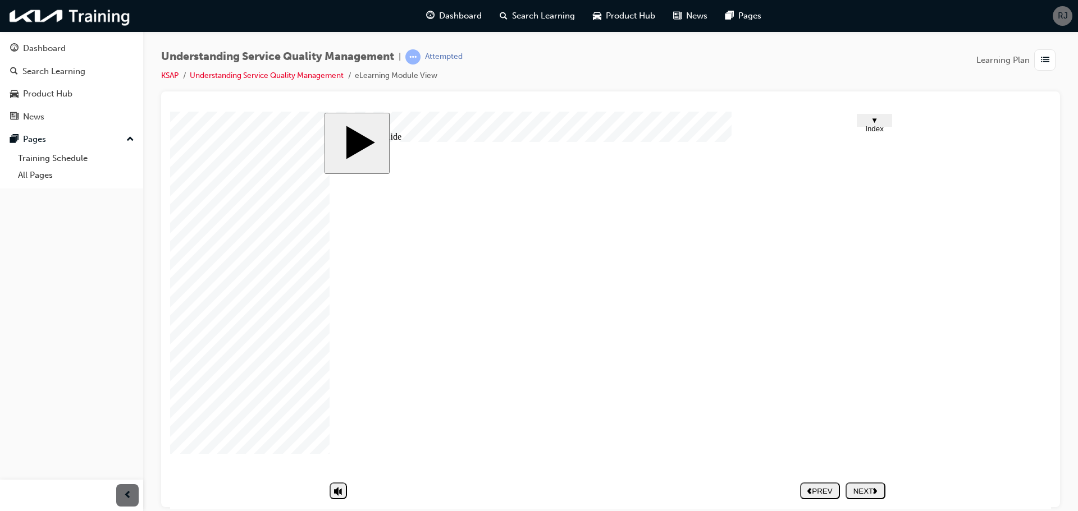
click at [874, 490] on icon "next" at bounding box center [875, 490] width 4 height 6
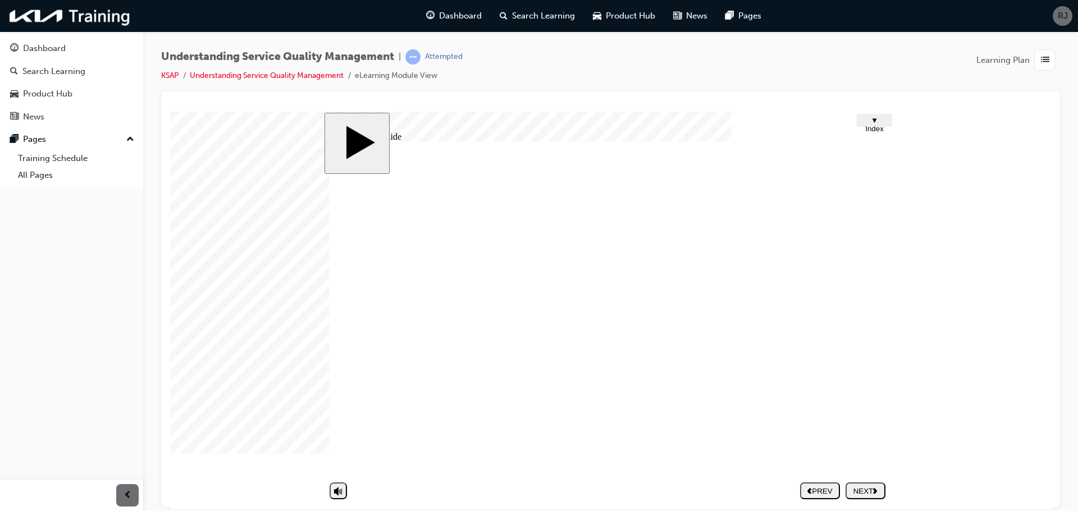
click at [873, 492] on div "NEXT" at bounding box center [865, 491] width 31 height 8
click at [862, 487] on div "NEXT" at bounding box center [865, 491] width 31 height 8
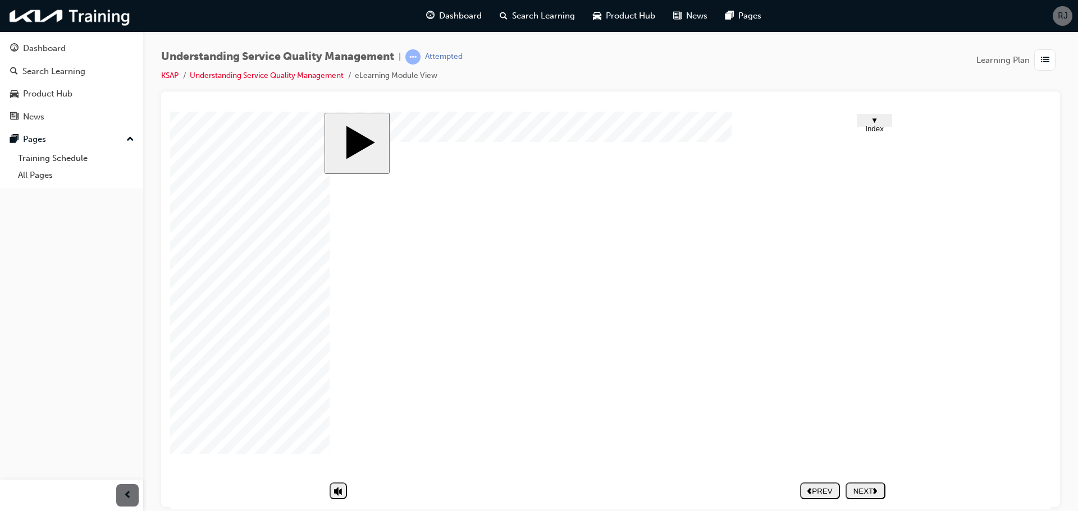
click at [873, 482] on nav "PREV NEXT SUBMIT" at bounding box center [842, 491] width 85 height 26
click at [868, 496] on nav "PREV NEXT SUBMIT" at bounding box center [842, 491] width 85 height 26
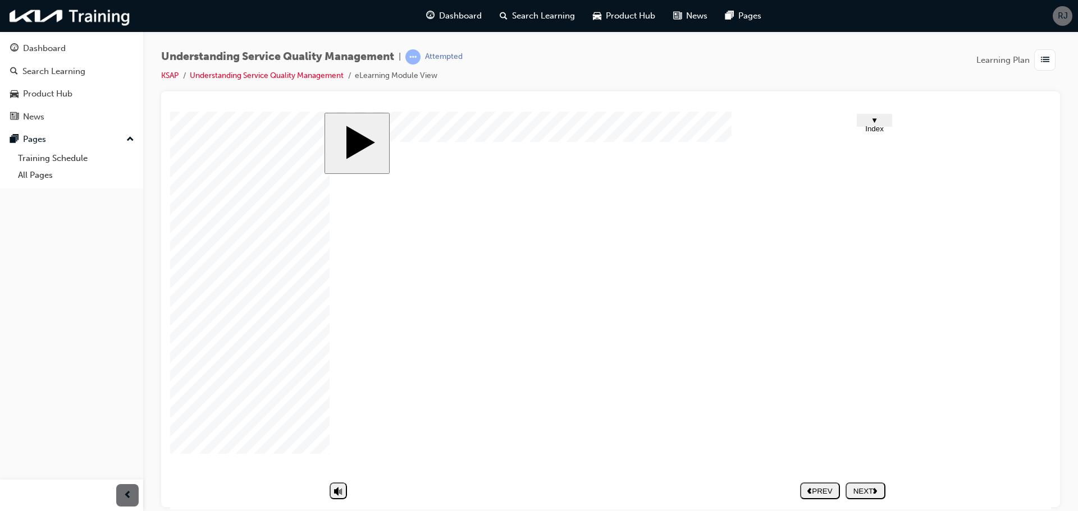
drag, startPoint x: 603, startPoint y: 252, endPoint x: 530, endPoint y: 179, distance: 103.6
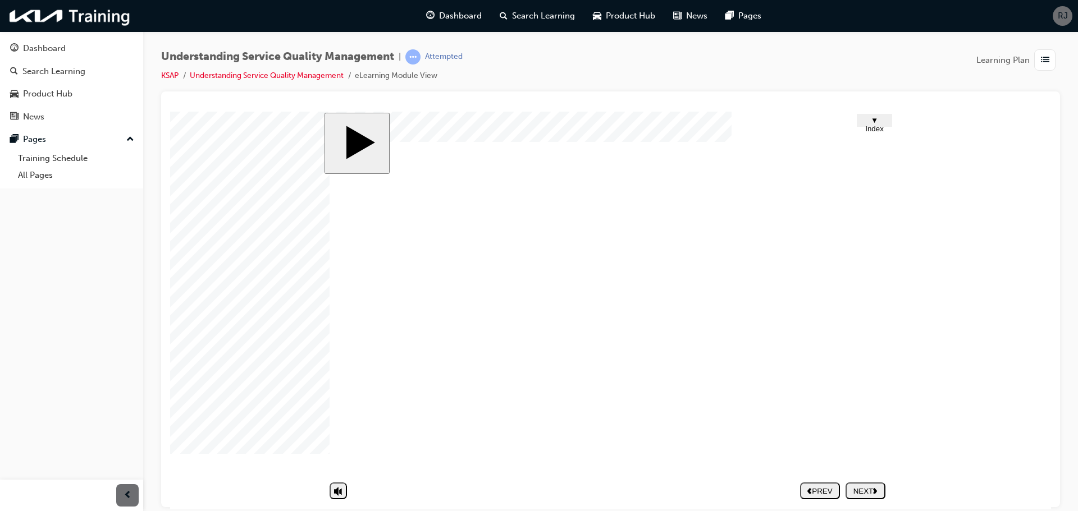
click at [862, 493] on div "NEXT" at bounding box center [865, 491] width 31 height 8
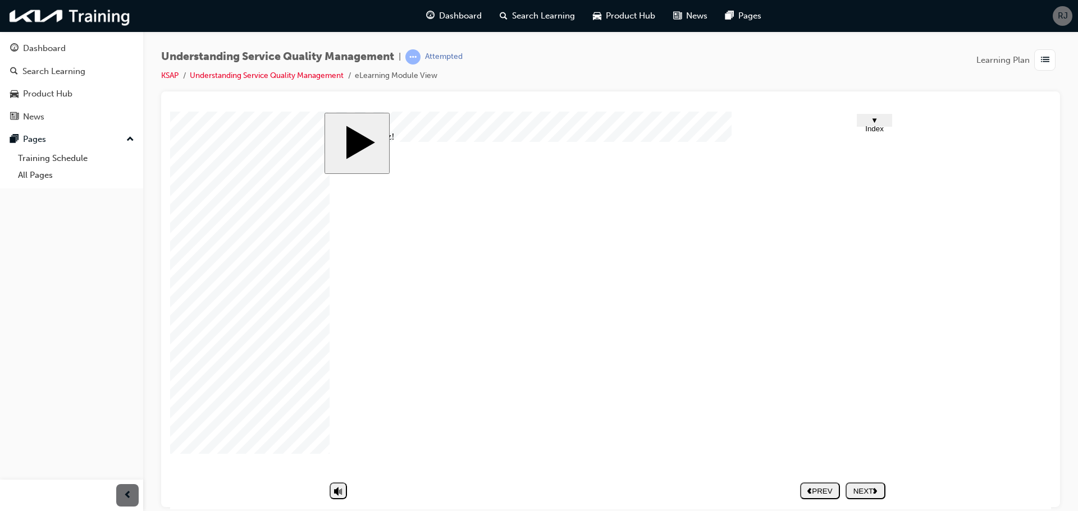
click at [868, 489] on div "NEXT" at bounding box center [865, 491] width 31 height 8
